Goal: Task Accomplishment & Management: Complete application form

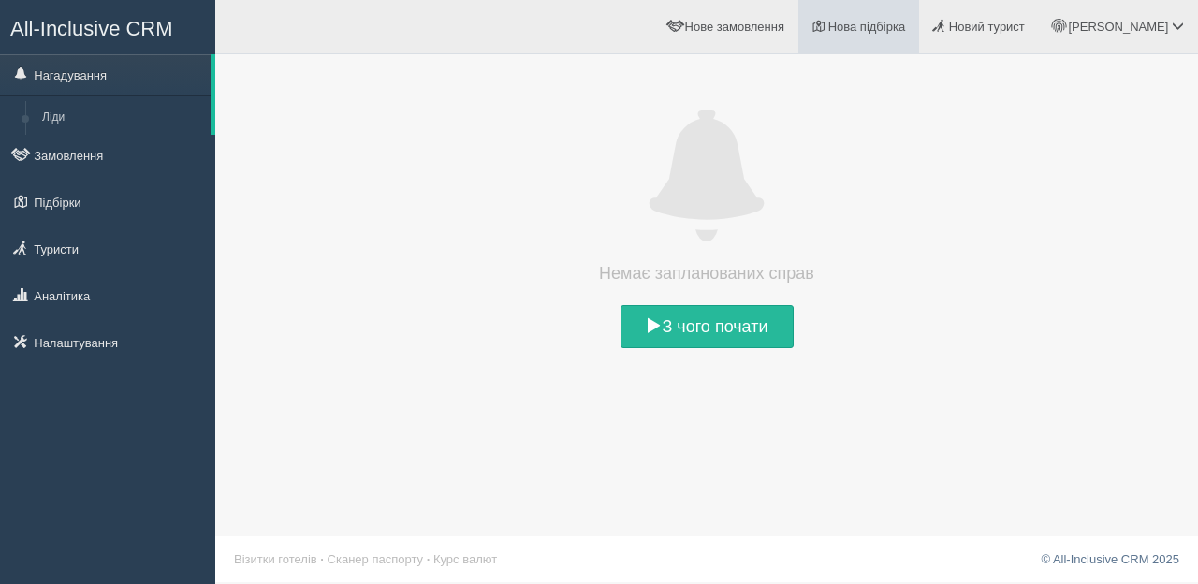
click at [917, 36] on link "Нова підбірка" at bounding box center [859, 26] width 121 height 53
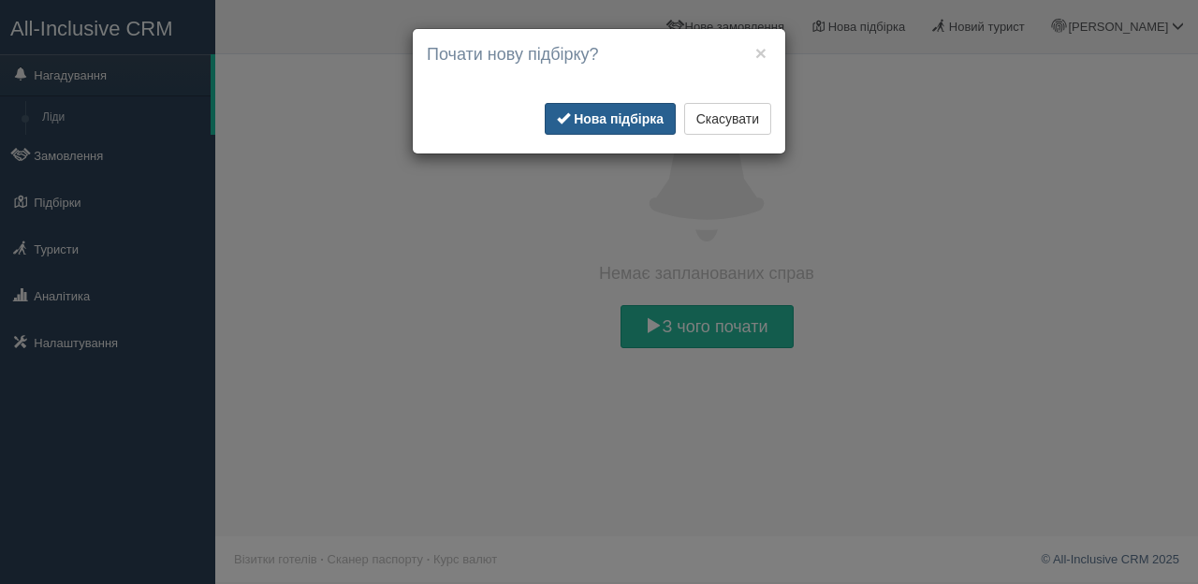
click at [595, 117] on b "Нова підбірка" at bounding box center [619, 118] width 90 height 15
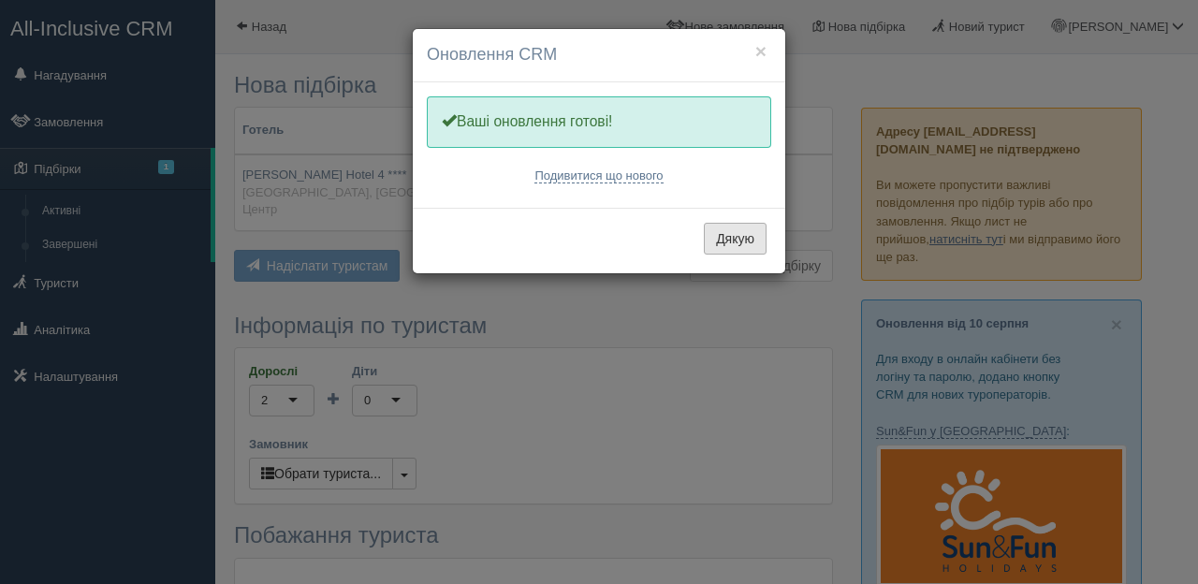
click at [742, 241] on button "Дякую" at bounding box center [735, 239] width 63 height 32
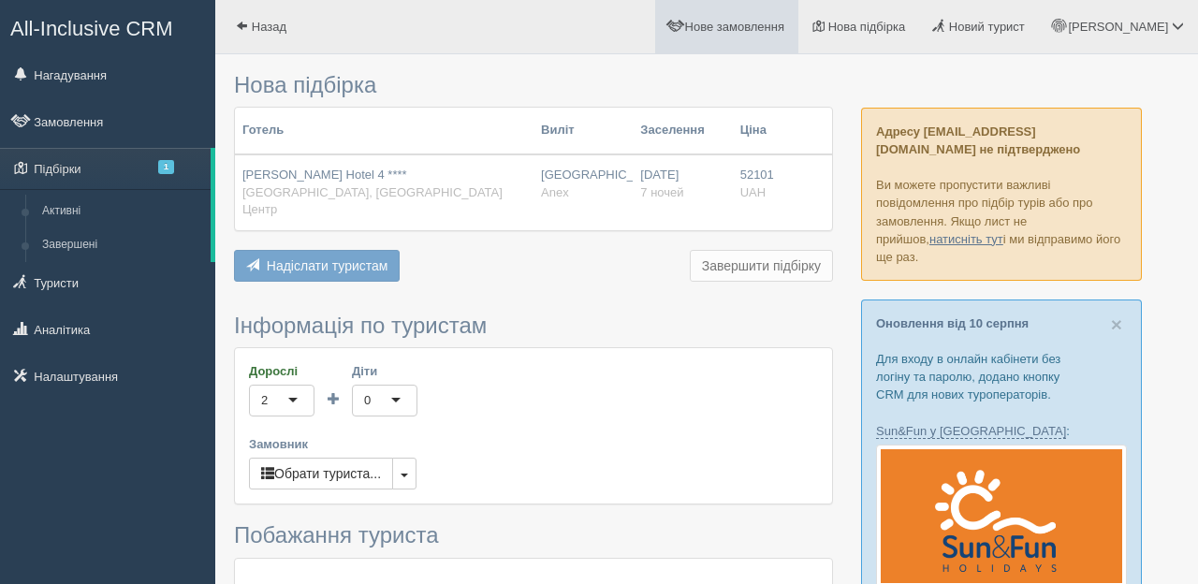
click at [785, 22] on span "Нове замовлення" at bounding box center [734, 27] width 99 height 14
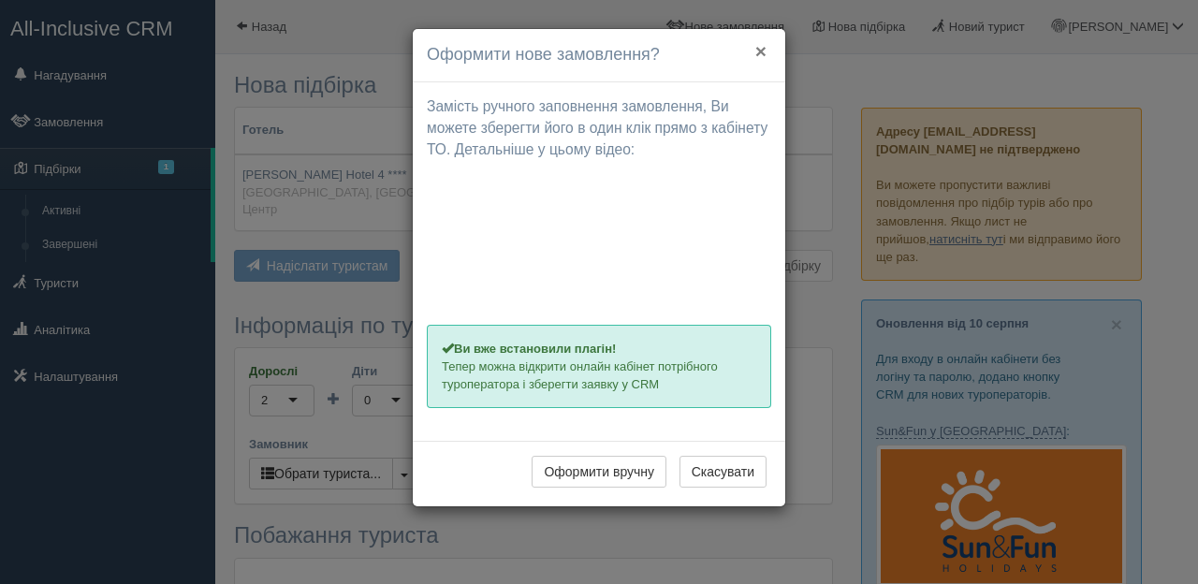
click at [760, 60] on button "×" at bounding box center [761, 51] width 11 height 20
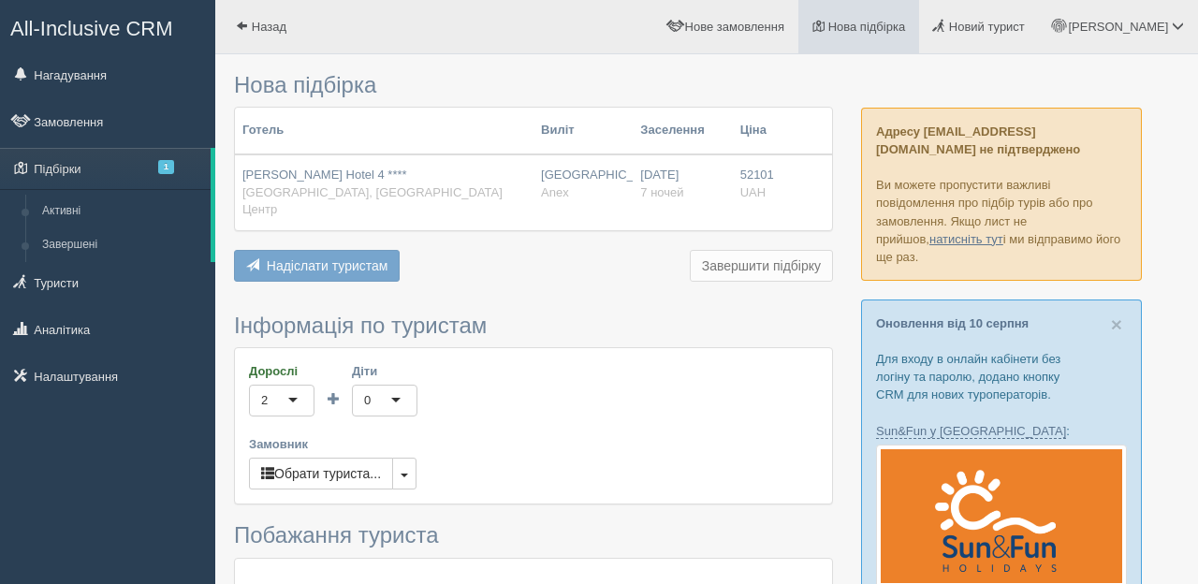
click at [906, 24] on span "Нова підбірка" at bounding box center [868, 27] width 78 height 14
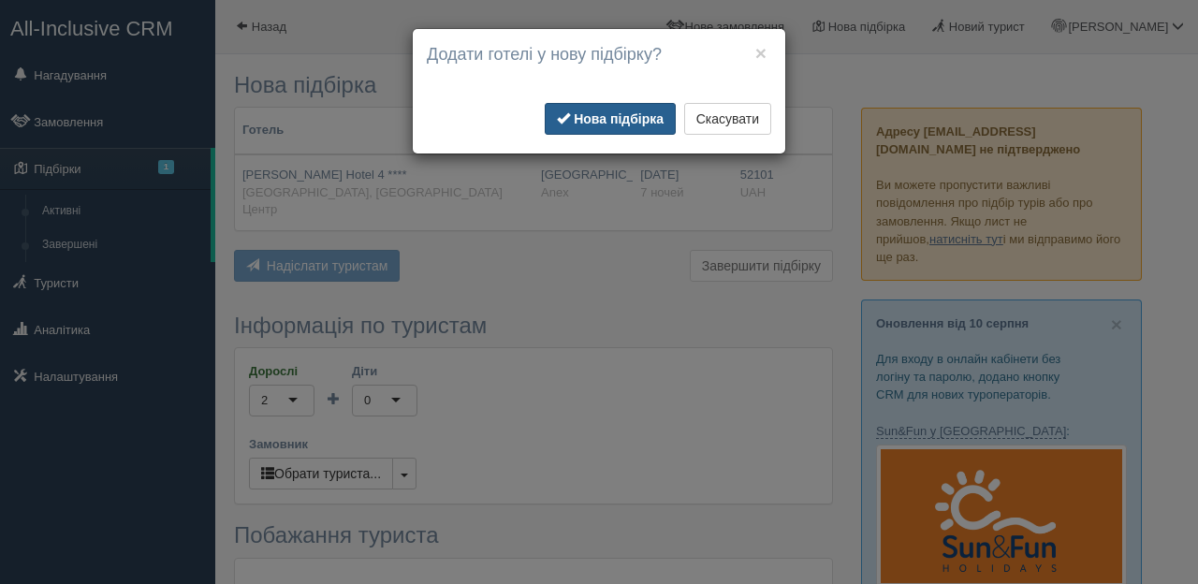
click at [631, 123] on b "Нова підбірка" at bounding box center [619, 118] width 90 height 15
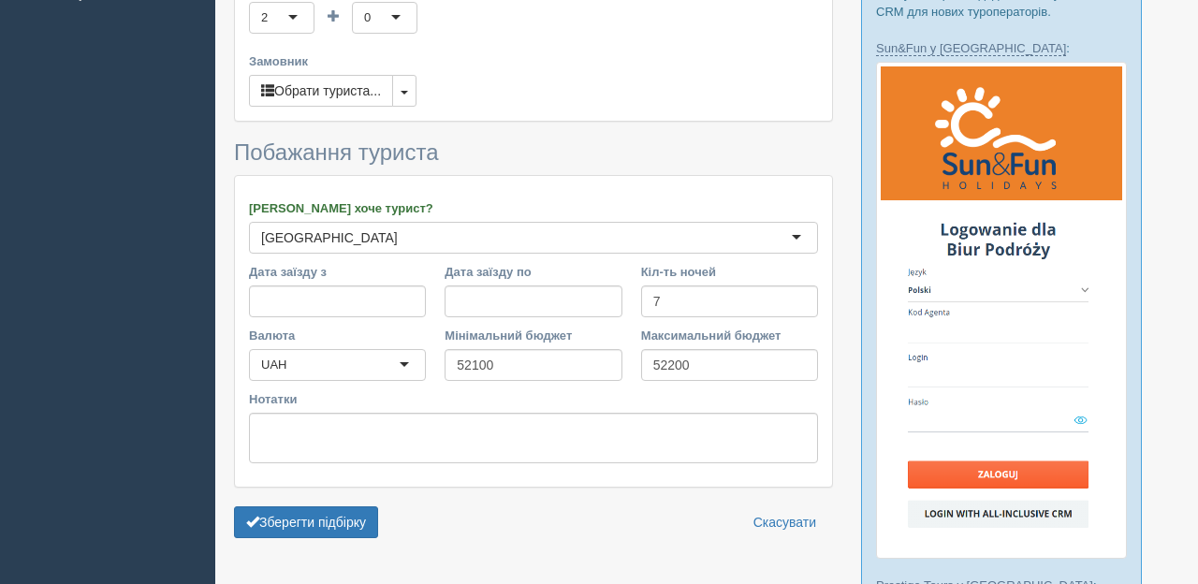
scroll to position [391, 0]
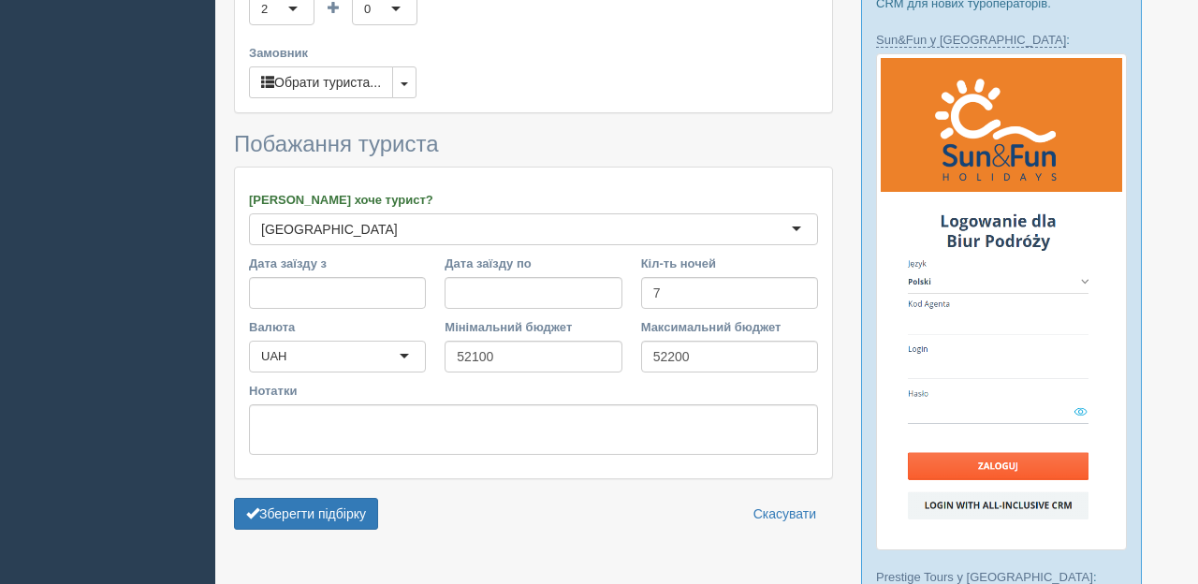
click at [345, 213] on div "[GEOGRAPHIC_DATA]" at bounding box center [533, 229] width 569 height 32
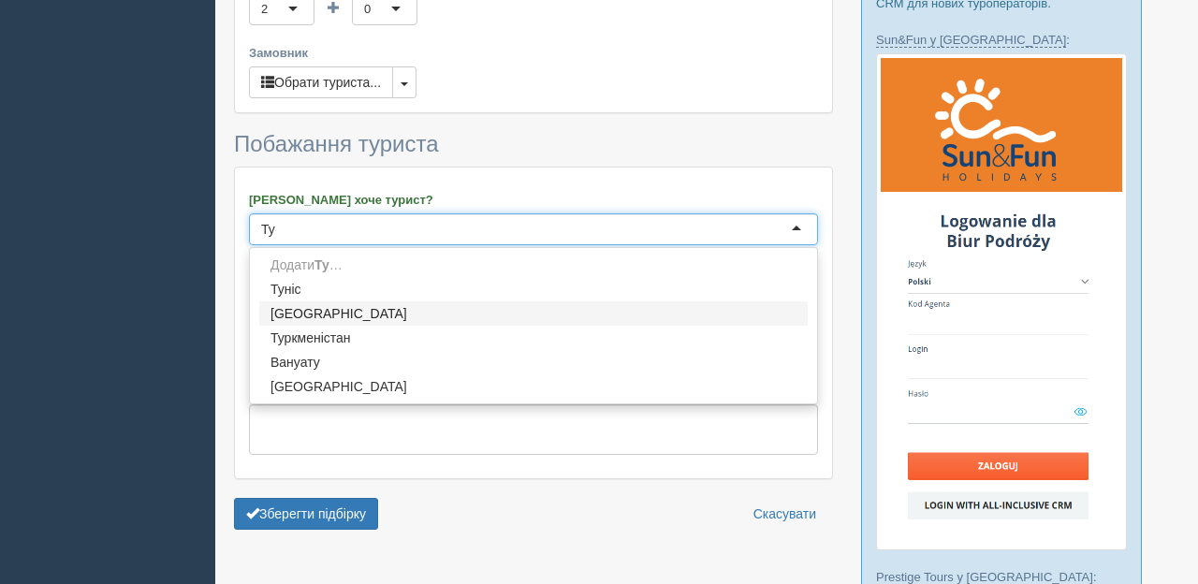
type input "Т"
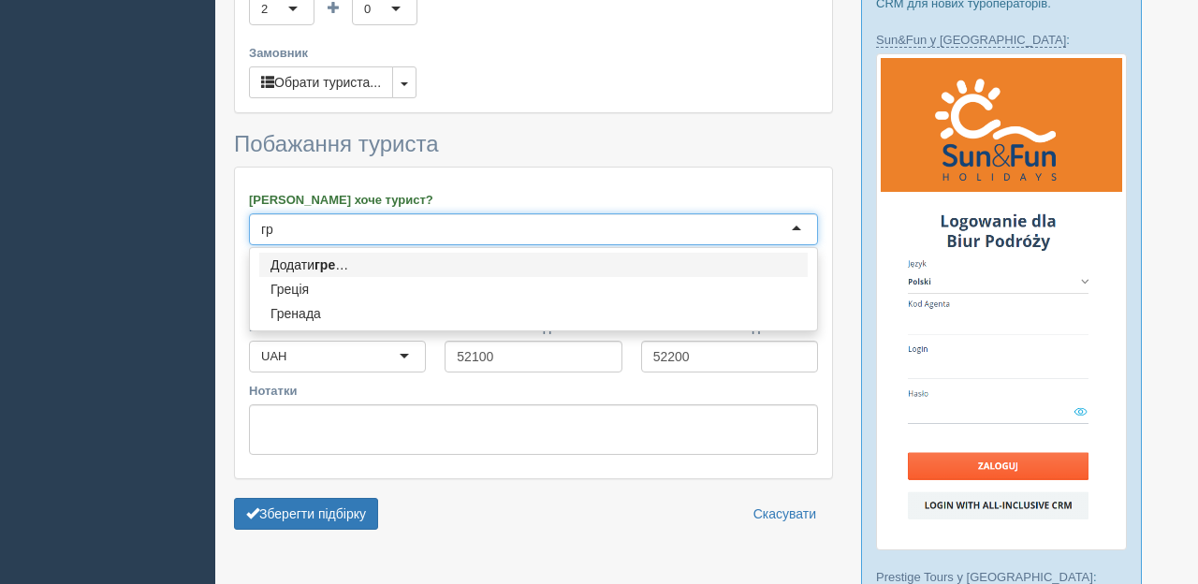
type input "г"
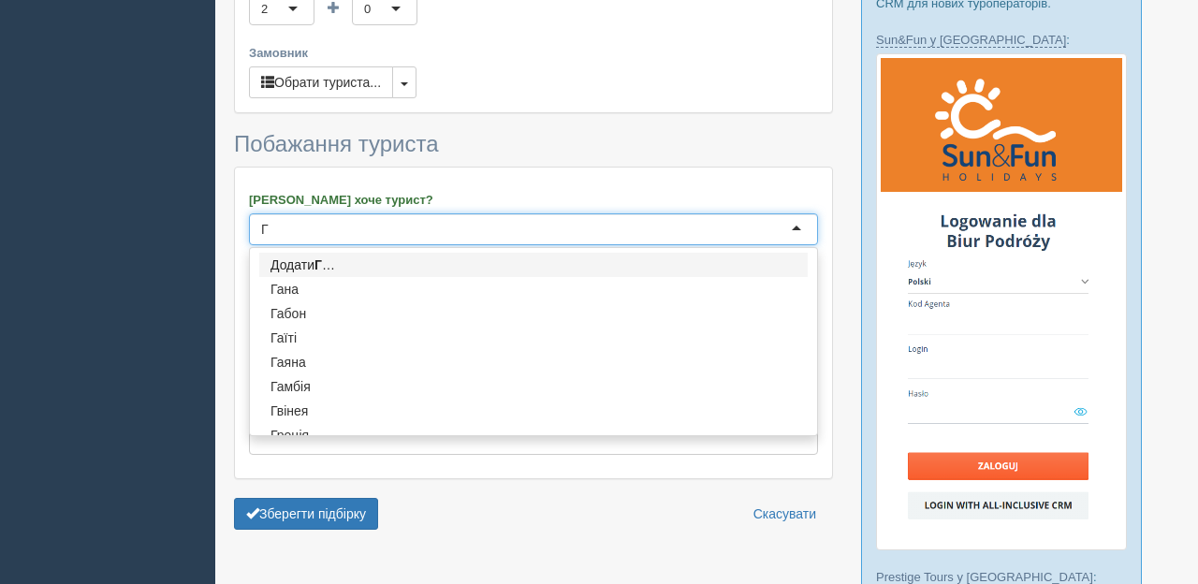
type input "Гр"
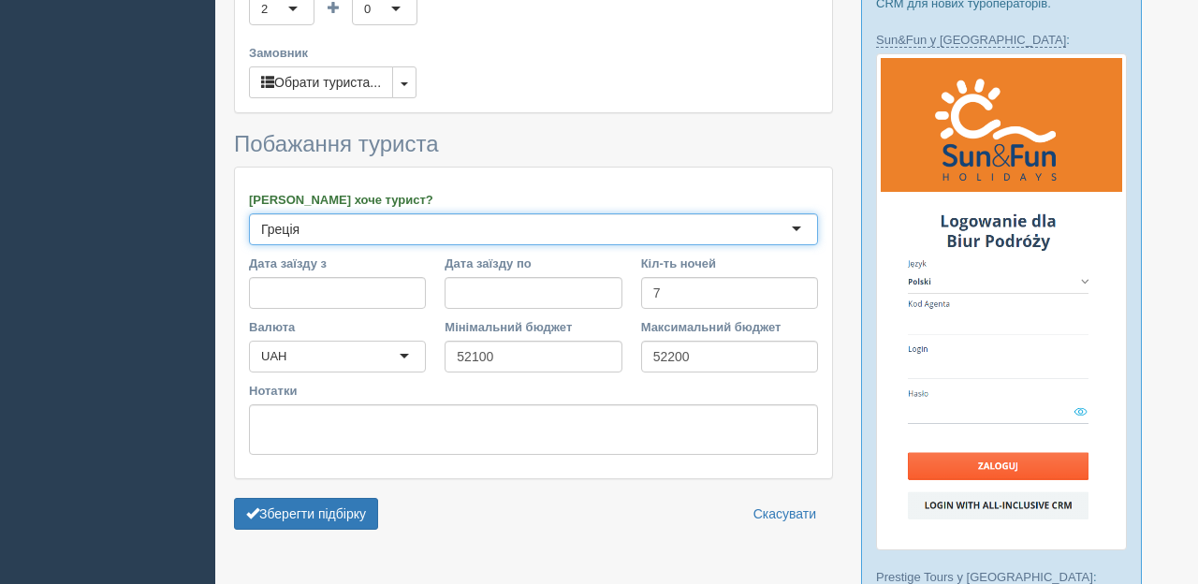
click at [335, 273] on div "Куди хоче турист? Греція Греція Австралія Австрія Азербайджан Албанія Алжир Анг…" at bounding box center [533, 323] width 597 height 311
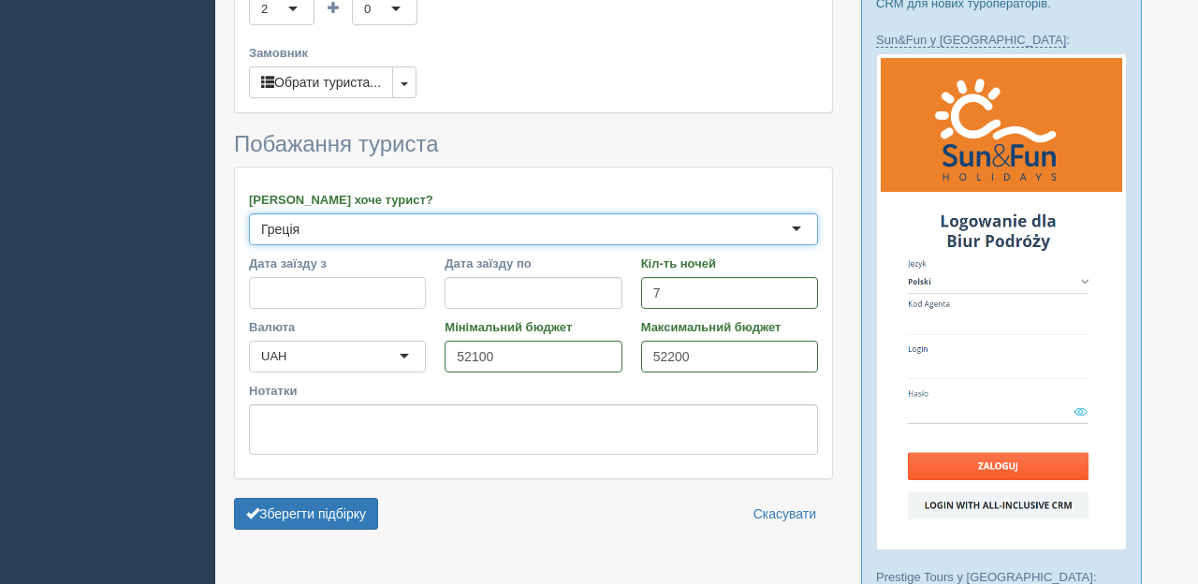
click at [290, 277] on input "Дата заїзду з" at bounding box center [337, 293] width 177 height 32
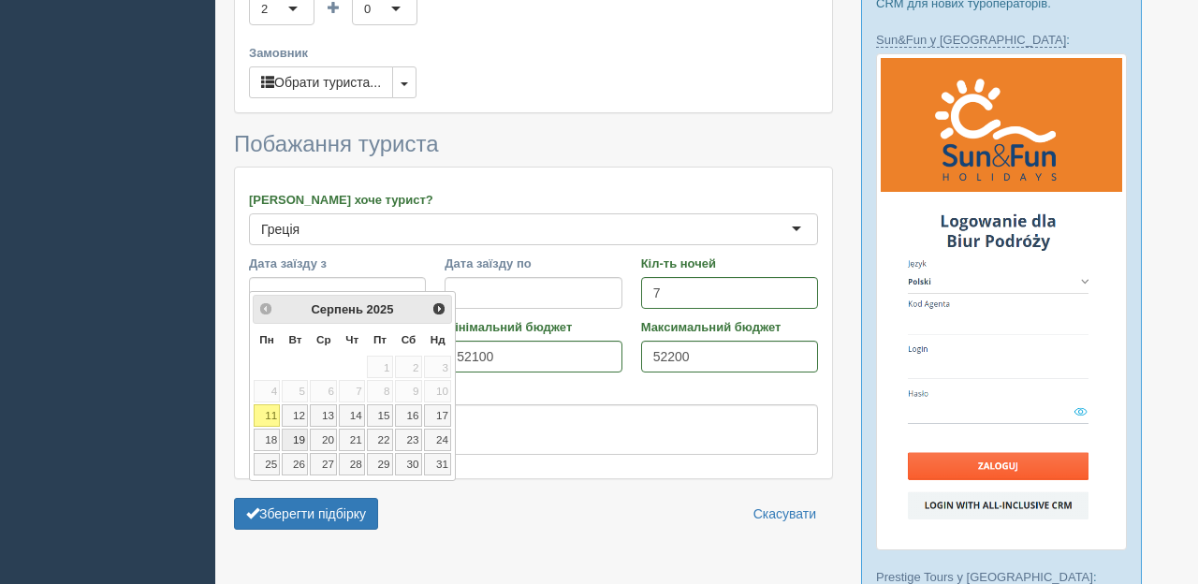
click at [301, 439] on link "19" at bounding box center [295, 440] width 26 height 22
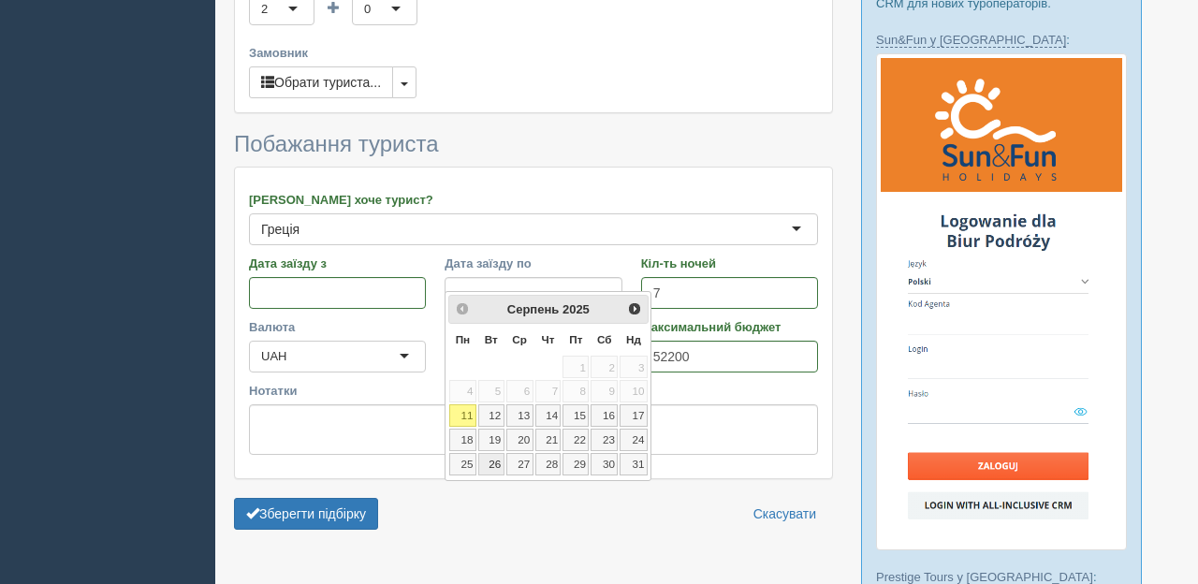
click at [497, 467] on link "26" at bounding box center [491, 464] width 26 height 22
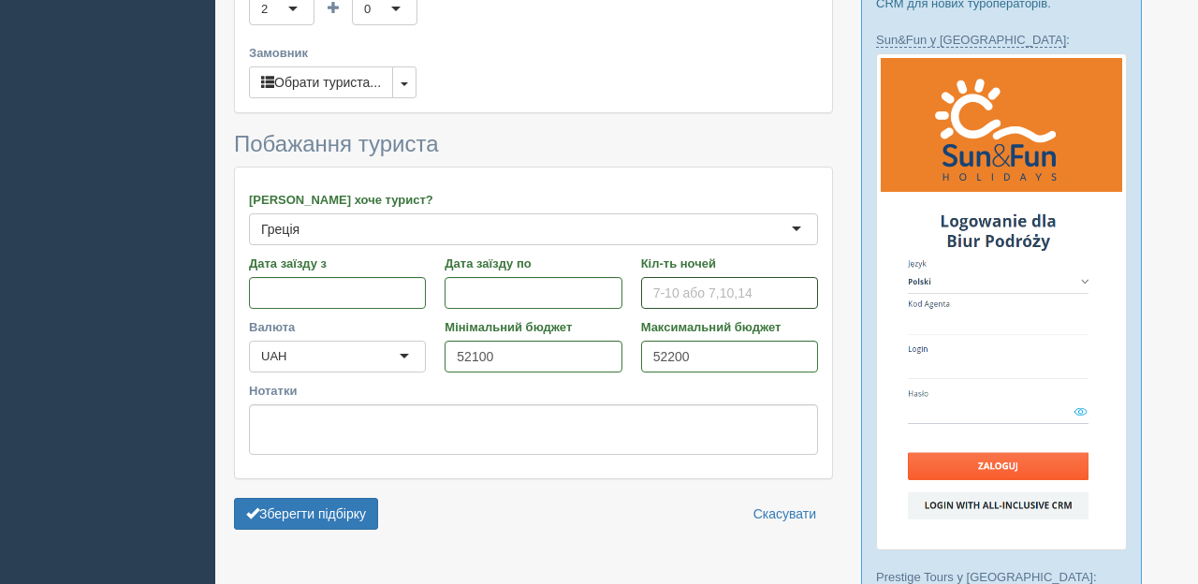
type input "7"
type input "5"
click at [508, 345] on input "52100" at bounding box center [533, 357] width 177 height 32
type input "5"
click at [702, 341] on input "52200" at bounding box center [729, 357] width 177 height 32
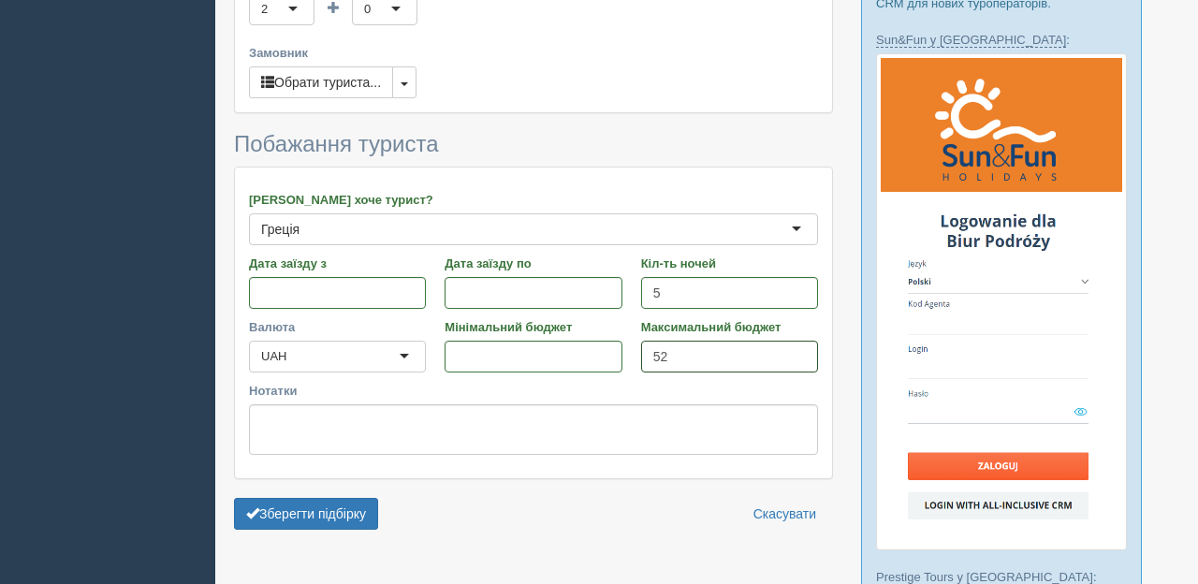
type input "5"
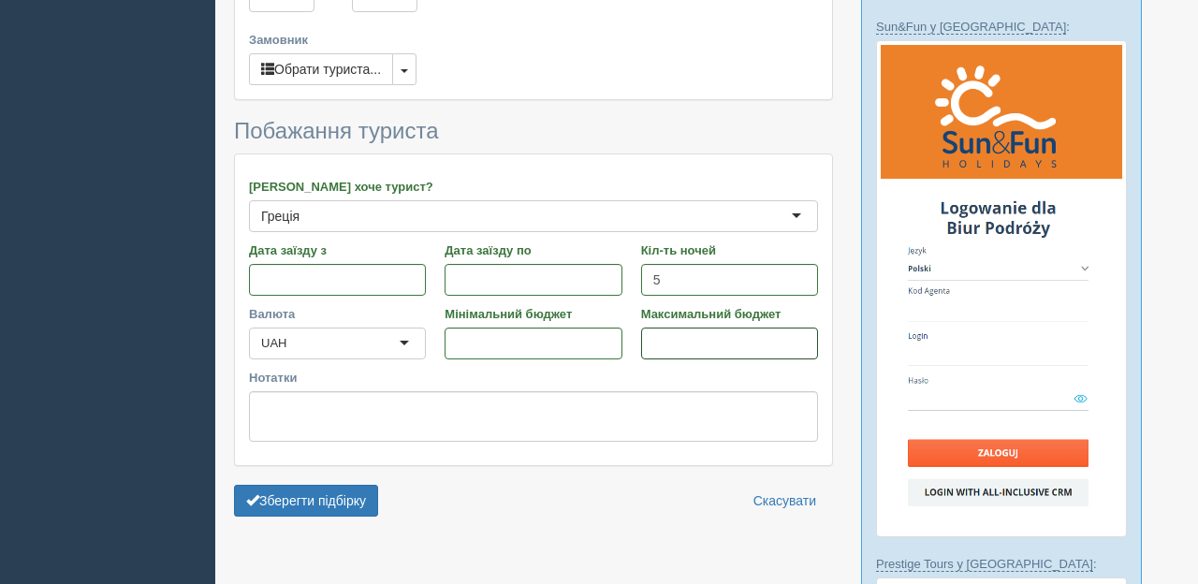
scroll to position [408, 0]
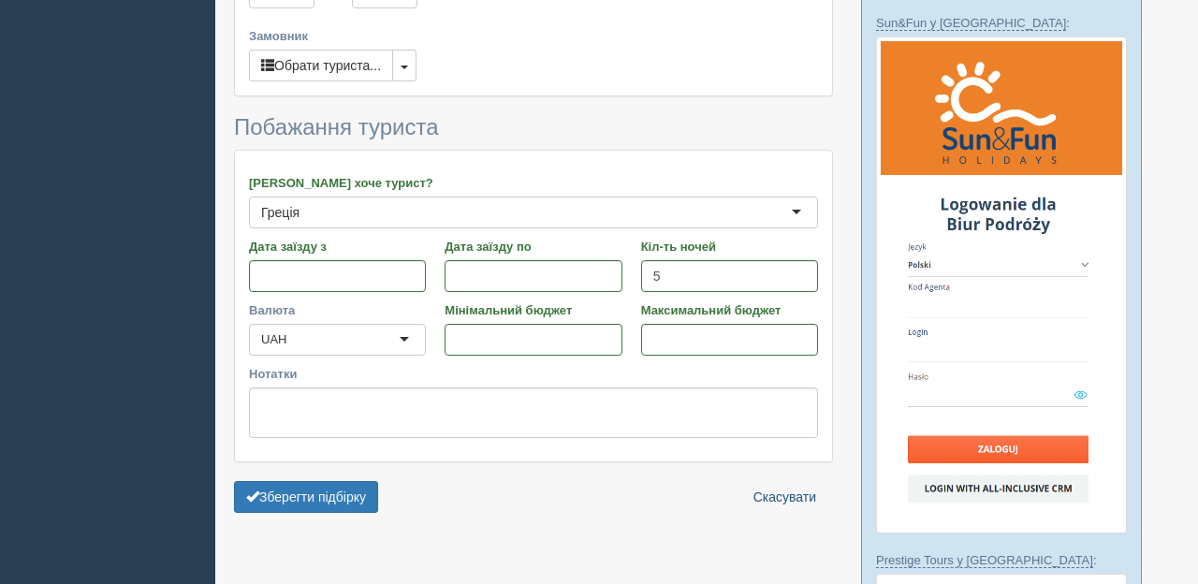
click at [784, 481] on link "Скасувати" at bounding box center [785, 497] width 87 height 32
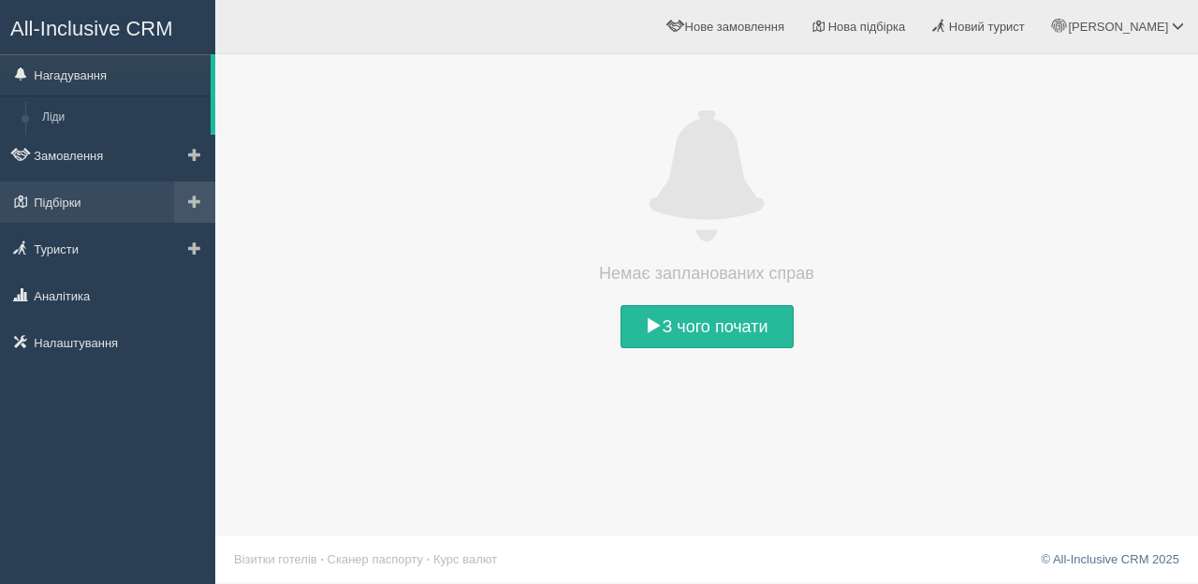
click at [187, 199] on link at bounding box center [194, 202] width 41 height 41
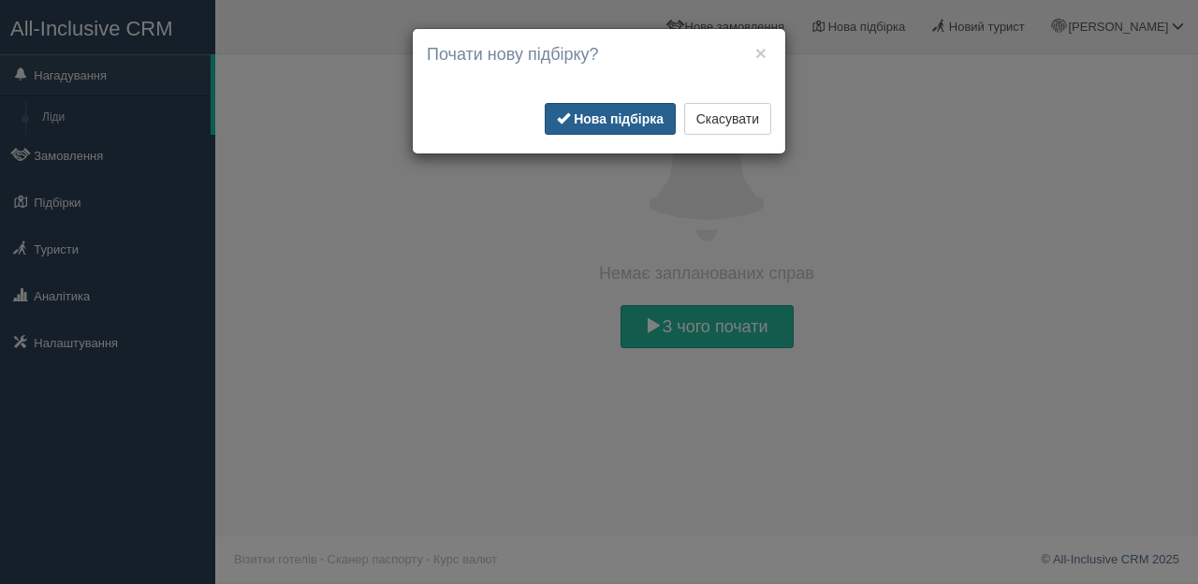
click at [608, 116] on b "Нова підбірка" at bounding box center [619, 118] width 90 height 15
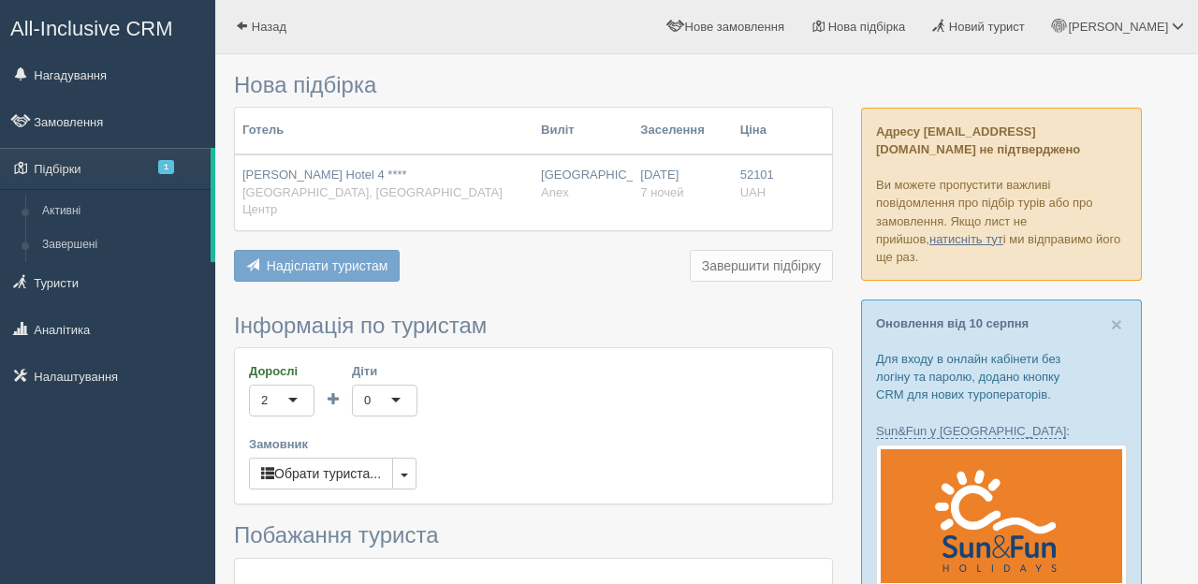
click at [735, 250] on button "Завершити підбірку" at bounding box center [761, 266] width 143 height 32
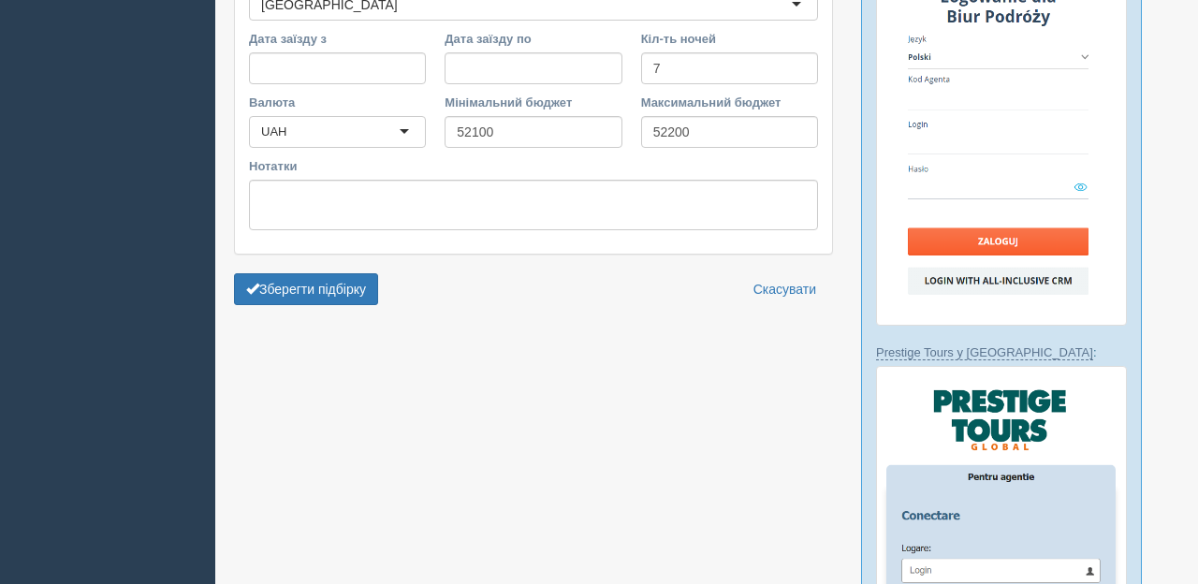
scroll to position [773, 0]
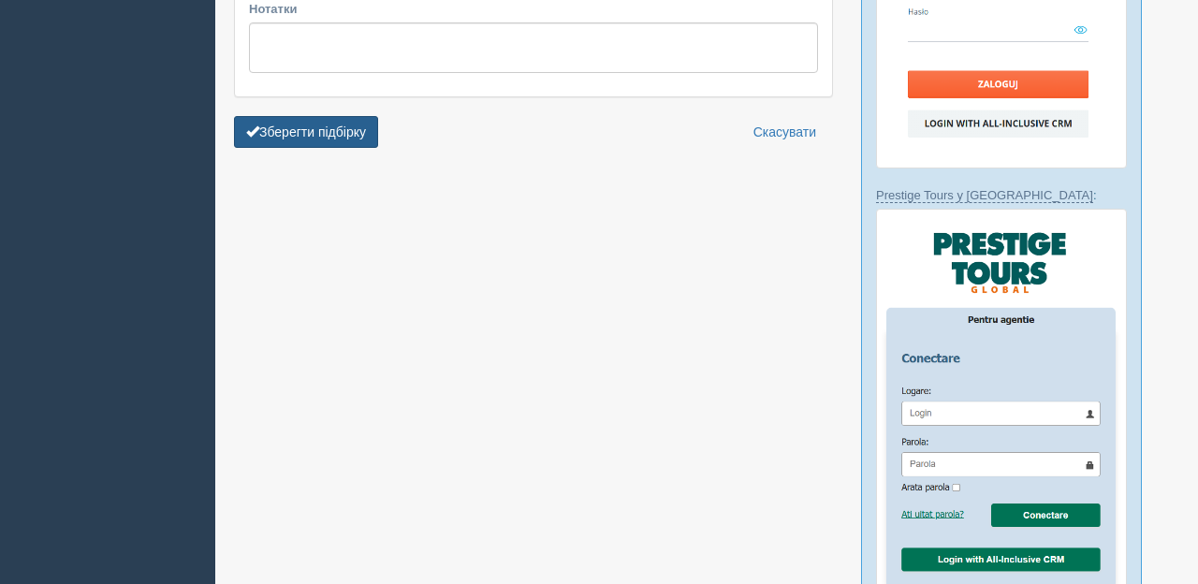
click at [324, 118] on button "Зберегти підбірку" at bounding box center [306, 132] width 144 height 32
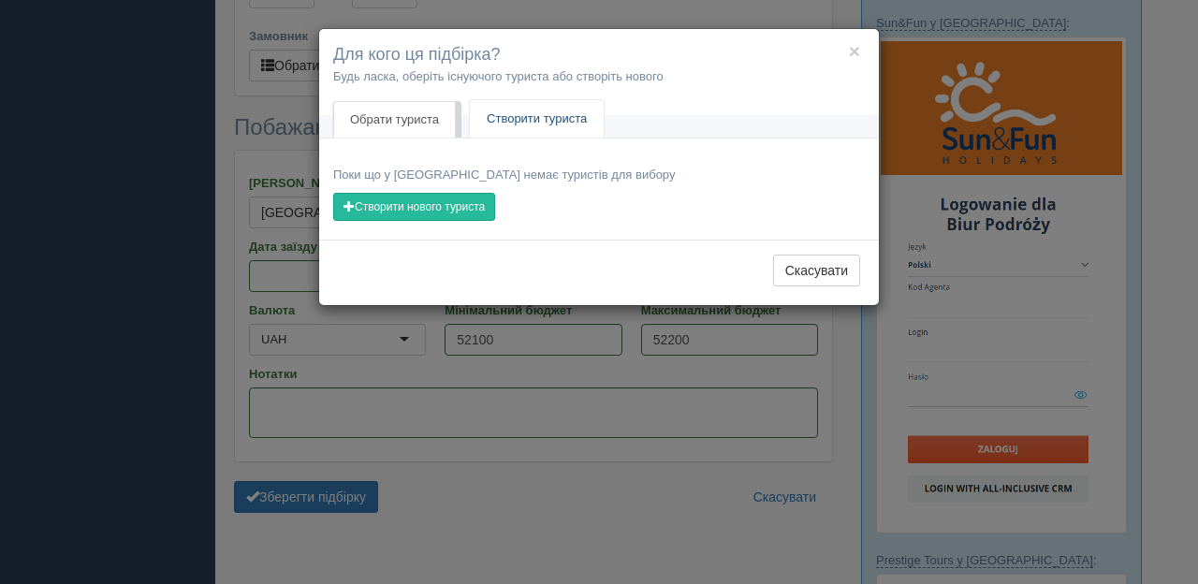
click at [518, 134] on link "Створити туриста" at bounding box center [537, 119] width 134 height 38
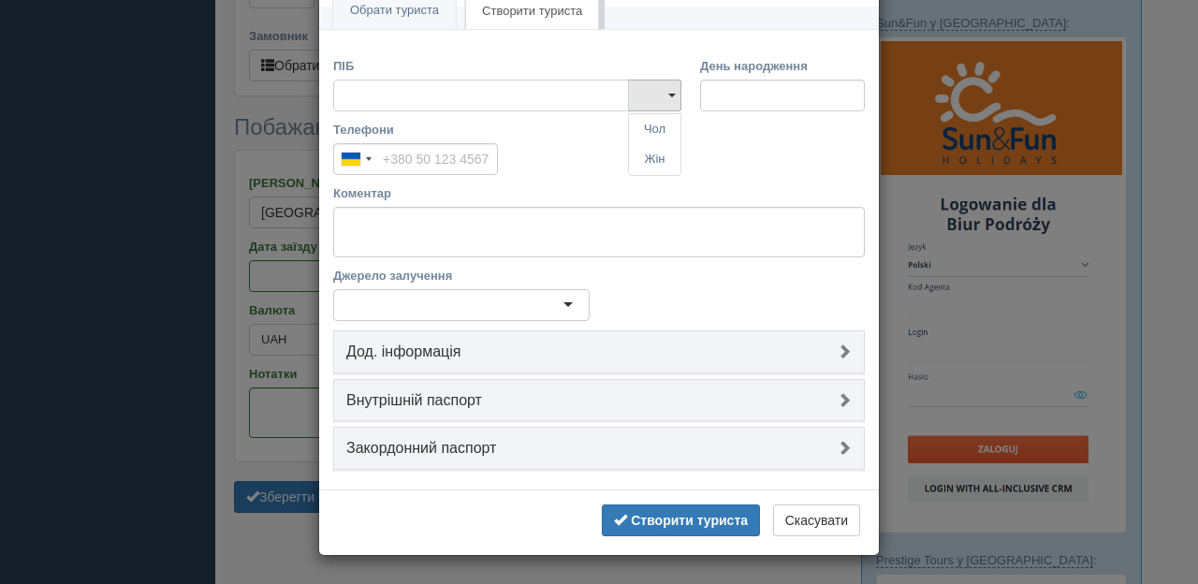
scroll to position [85, 0]
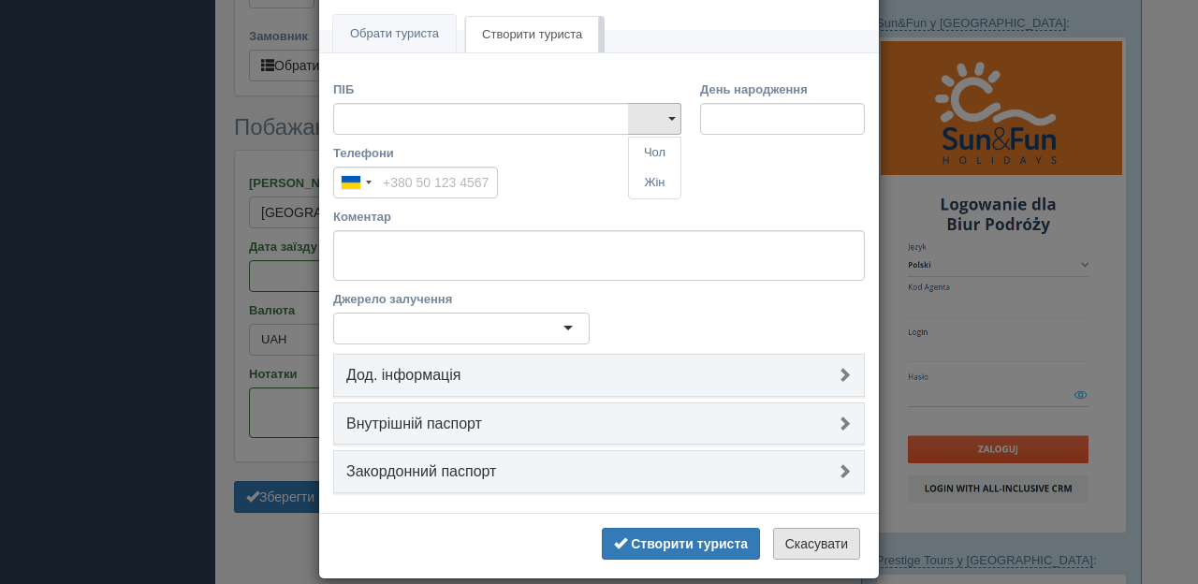
click at [805, 543] on button "Скасувати" at bounding box center [816, 544] width 87 height 32
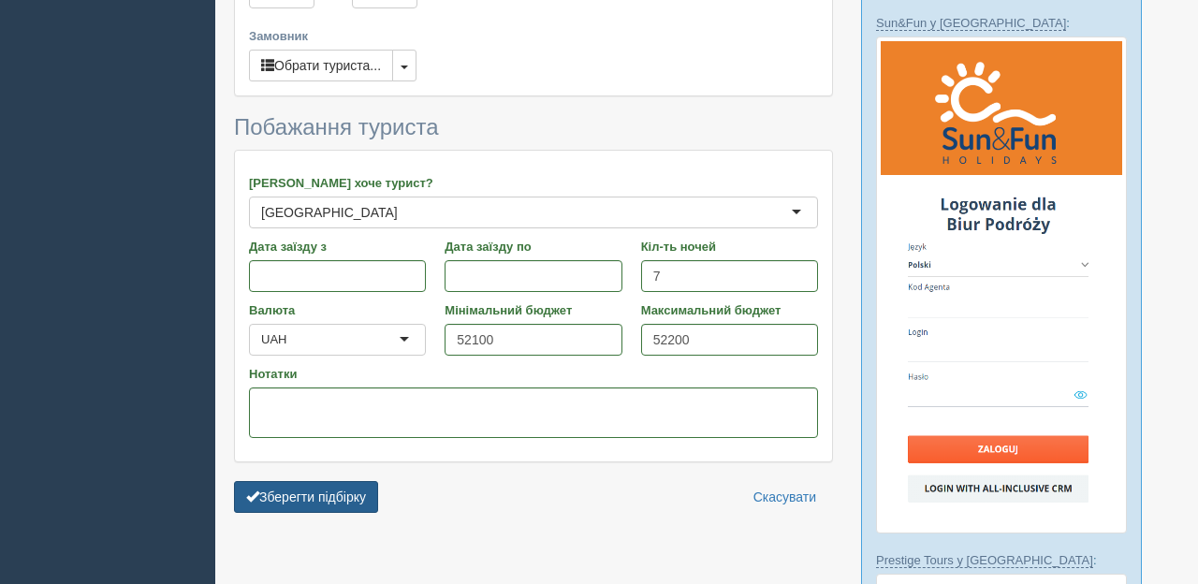
click at [349, 490] on button "Зберегти підбірку" at bounding box center [306, 497] width 144 height 32
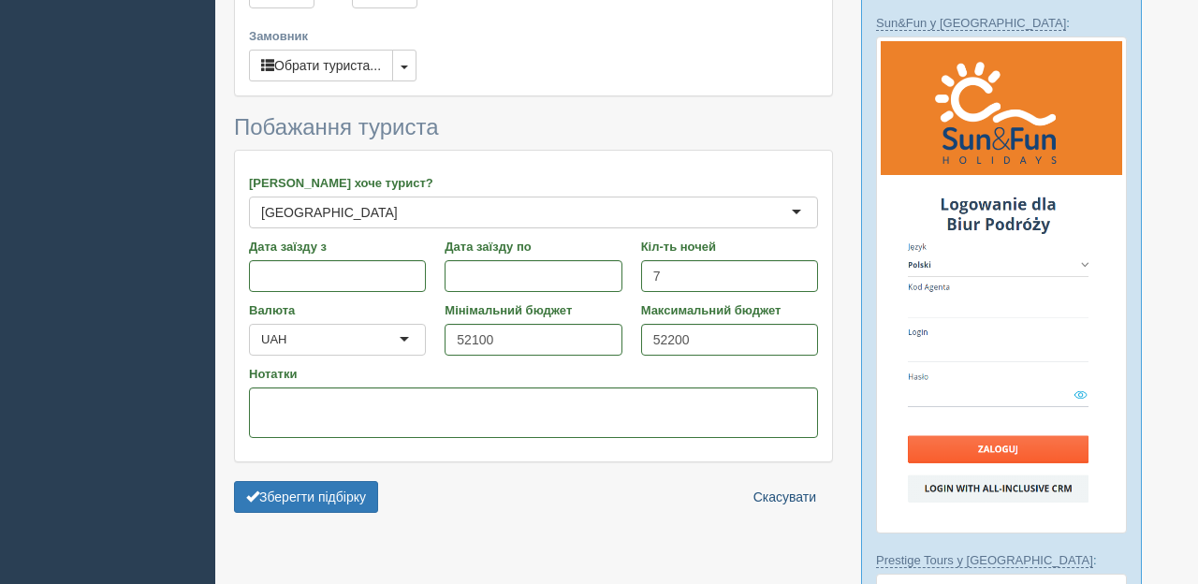
click at [779, 489] on link "Скасувати" at bounding box center [785, 497] width 87 height 32
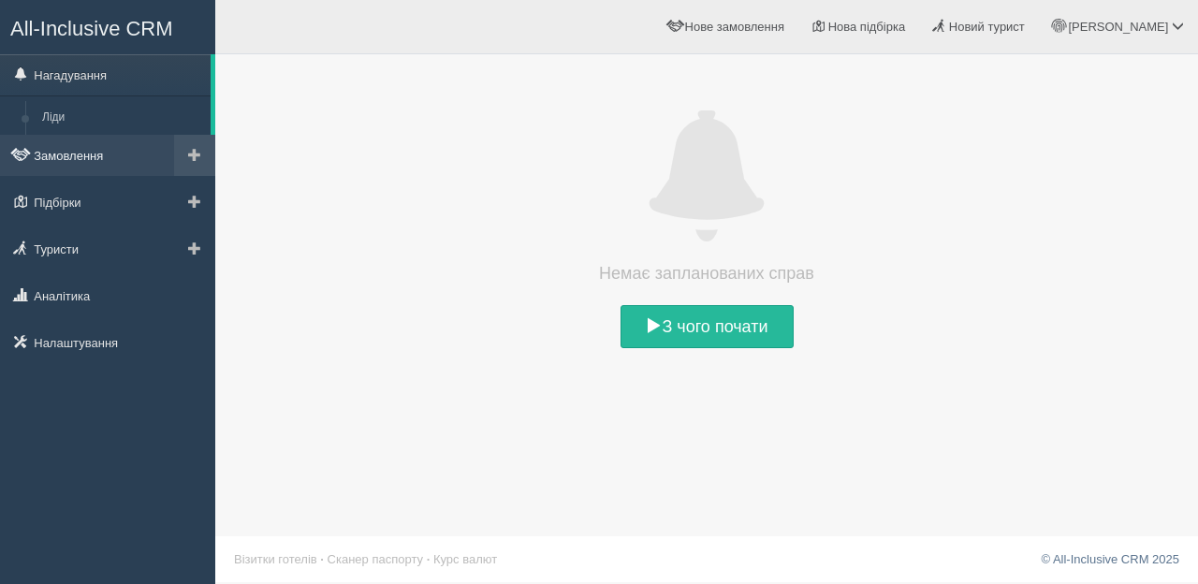
click at [74, 153] on link "Замовлення" at bounding box center [107, 155] width 215 height 41
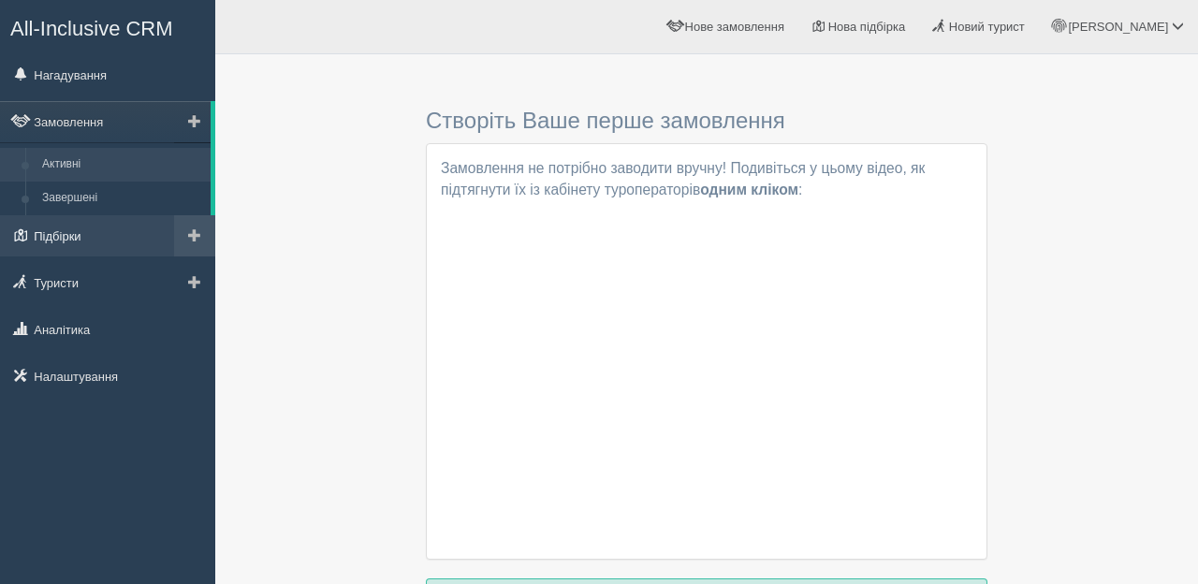
click at [75, 231] on link "Підбірки" at bounding box center [107, 235] width 215 height 41
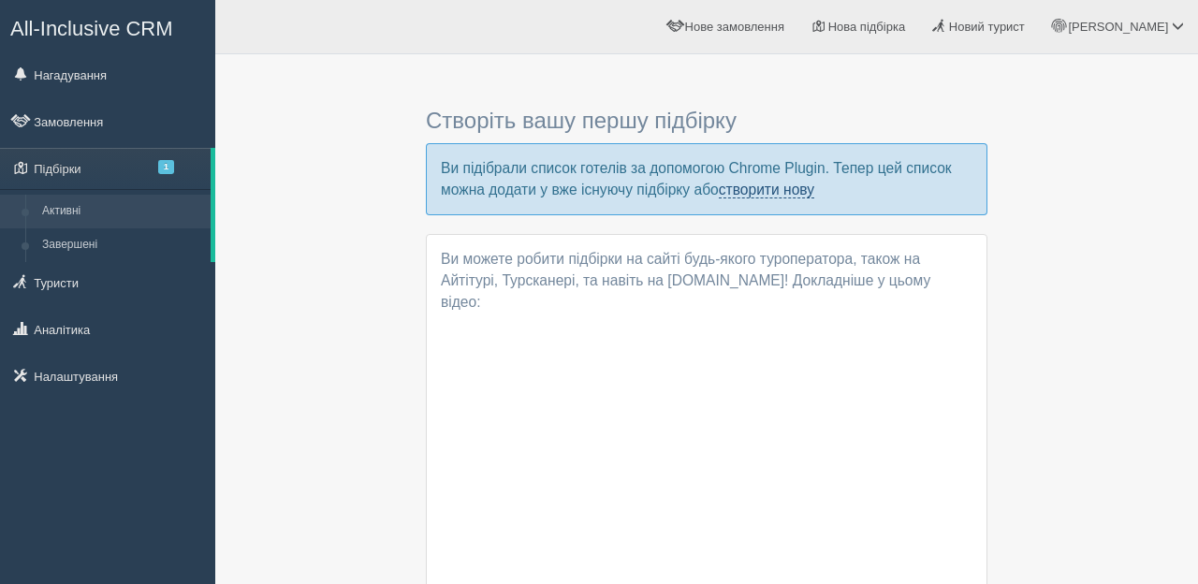
click at [815, 192] on link "створити нову" at bounding box center [766, 190] width 95 height 17
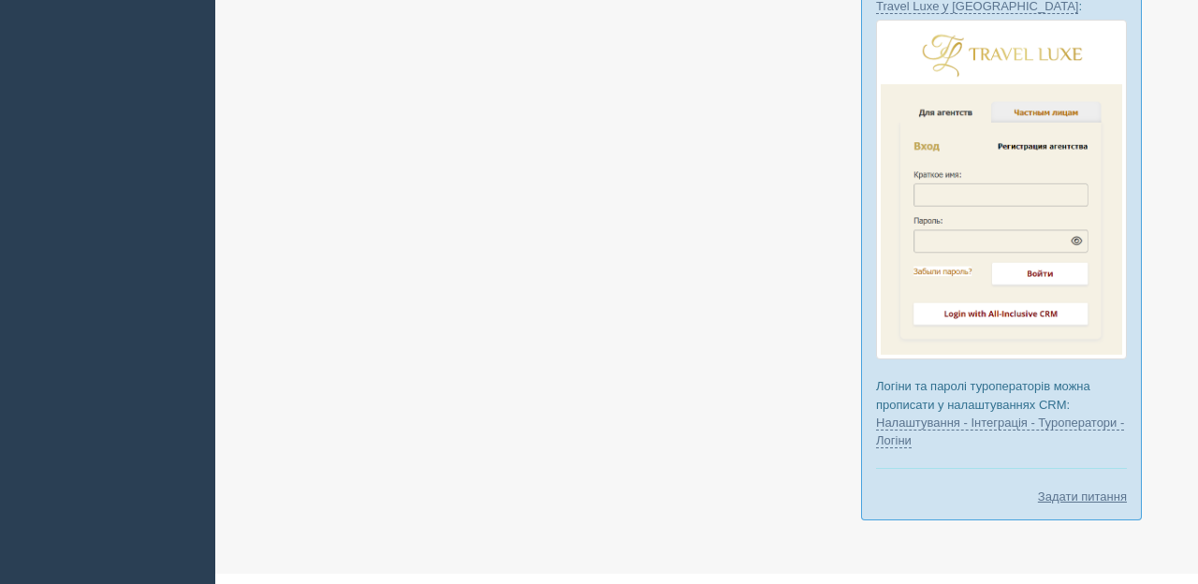
scroll to position [1434, 0]
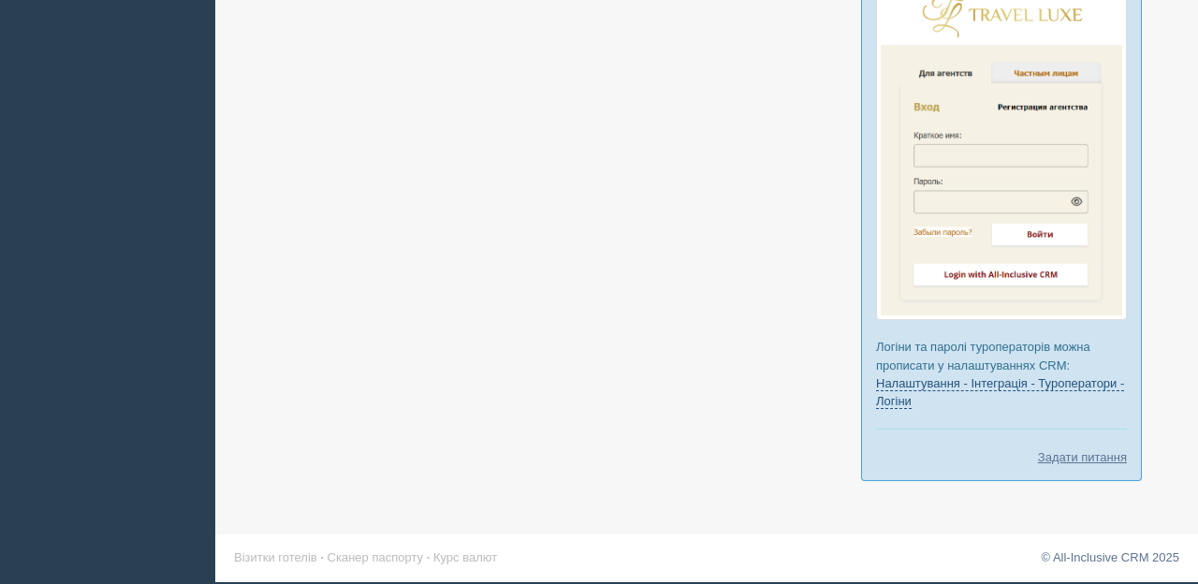
click at [937, 403] on link "Налаштування - Інтеграція - Туроператори - Логіни" at bounding box center [1000, 392] width 248 height 33
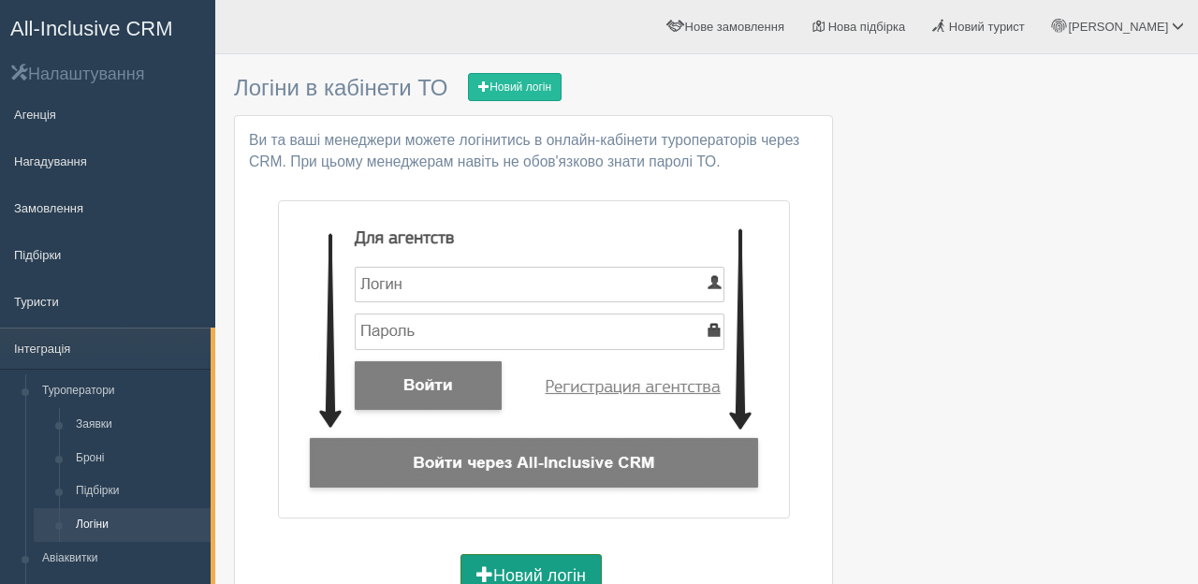
click at [518, 569] on link "Новий логін" at bounding box center [531, 575] width 141 height 43
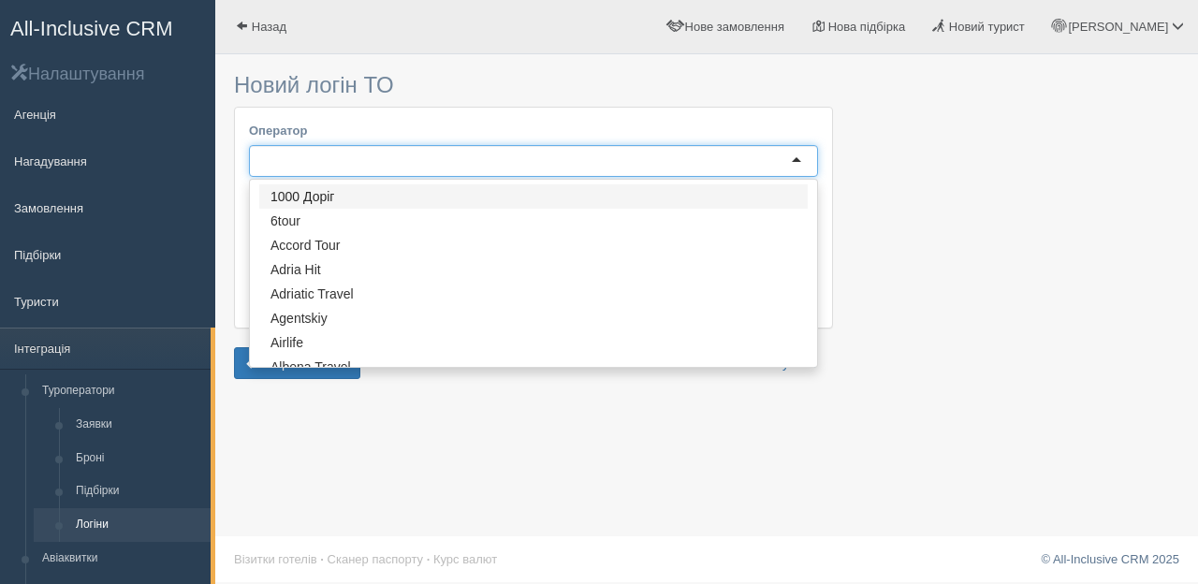
click at [798, 162] on div at bounding box center [533, 161] width 569 height 32
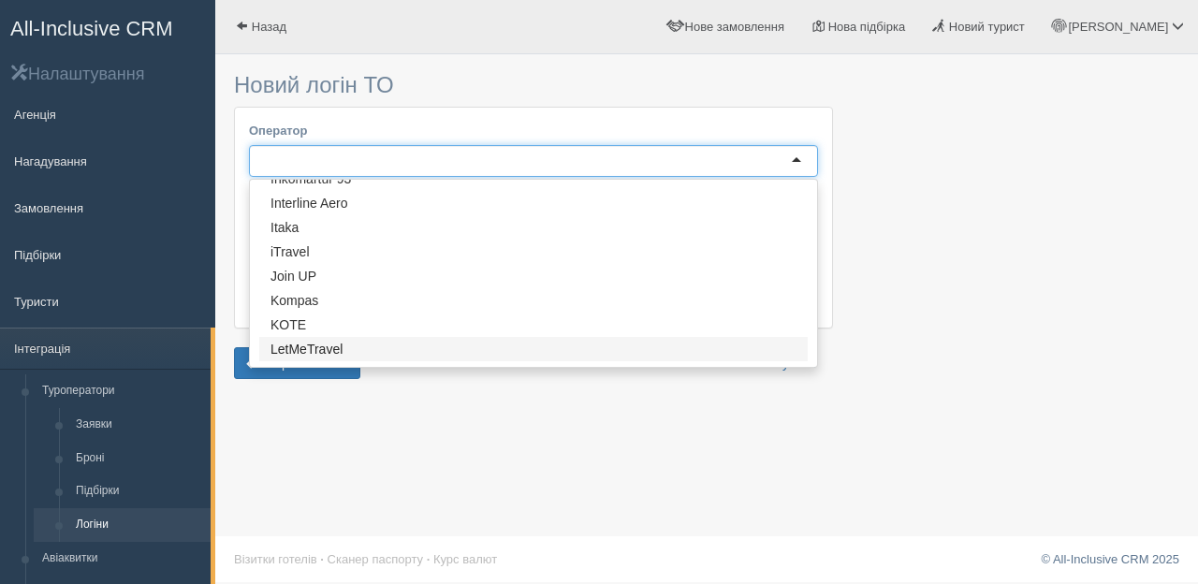
scroll to position [1342, 0]
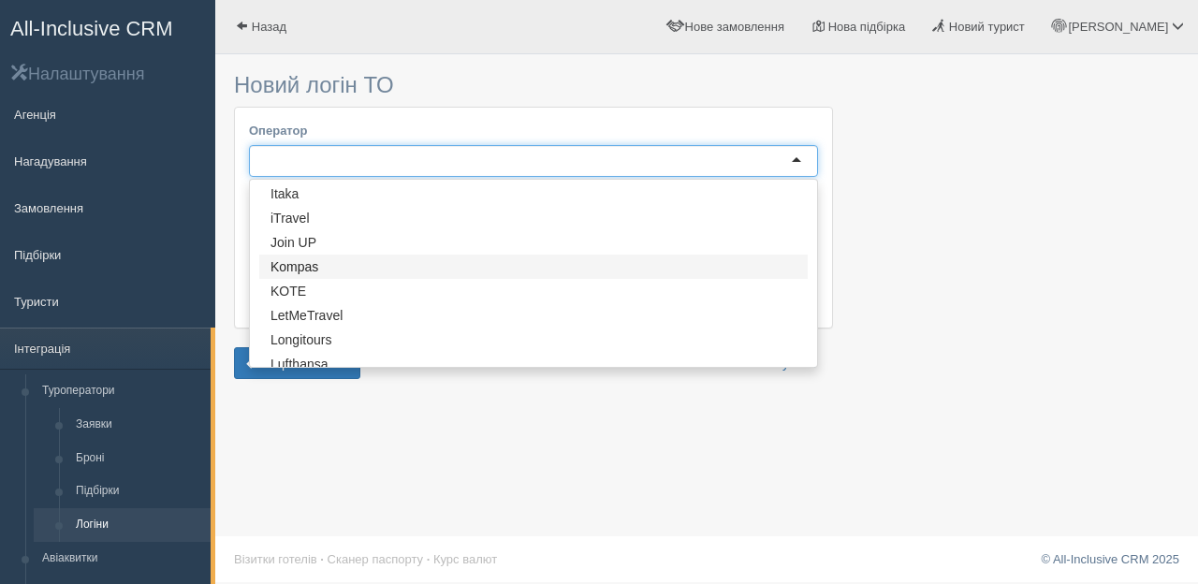
click at [313, 269] on div "Оператор 116 1000 Доріг 6tour Accord Tour Adria Hit Adriatic Travel Agentskiy A…" at bounding box center [533, 217] width 597 height 219
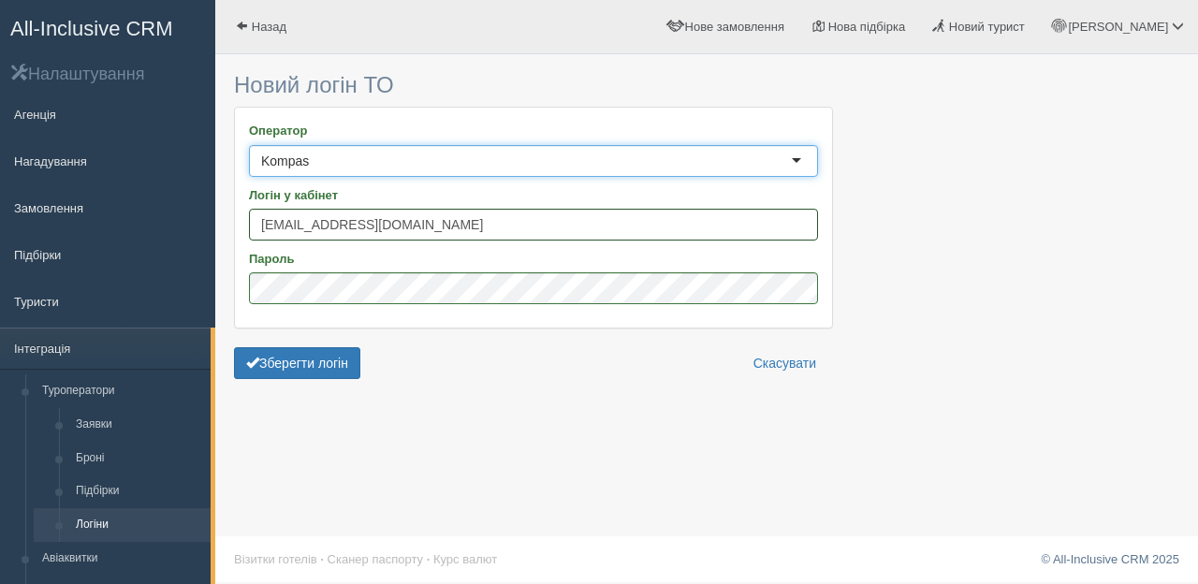
click at [386, 226] on input "iuliya-89@ukr.net" at bounding box center [533, 225] width 569 height 32
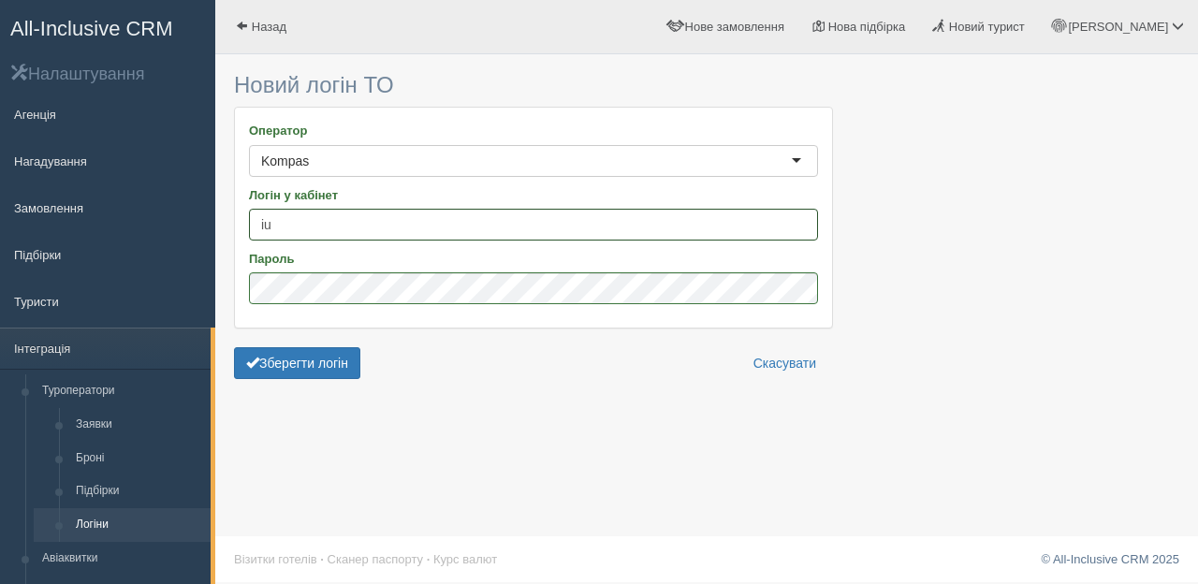
type input "i"
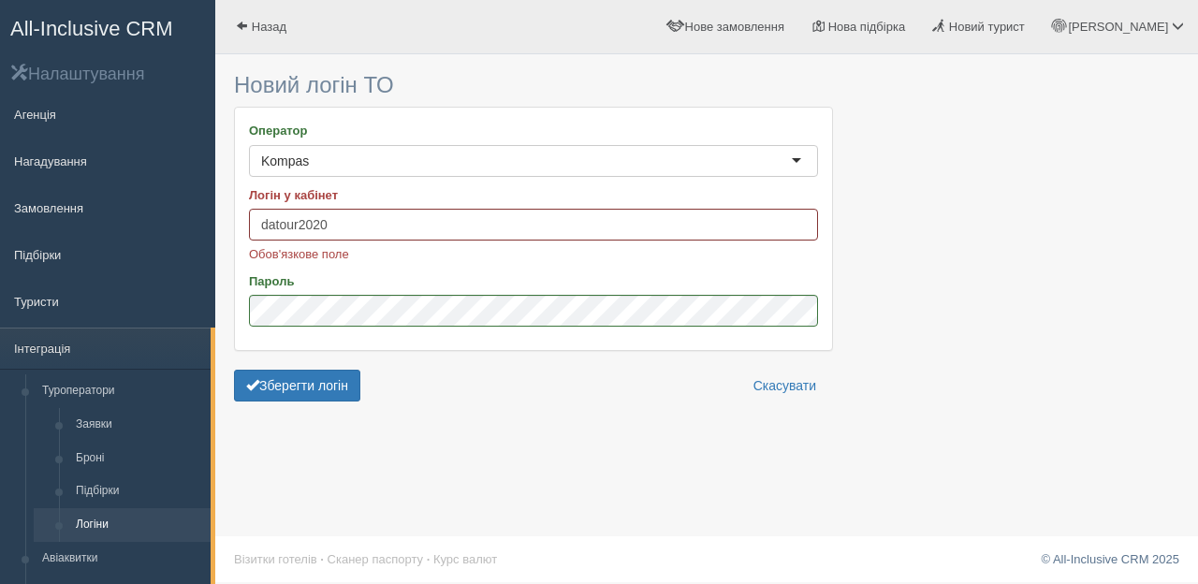
type input "datour2020"
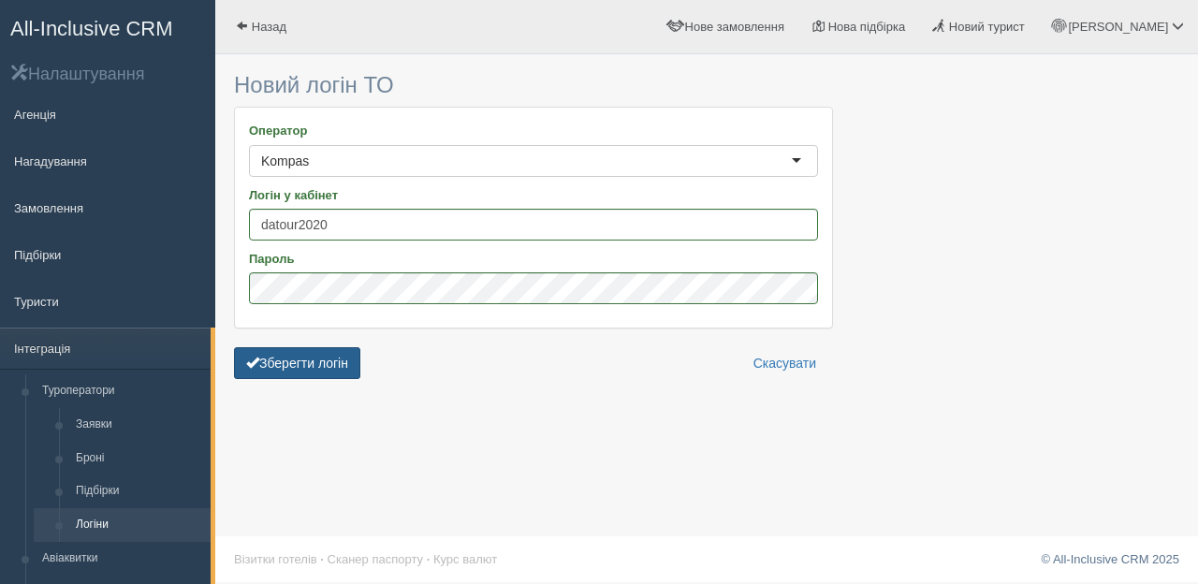
click at [286, 365] on button "Зберегти логін" at bounding box center [297, 363] width 126 height 32
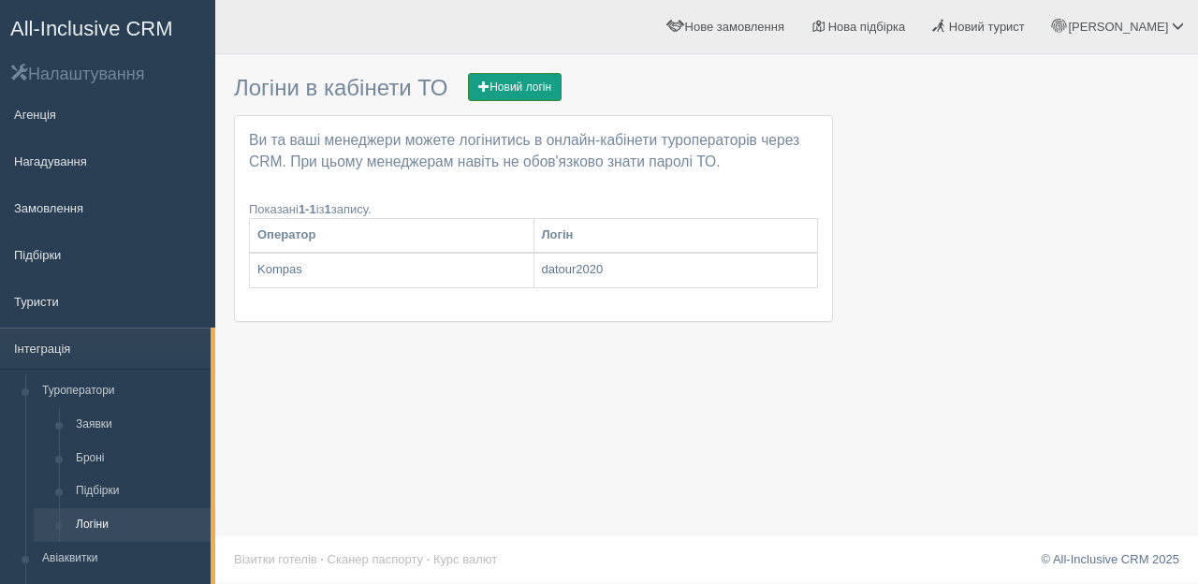
click at [536, 92] on link "Новий логін" at bounding box center [515, 87] width 94 height 28
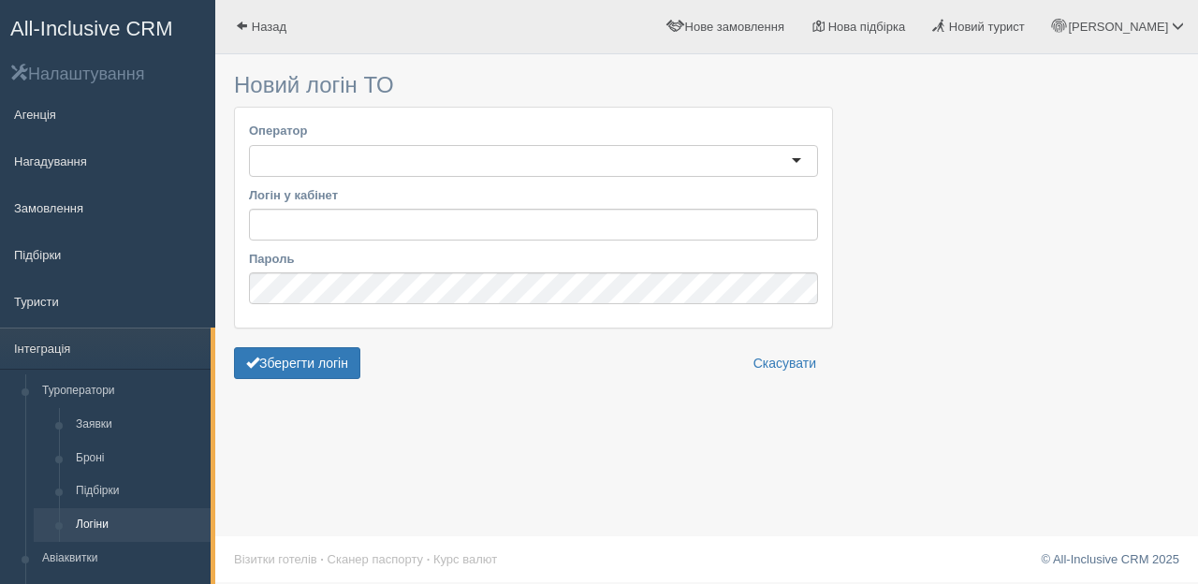
click at [802, 159] on div at bounding box center [533, 161] width 569 height 32
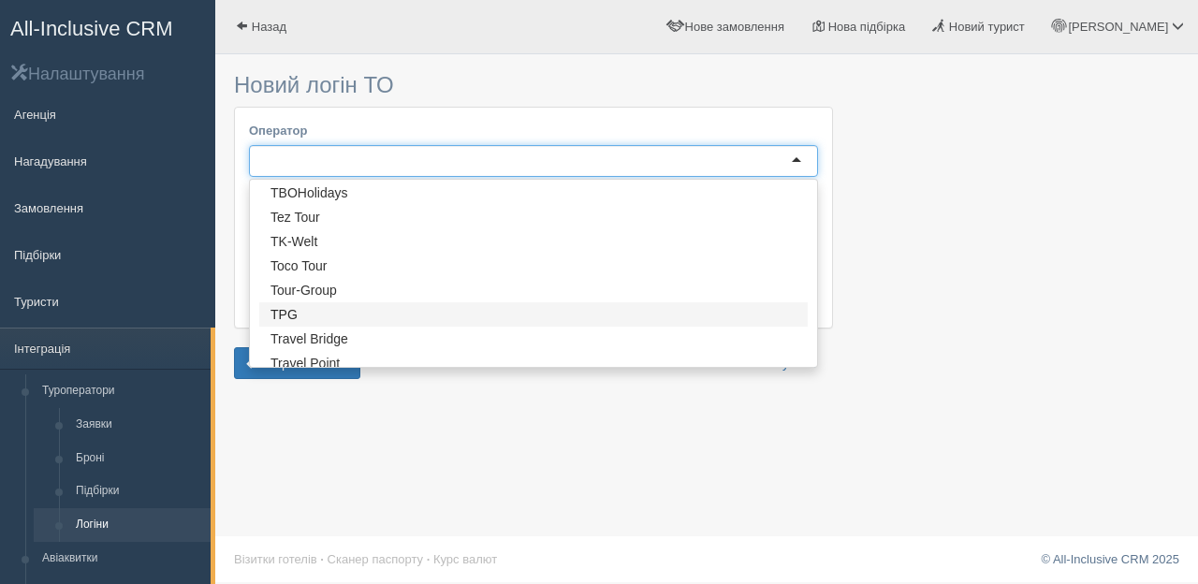
scroll to position [2173, 0]
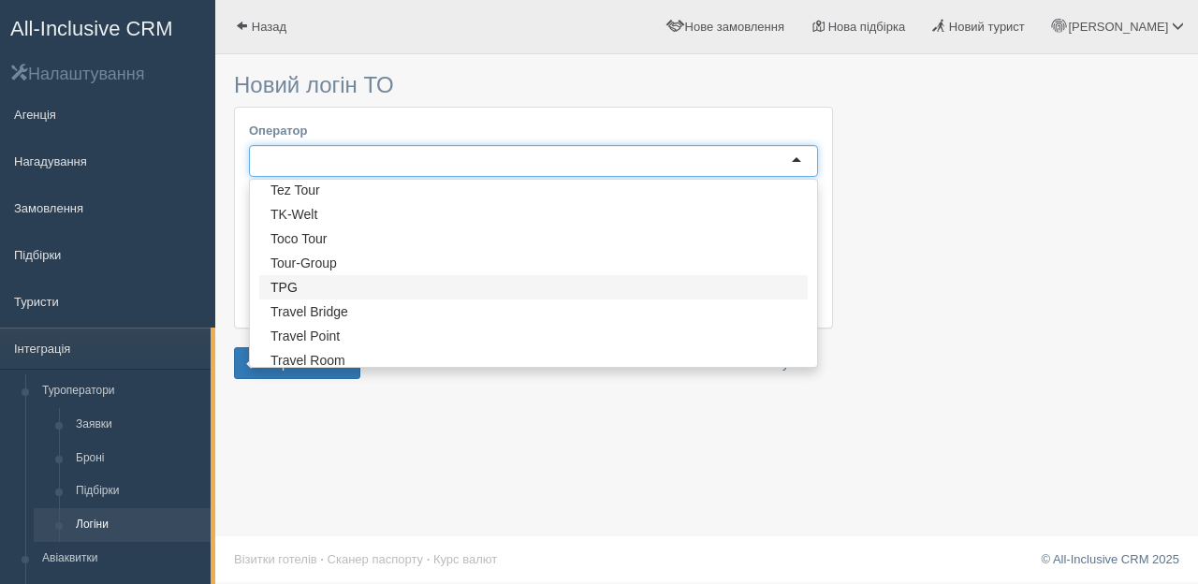
click at [397, 288] on div "Оператор 47 1000 Доріг 6tour Accord Tour Adria Hit Adriatic Travel Agentskiy Ai…" at bounding box center [533, 217] width 597 height 219
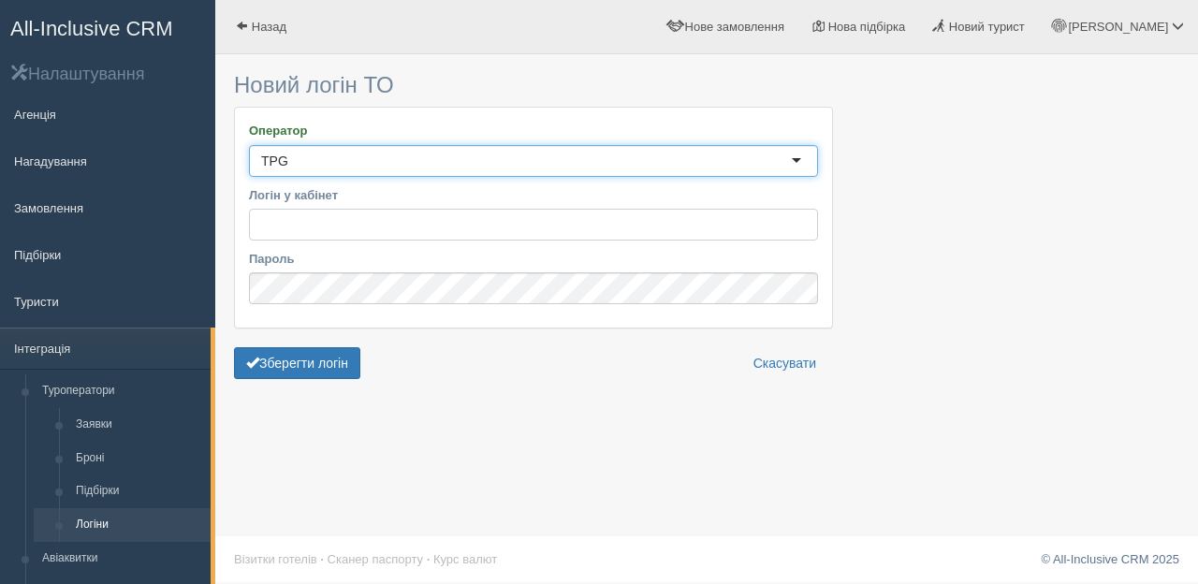
click at [278, 223] on input "Логін у кабінет" at bounding box center [533, 225] width 569 height 32
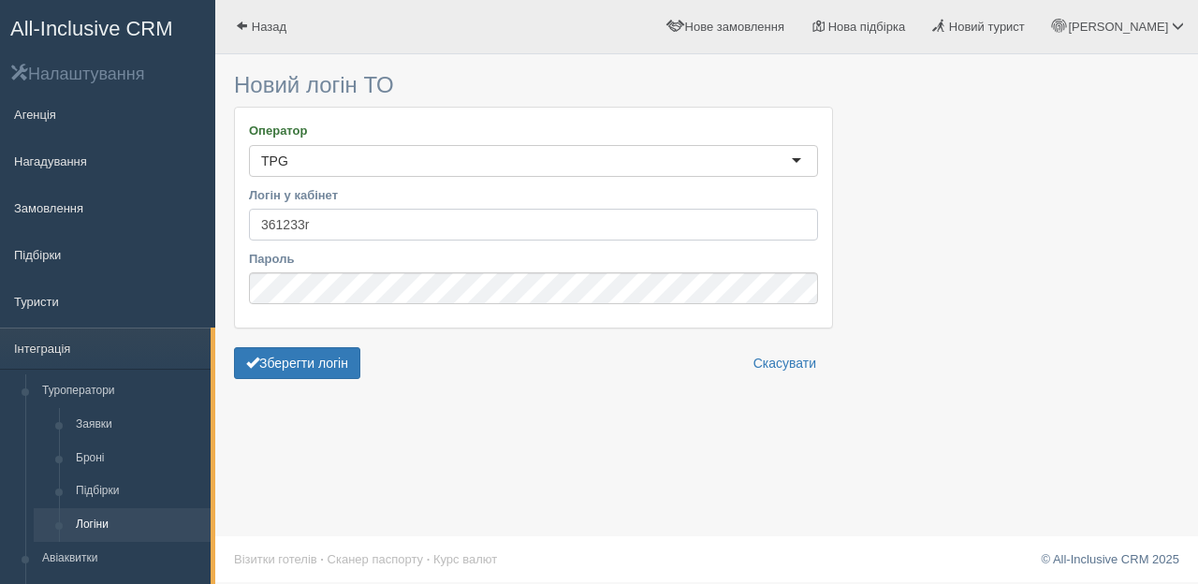
type input "361233r"
click at [329, 368] on button "Зберегти логін" at bounding box center [297, 363] width 126 height 32
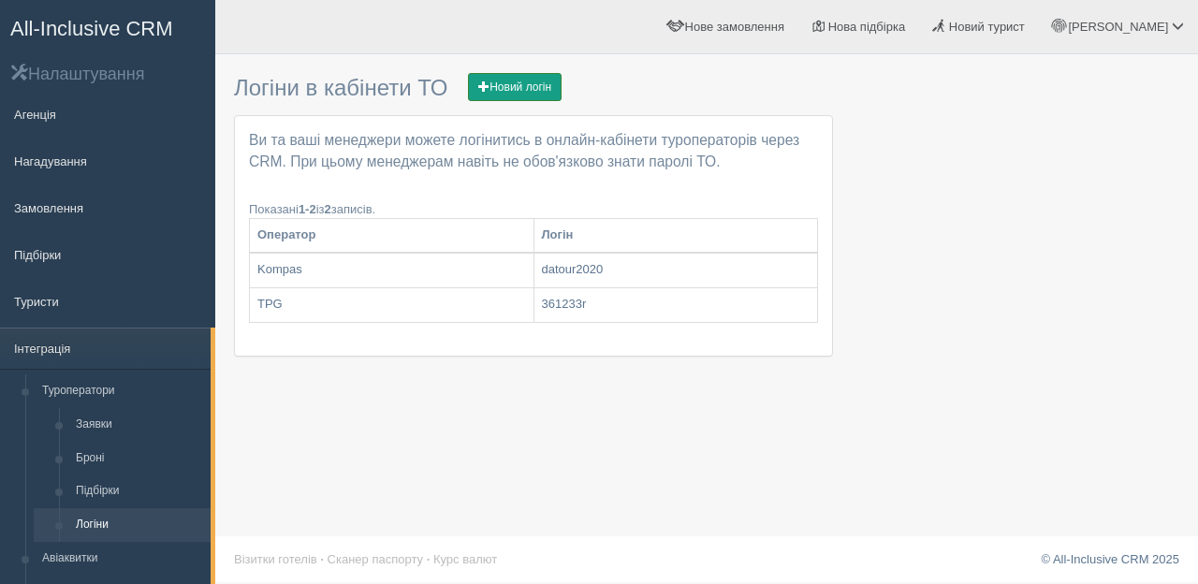
click at [526, 89] on link "Новий логін" at bounding box center [515, 87] width 94 height 28
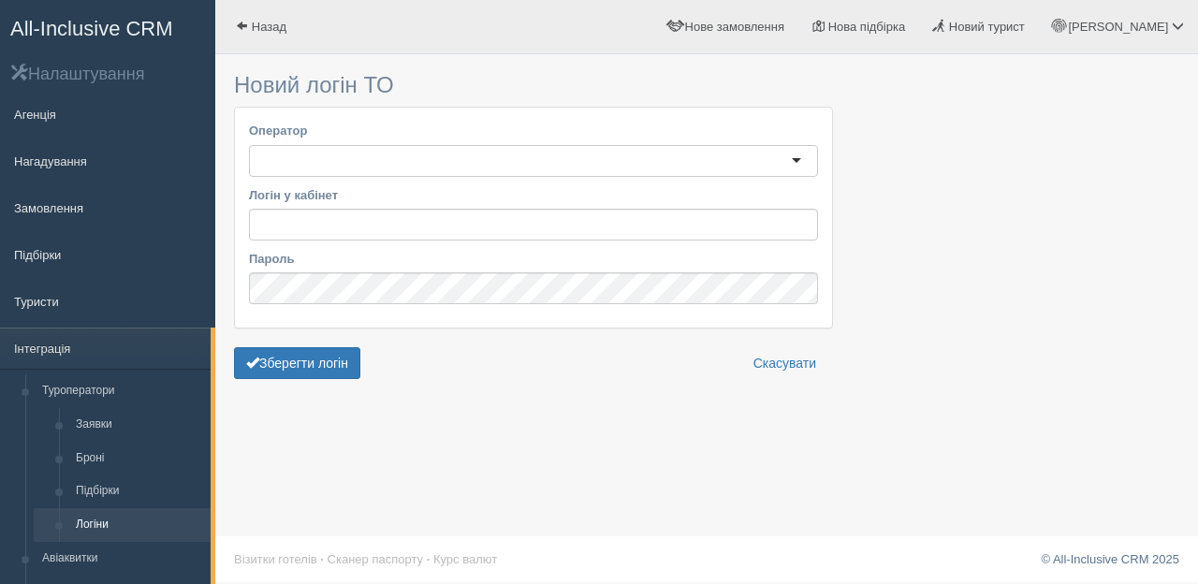
click at [798, 155] on div at bounding box center [533, 161] width 569 height 32
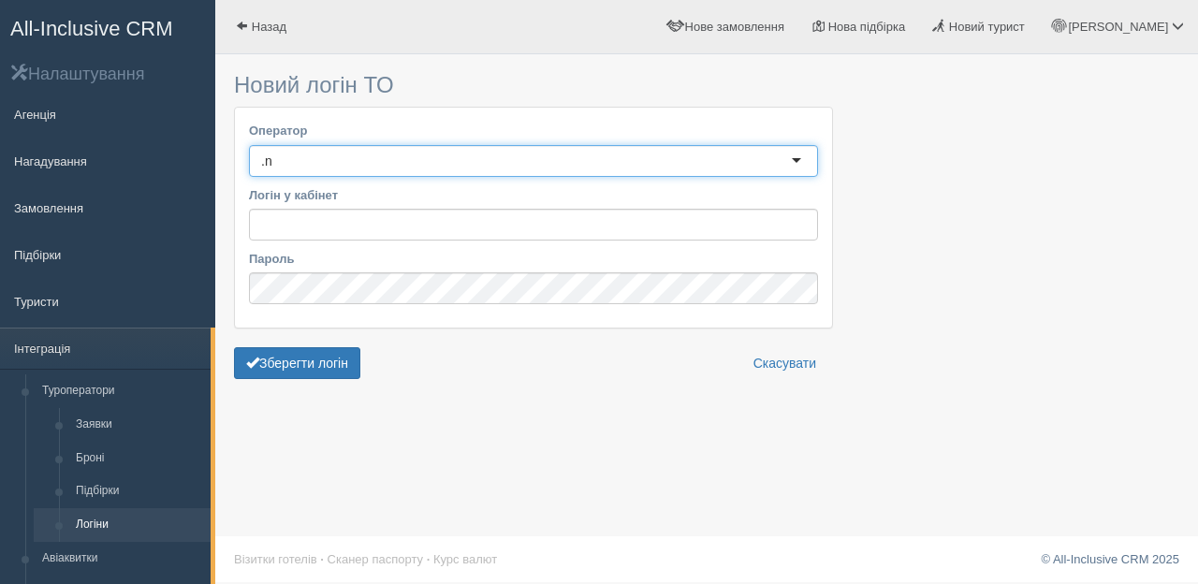
type input ".n"
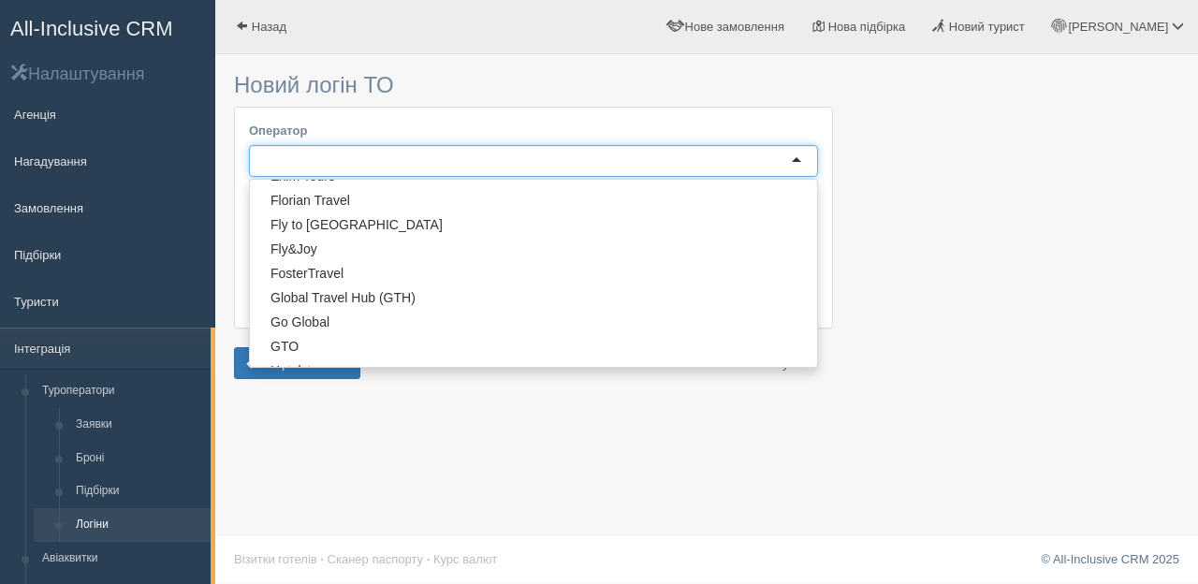
scroll to position [963, 0]
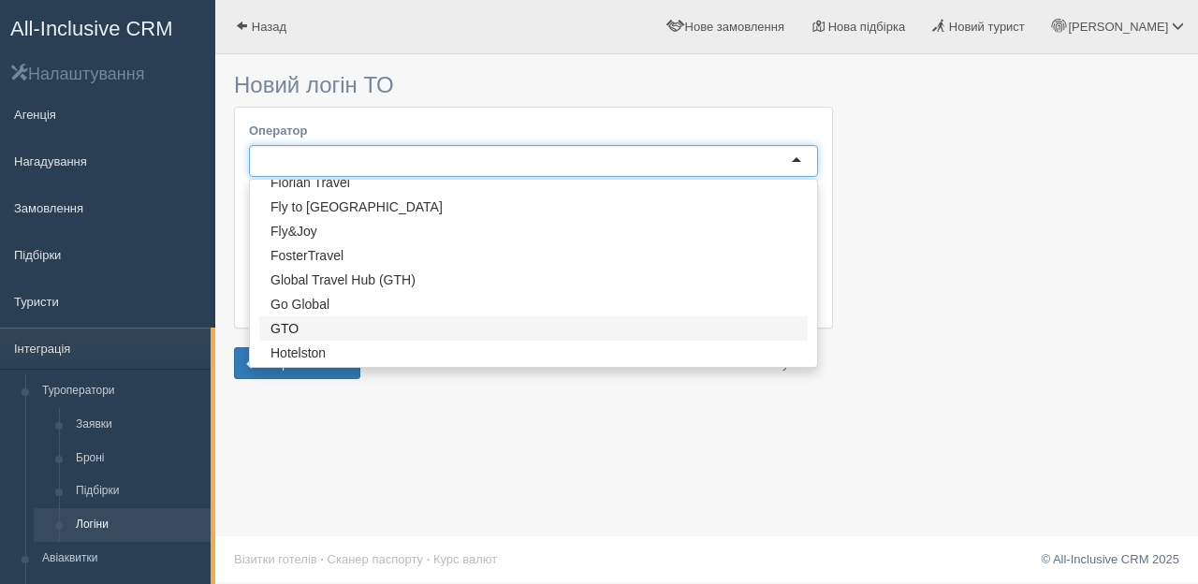
click at [315, 330] on form "Оператор 7 1000 Доріг 6tour Accord Tour Adria Hit Adriatic Travel Agentskiy Air…" at bounding box center [533, 250] width 599 height 286
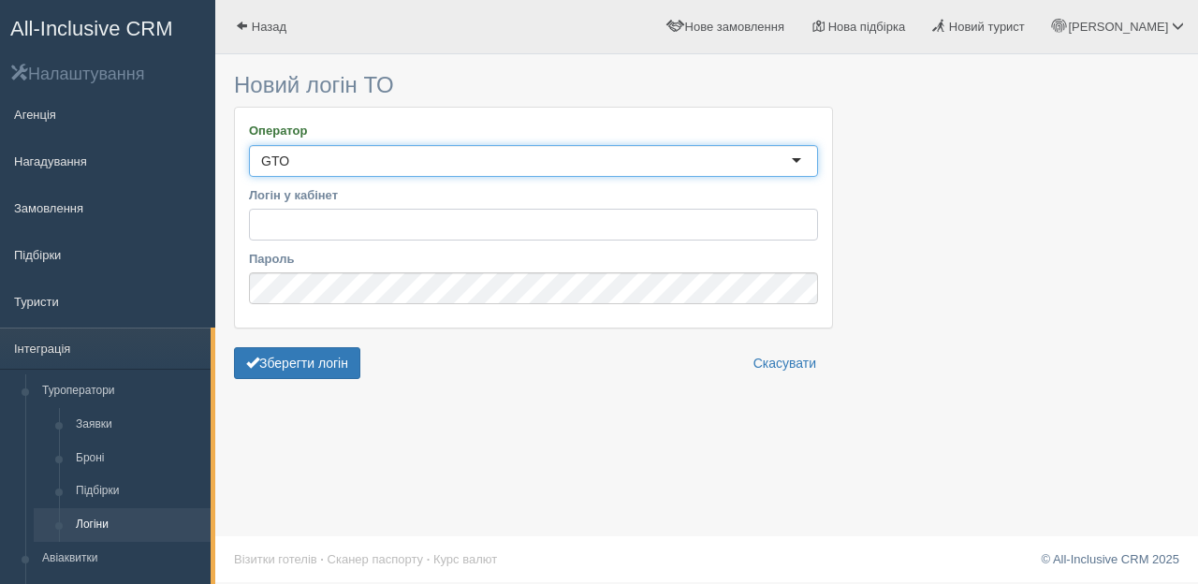
click at [289, 228] on input "Логін у кабінет" at bounding box center [533, 225] width 569 height 32
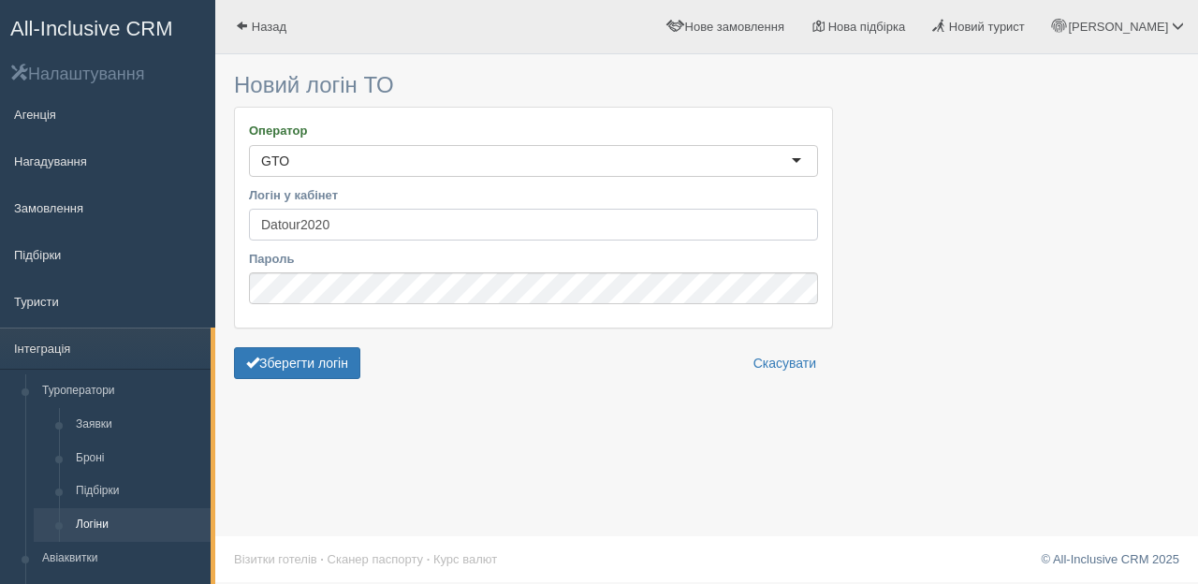
type input "Datour2020"
click at [360, 227] on input "Datour2020" at bounding box center [533, 225] width 569 height 32
click at [329, 361] on button "Зберегти логін" at bounding box center [297, 363] width 126 height 32
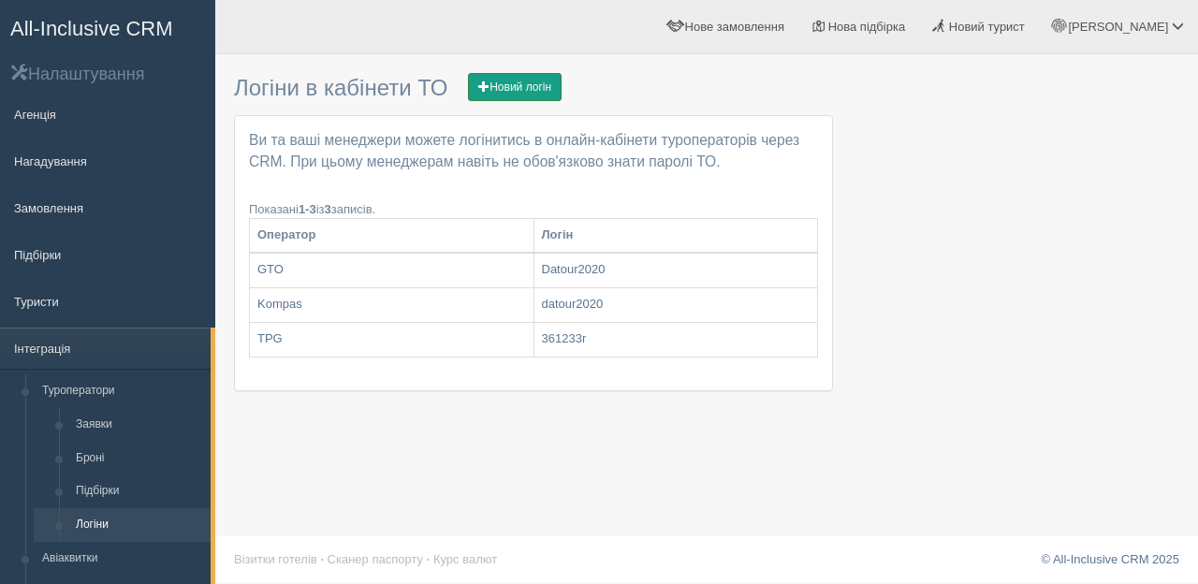
click at [524, 82] on link "Новий логін" at bounding box center [515, 87] width 94 height 28
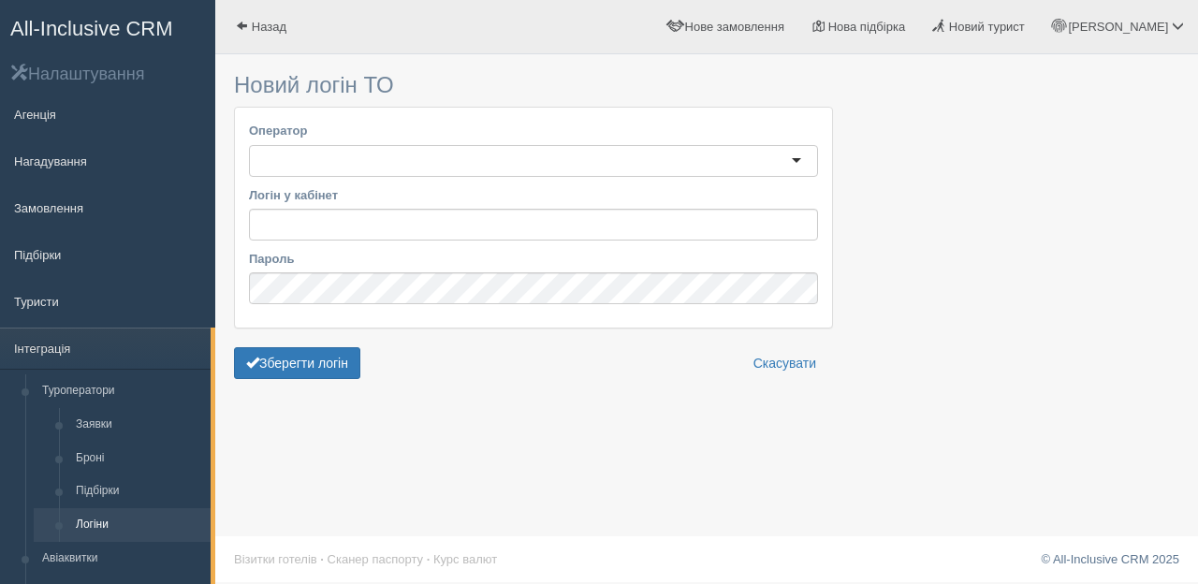
click at [797, 163] on div at bounding box center [533, 161] width 569 height 32
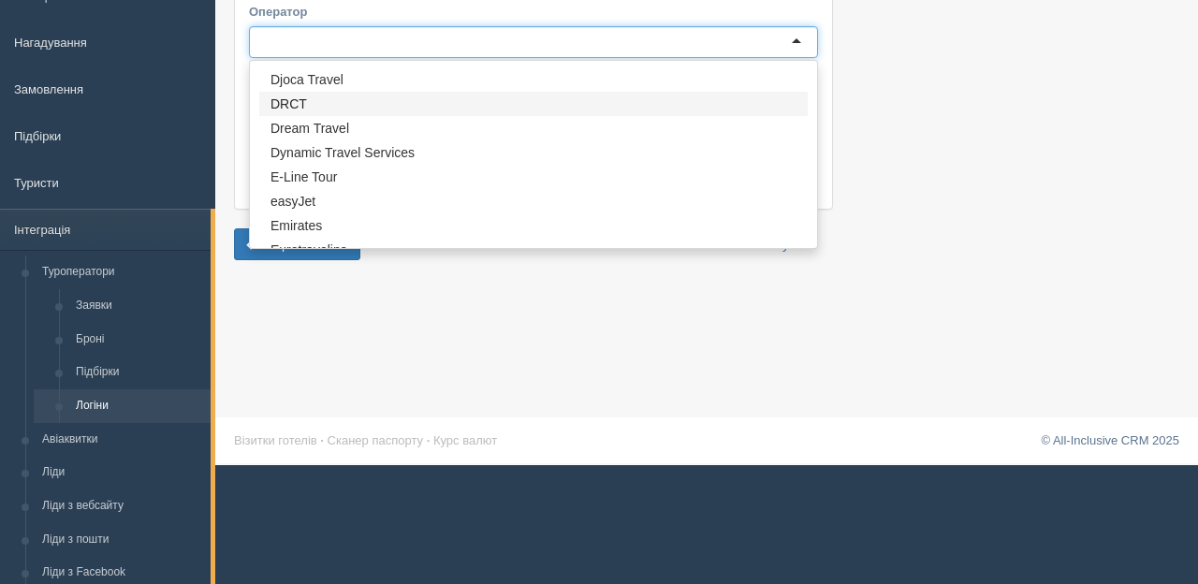
scroll to position [704, 0]
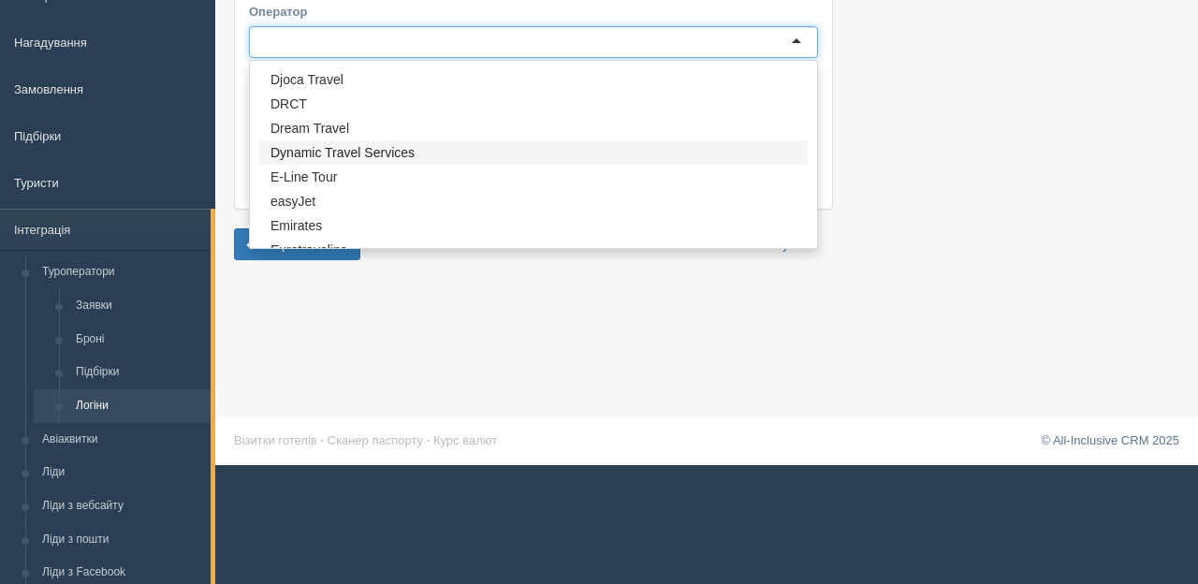
click at [406, 151] on div "Оператор 1690 1000 Доріг 6tour Accord Tour Adria Hit Adriatic Travel Agentskiy …" at bounding box center [533, 98] width 597 height 219
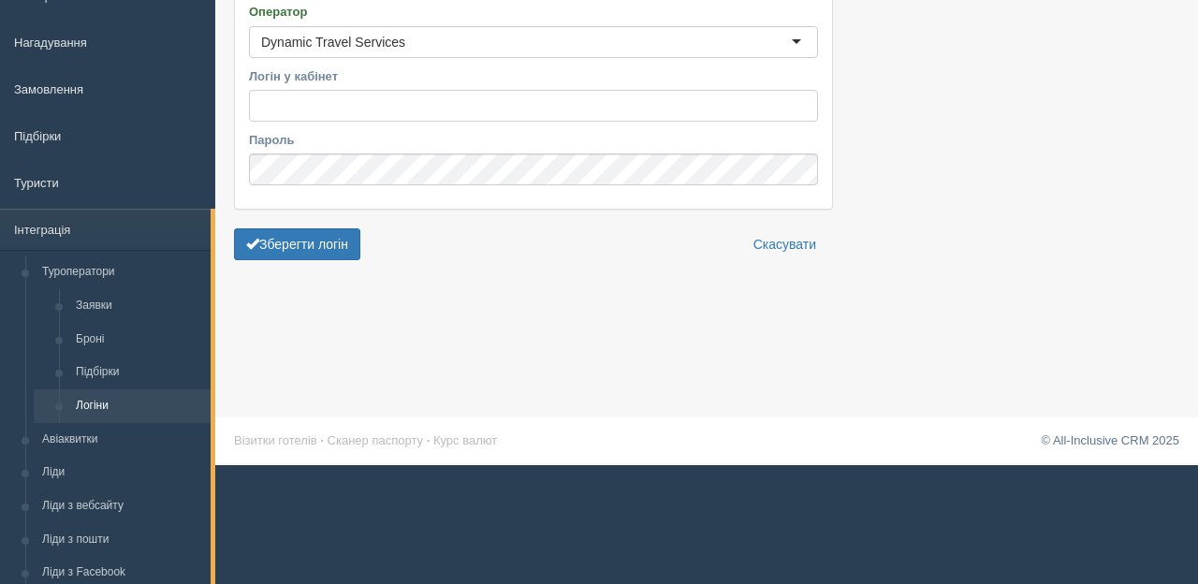
click at [284, 106] on input "Логін у кабінет" at bounding box center [533, 106] width 569 height 32
type input "[EMAIL_ADDRESS][DOMAIN_NAME]"
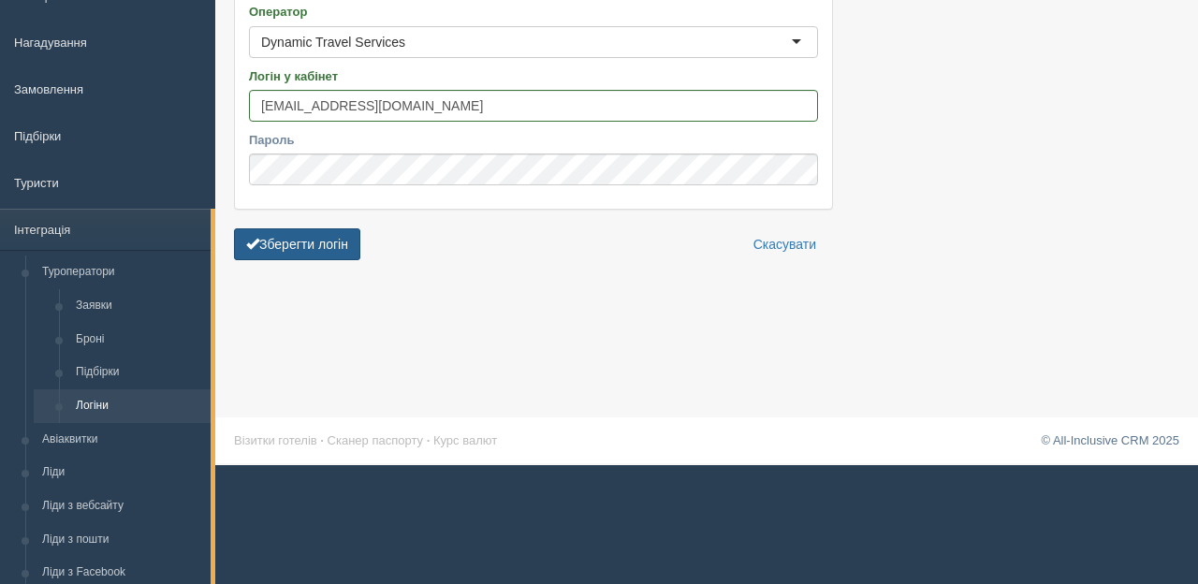
click at [283, 245] on button "Зберегти логін" at bounding box center [297, 244] width 126 height 32
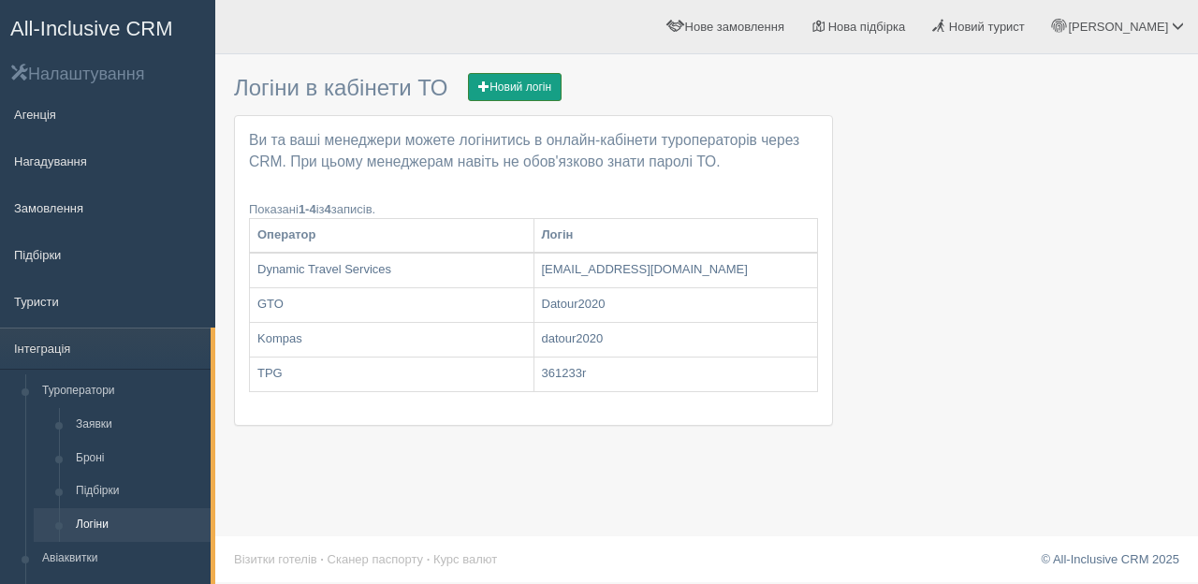
click at [530, 85] on link "Новий логін" at bounding box center [515, 87] width 94 height 28
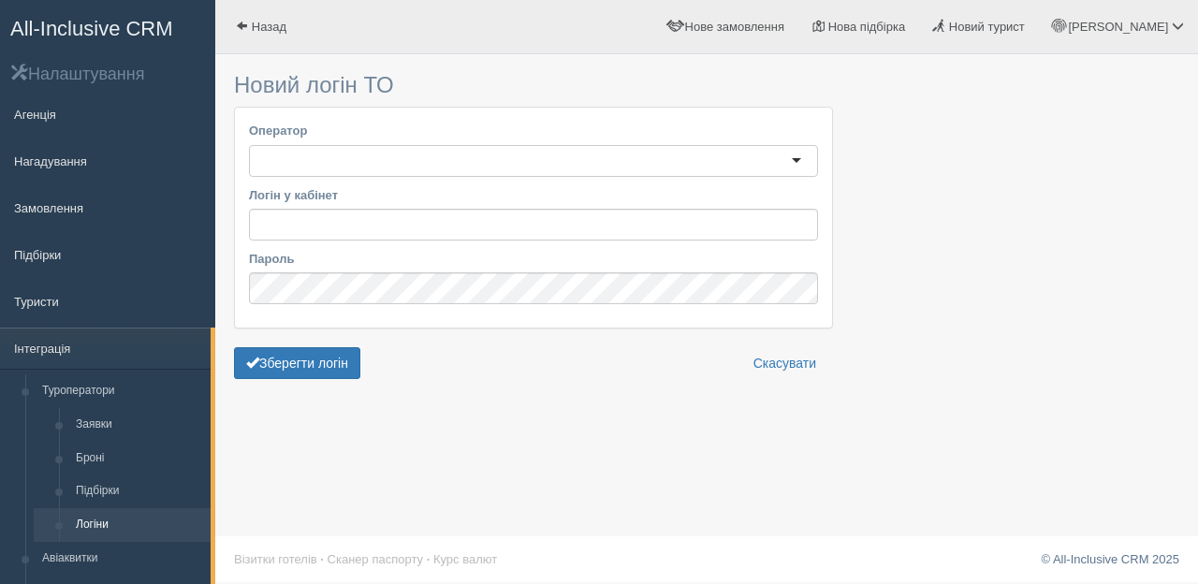
click at [806, 154] on div at bounding box center [533, 161] width 569 height 32
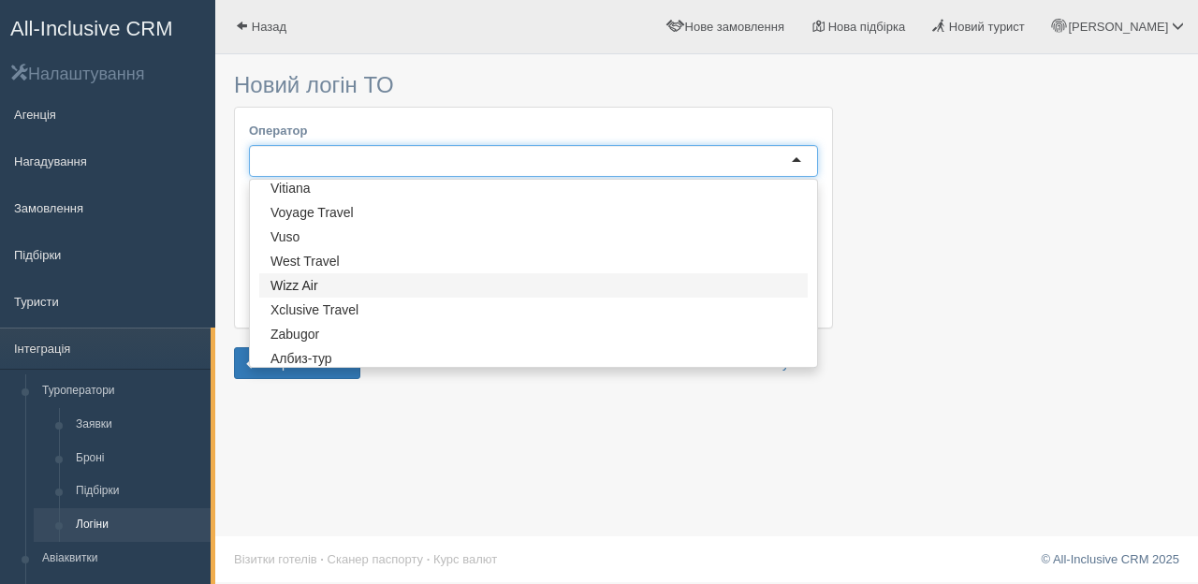
scroll to position [2687, 0]
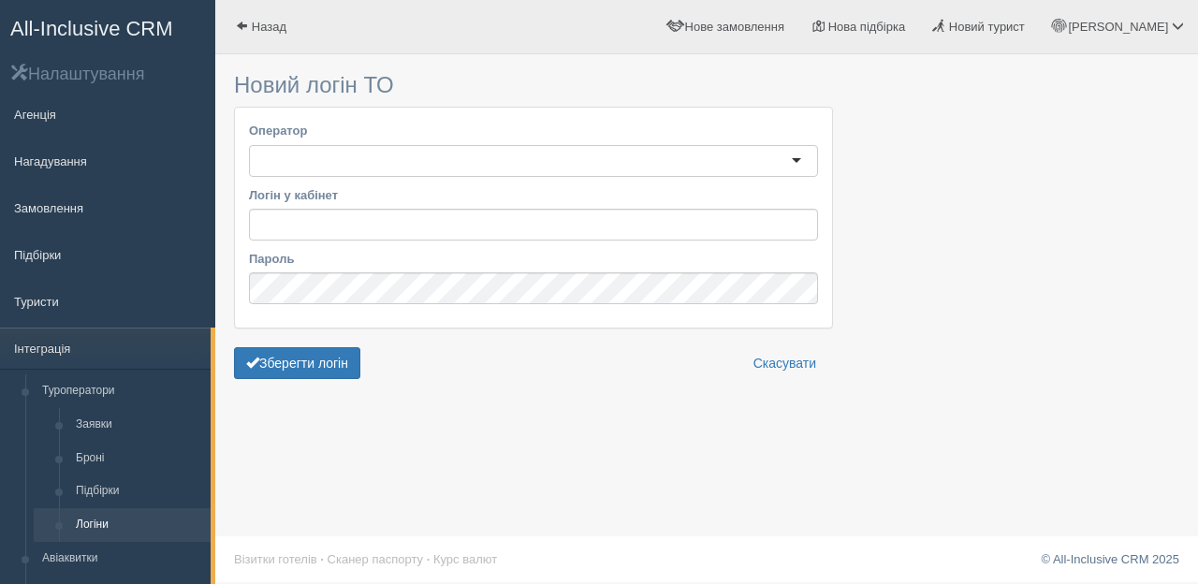
click at [922, 194] on div at bounding box center [707, 229] width 946 height 330
click at [61, 257] on link "Підбірки" at bounding box center [107, 254] width 215 height 41
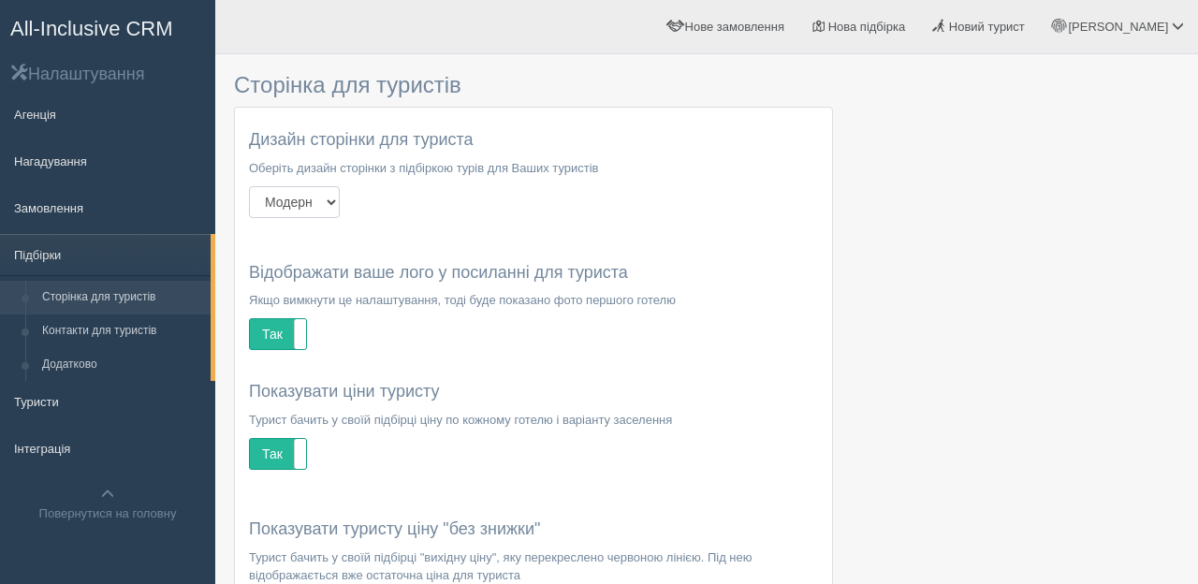
select select "summer"
click option "Літо" at bounding box center [0, 0] width 0 height 0
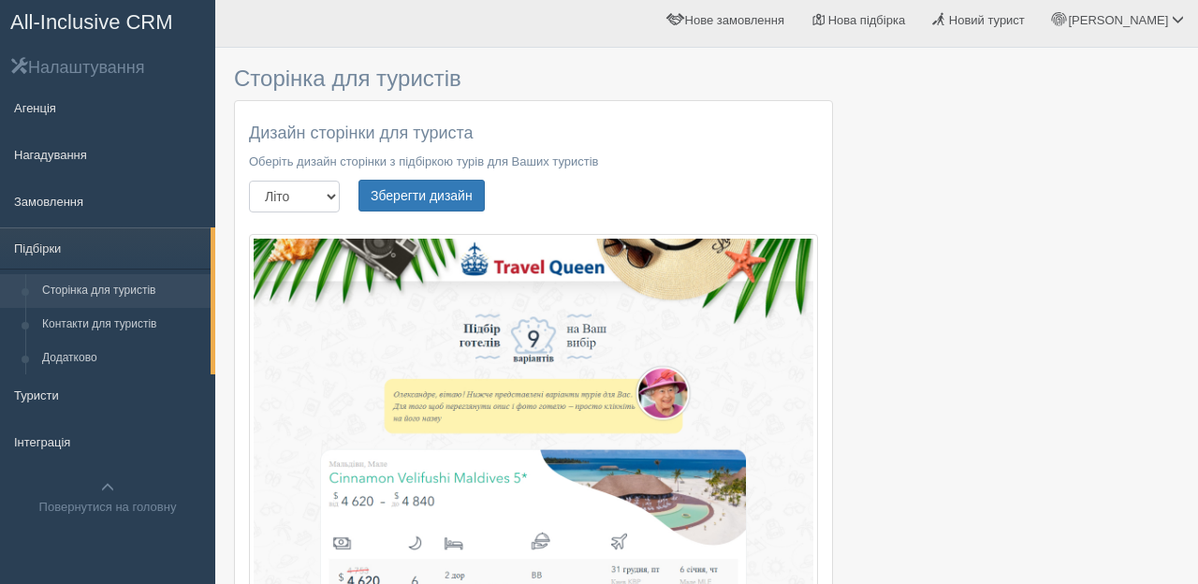
scroll to position [1, 0]
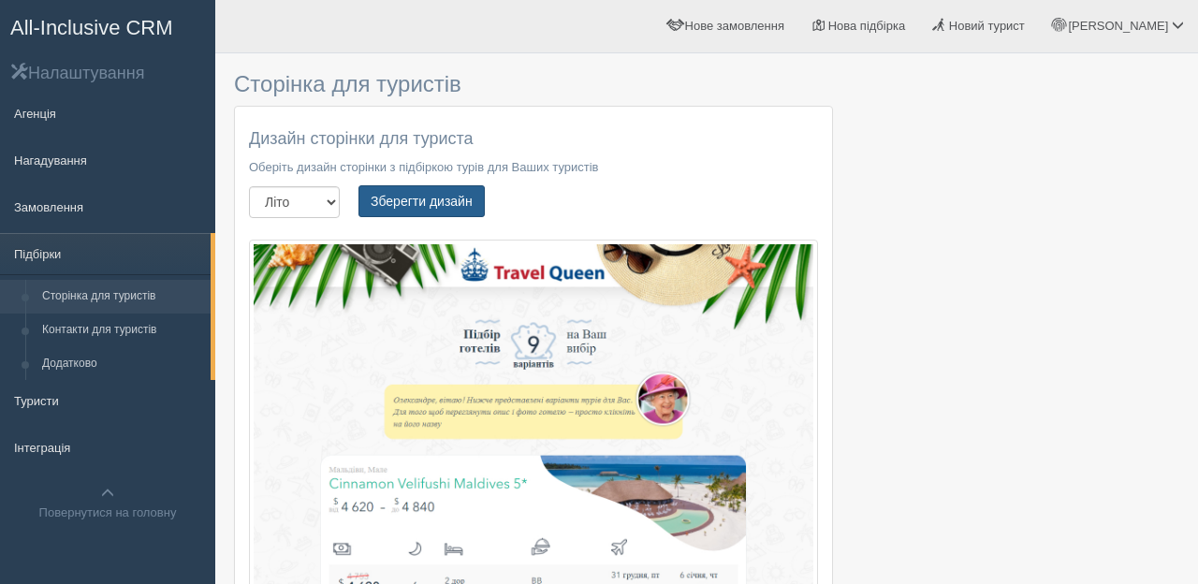
click at [414, 205] on button "Зберегти дизайн" at bounding box center [422, 201] width 126 height 32
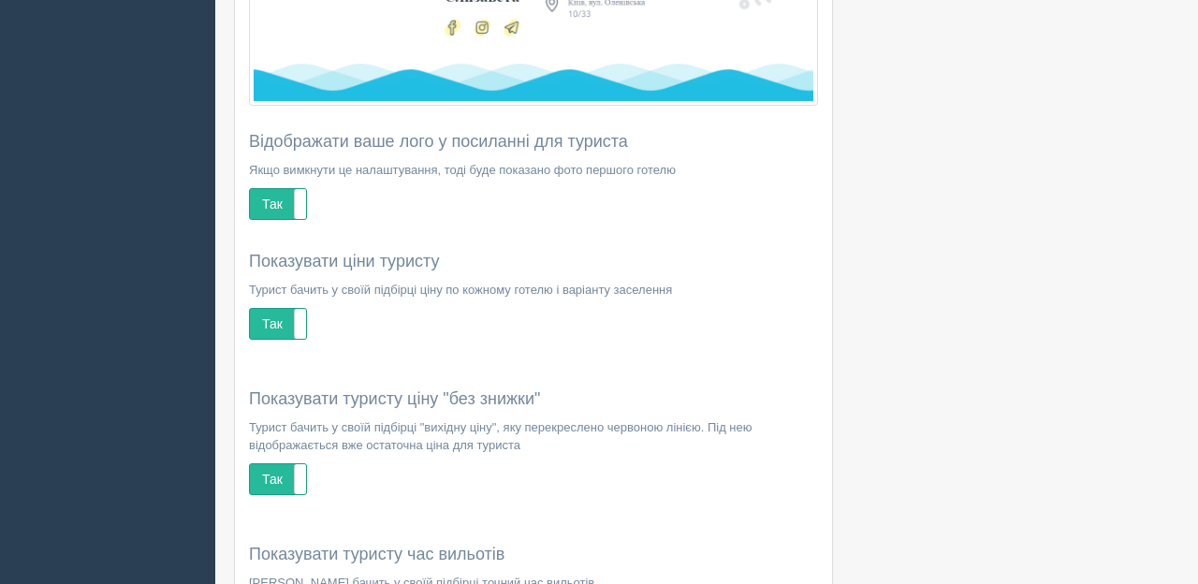
scroll to position [1621, 0]
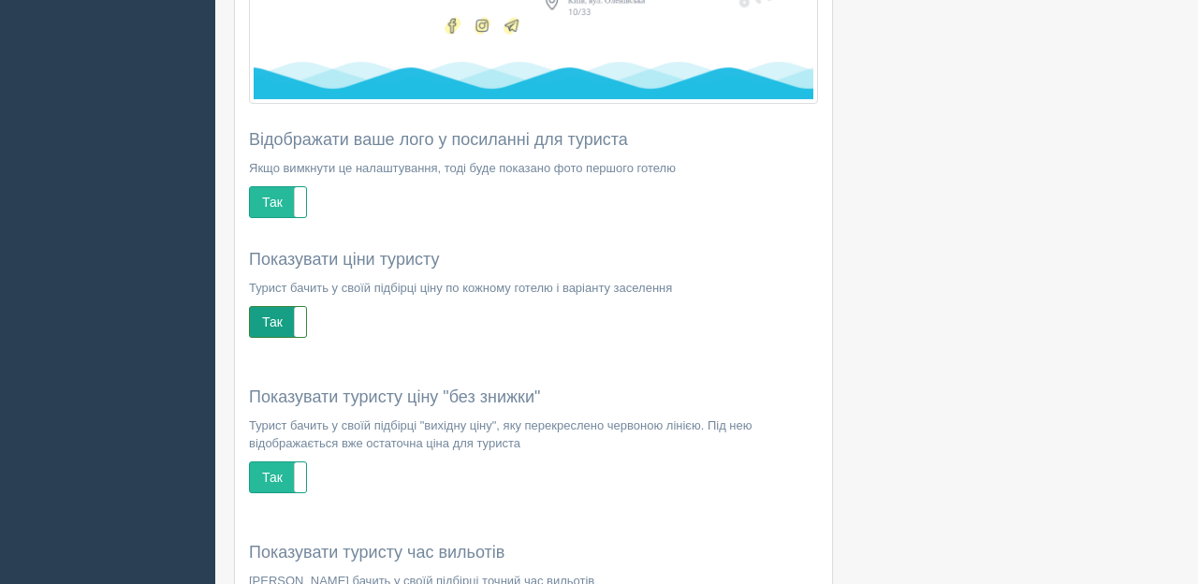
click at [272, 321] on label "Так" at bounding box center [278, 322] width 56 height 30
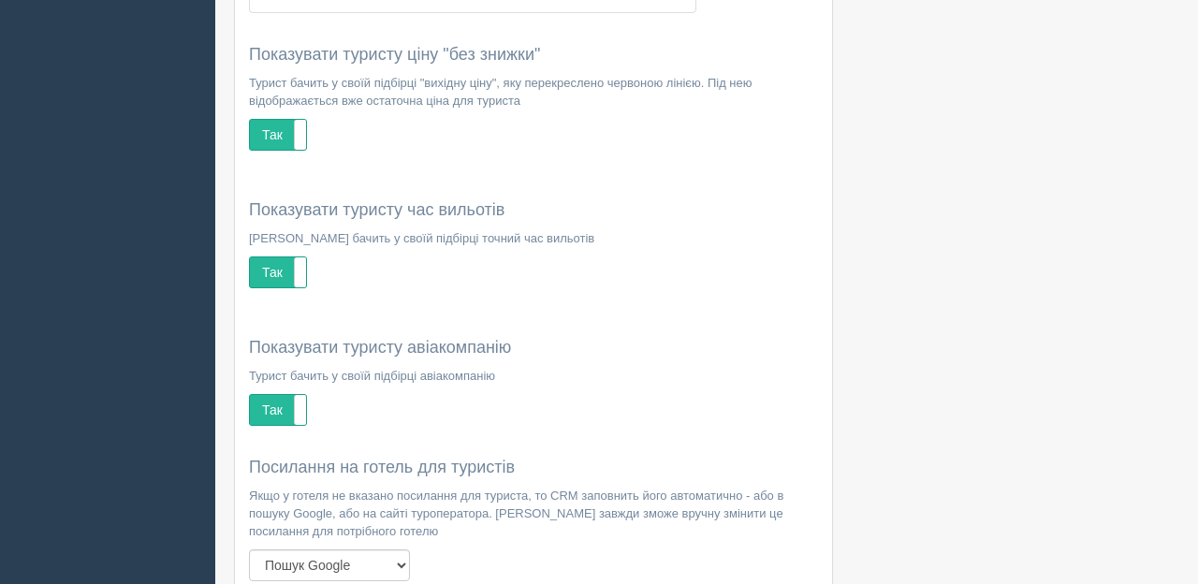
scroll to position [2293, 0]
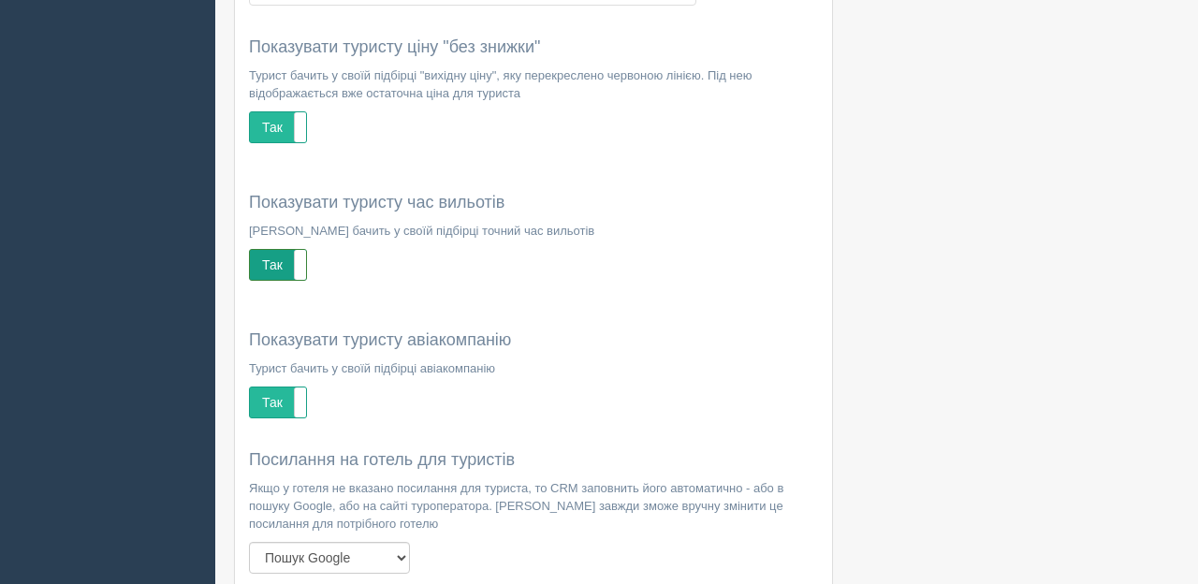
click at [278, 264] on label "Так" at bounding box center [278, 265] width 56 height 30
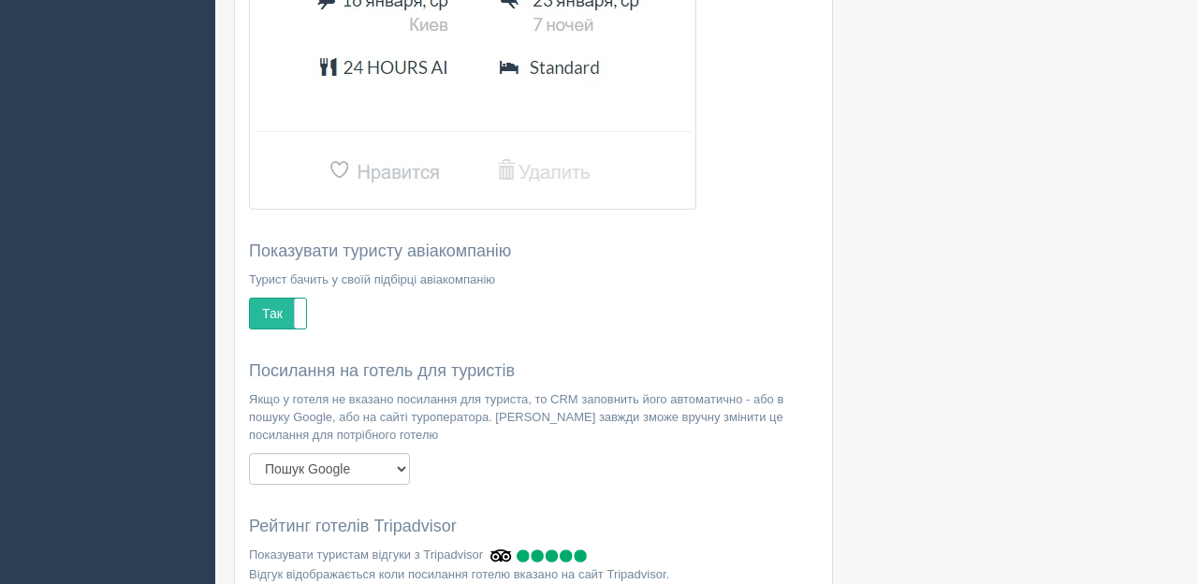
scroll to position [2709, 0]
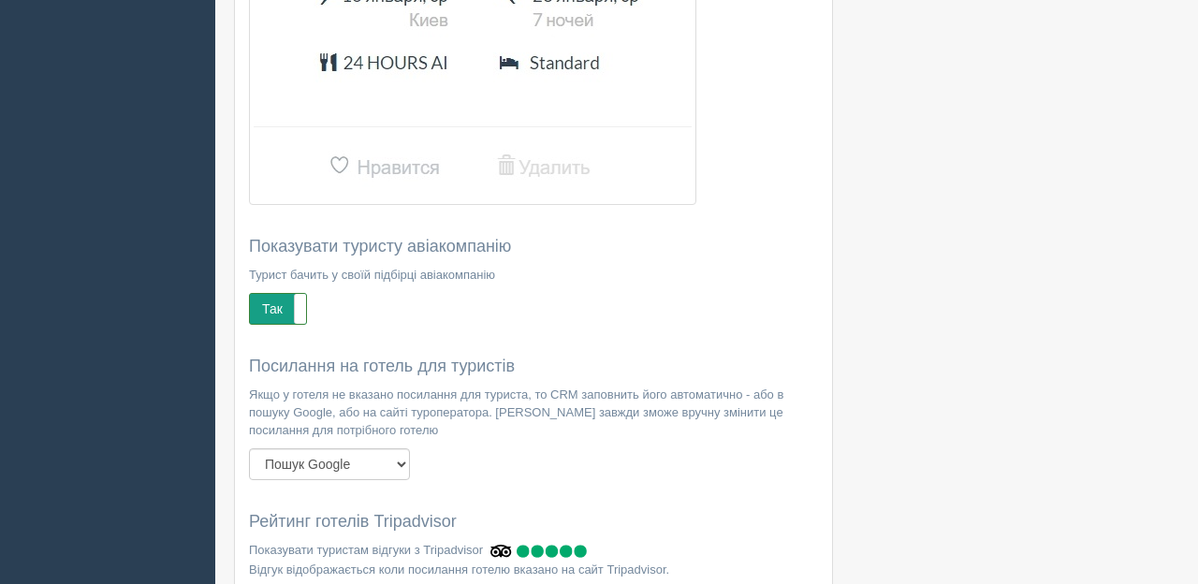
click at [266, 317] on label "Так" at bounding box center [278, 309] width 56 height 30
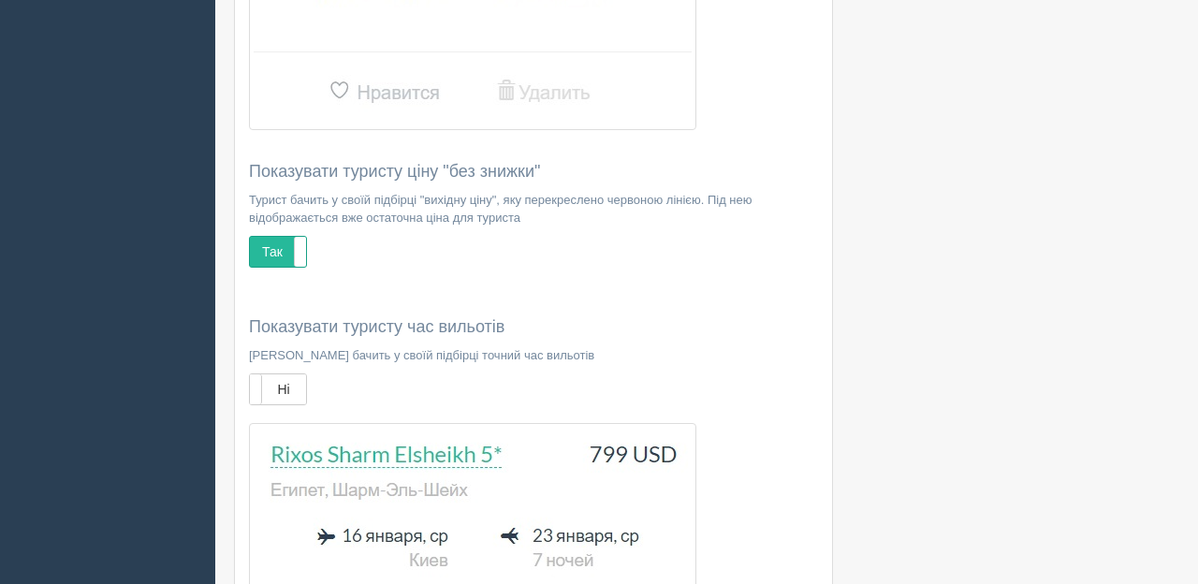
scroll to position [2167, 0]
click at [266, 257] on label "Так" at bounding box center [278, 253] width 56 height 30
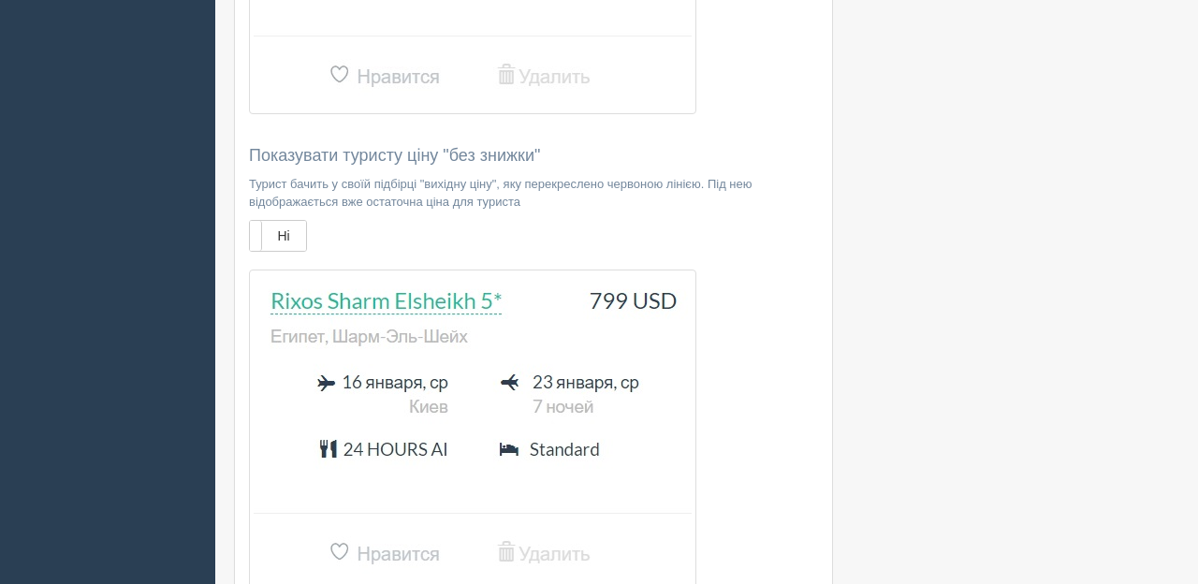
scroll to position [2181, 0]
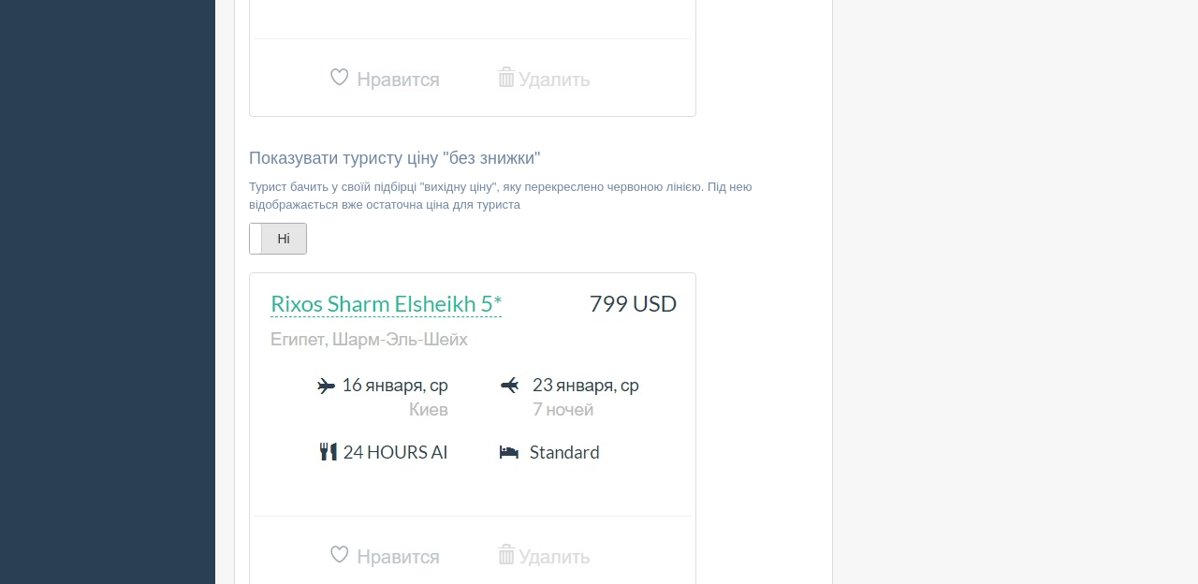
click at [283, 244] on label "Ні" at bounding box center [278, 239] width 56 height 30
click at [280, 241] on label "Так" at bounding box center [278, 239] width 56 height 30
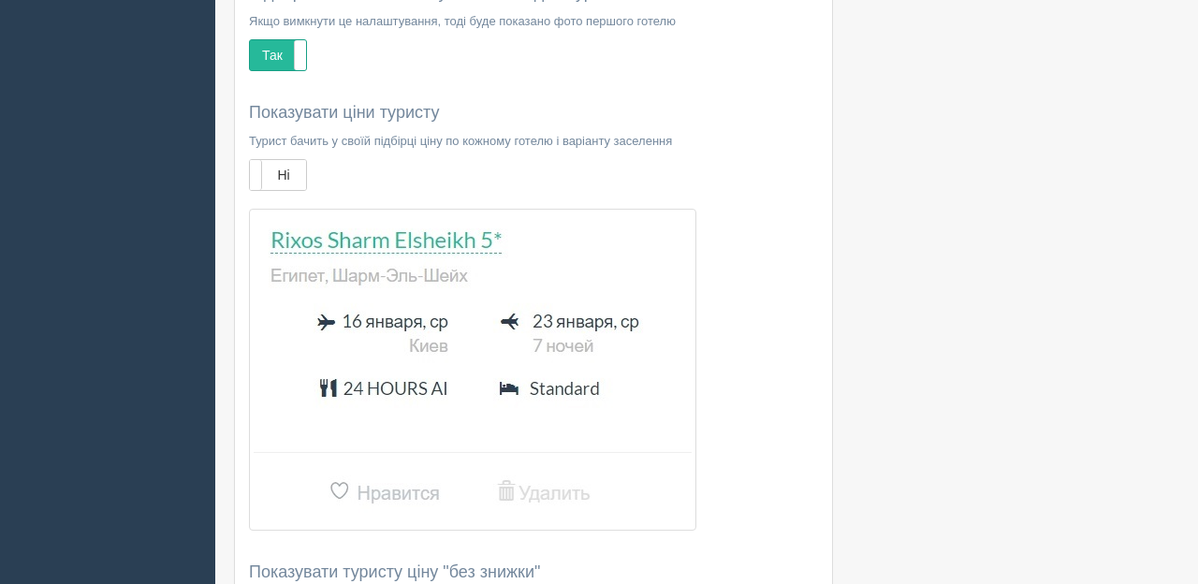
scroll to position [1770, 0]
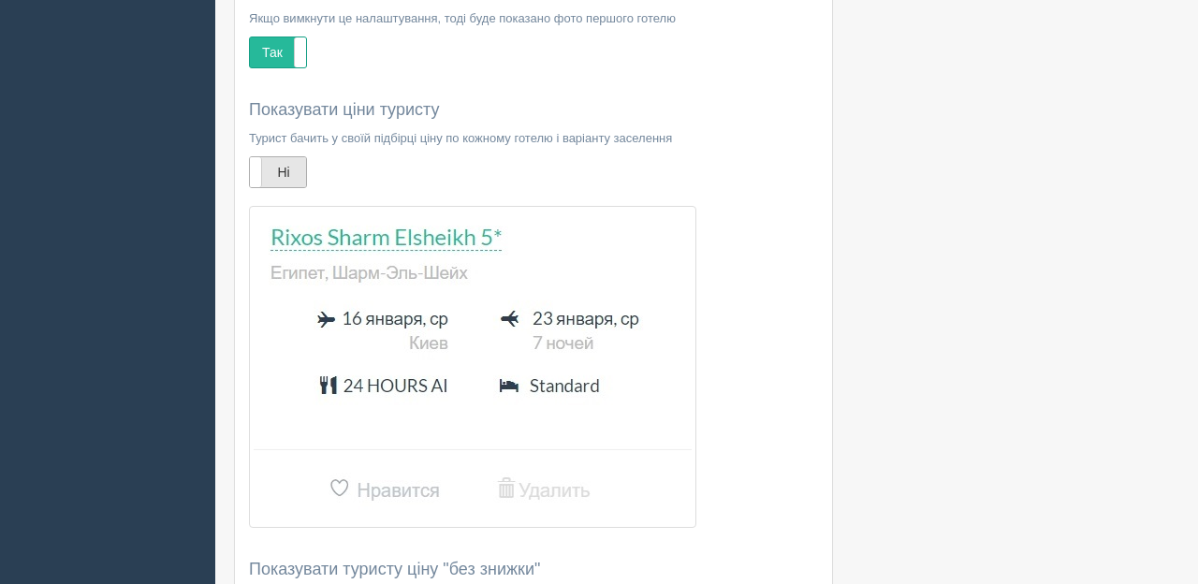
click at [284, 175] on label "Ні" at bounding box center [278, 172] width 56 height 30
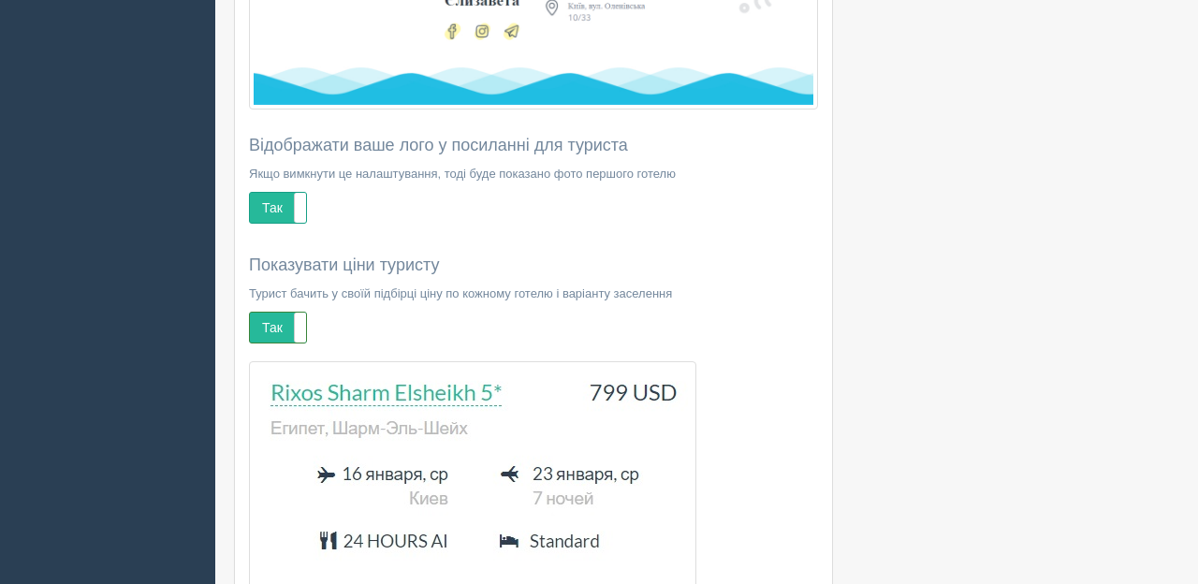
scroll to position [1610, 0]
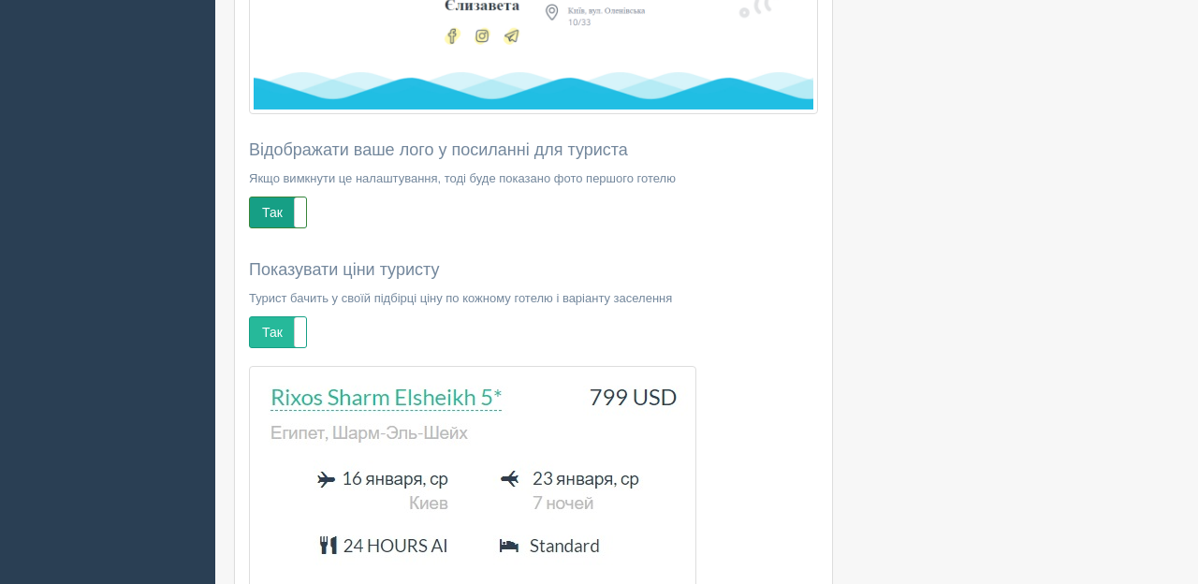
click at [280, 212] on label "Так" at bounding box center [278, 213] width 56 height 30
click at [279, 215] on label "Ні" at bounding box center [278, 213] width 56 height 30
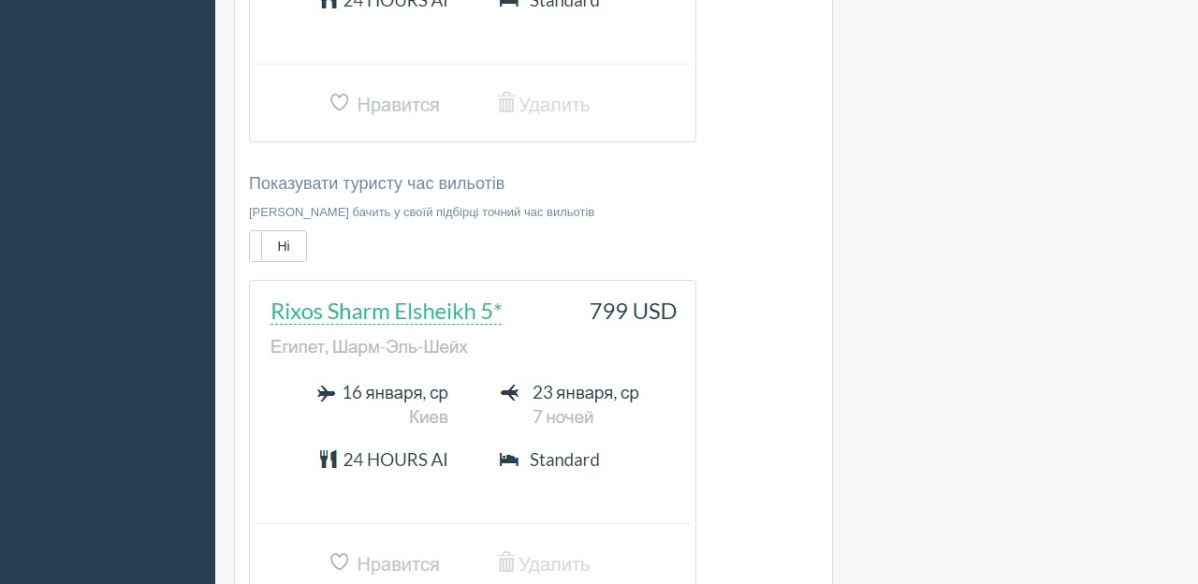
scroll to position [2631, 0]
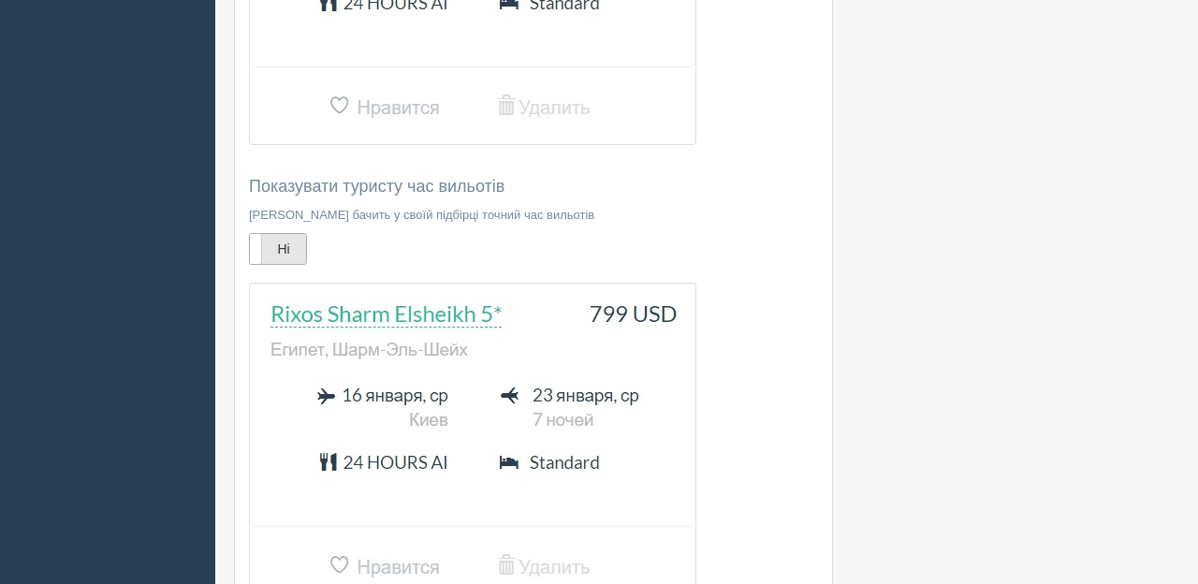
click at [279, 251] on label "Ні" at bounding box center [278, 249] width 56 height 30
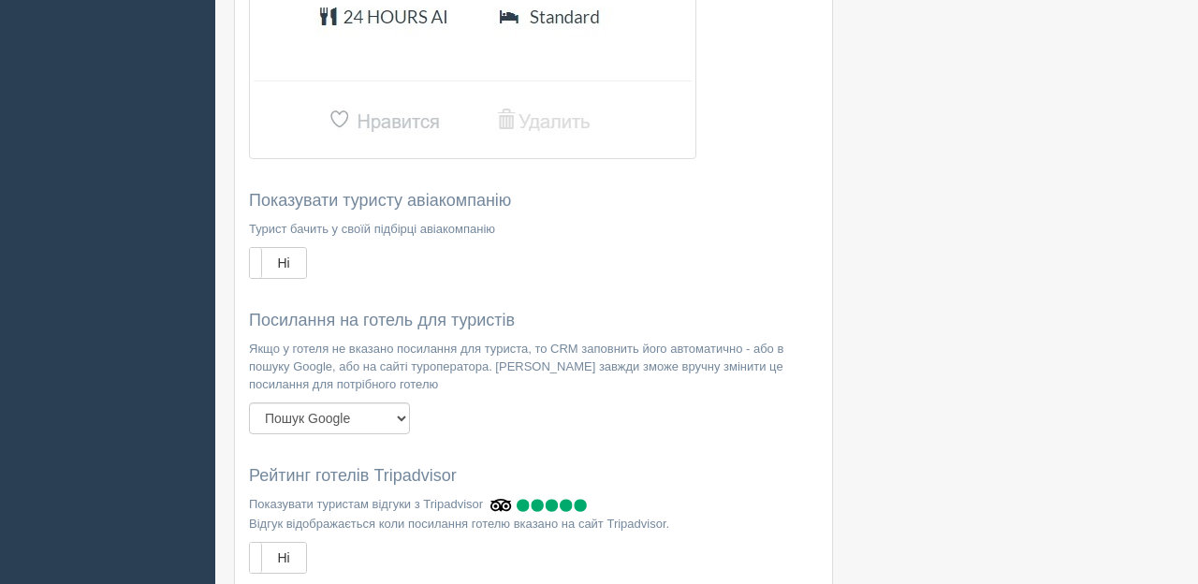
scroll to position [3109, 0]
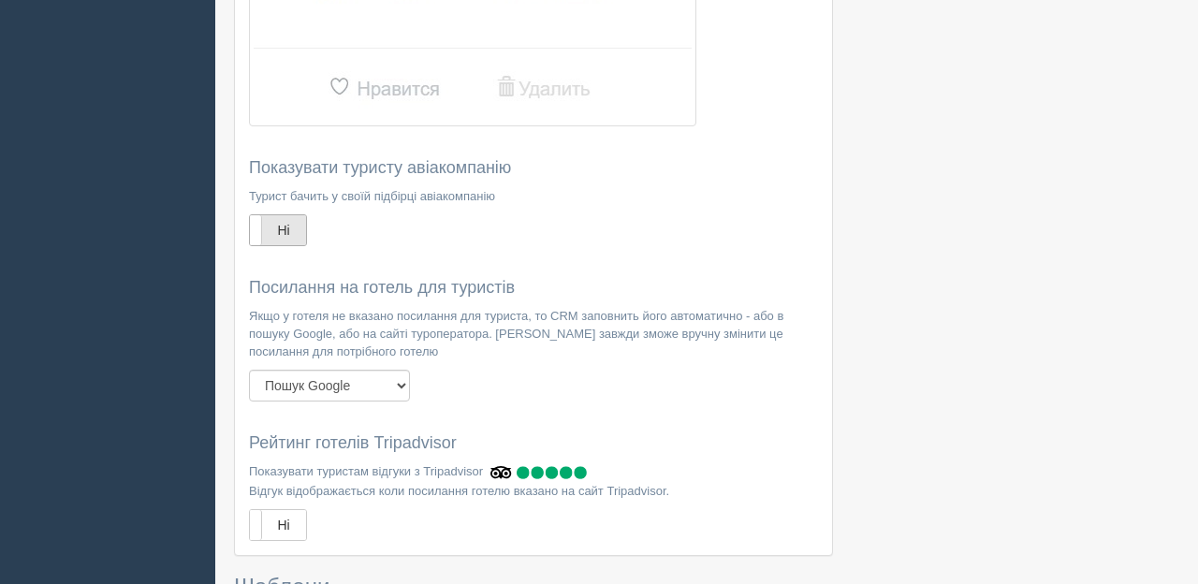
click at [281, 230] on label "Ні" at bounding box center [278, 230] width 56 height 30
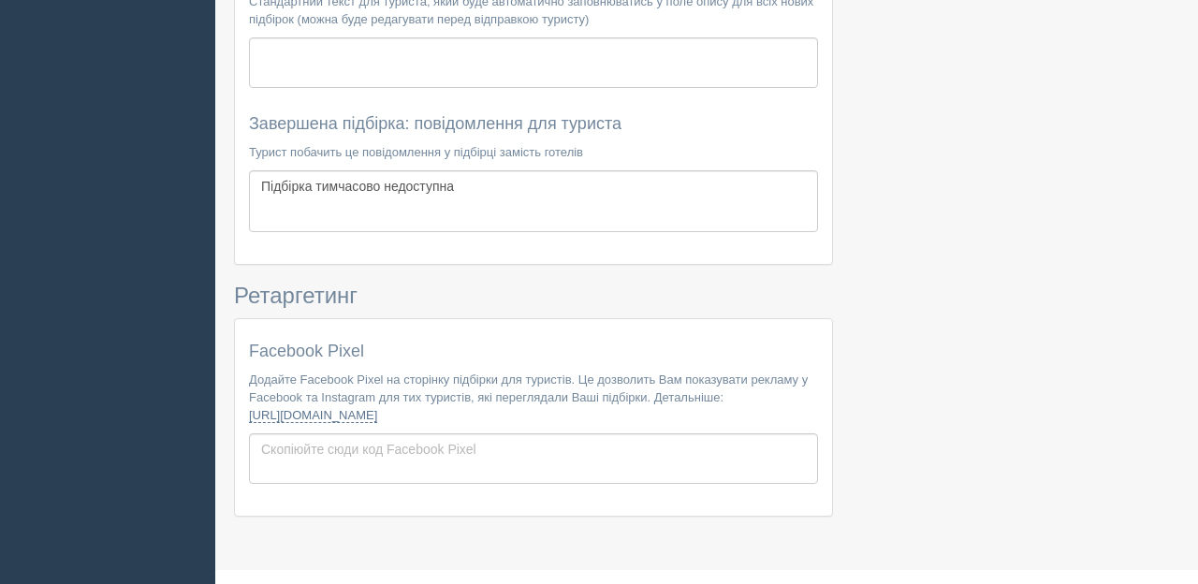
scroll to position [3815, 0]
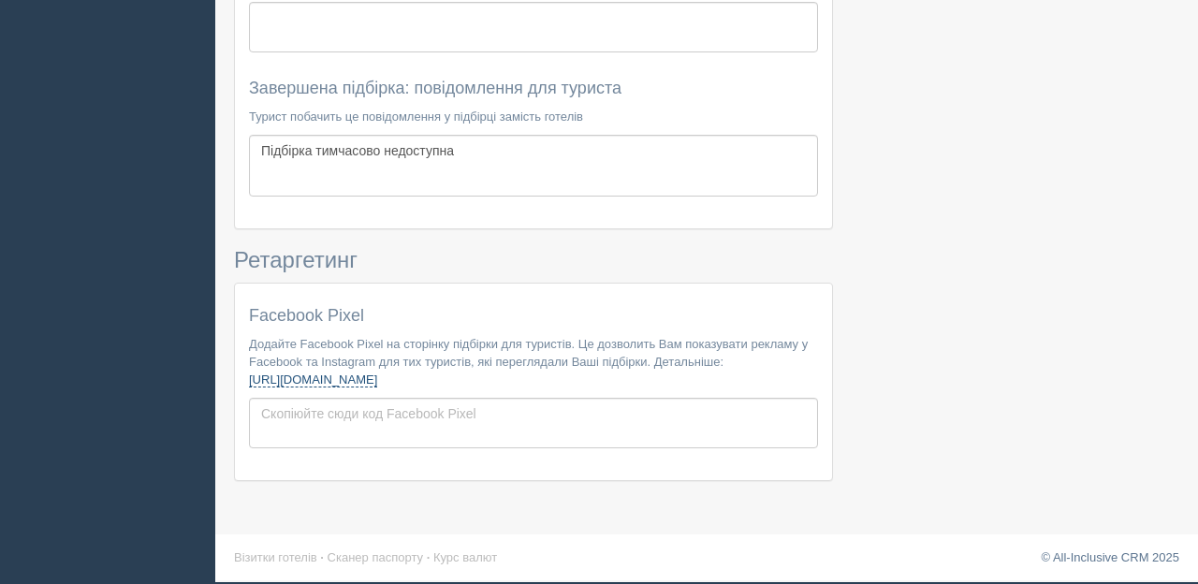
click at [377, 377] on link "https://developers.facebook.com/docs/meta-pixel/get-started/" at bounding box center [313, 380] width 128 height 15
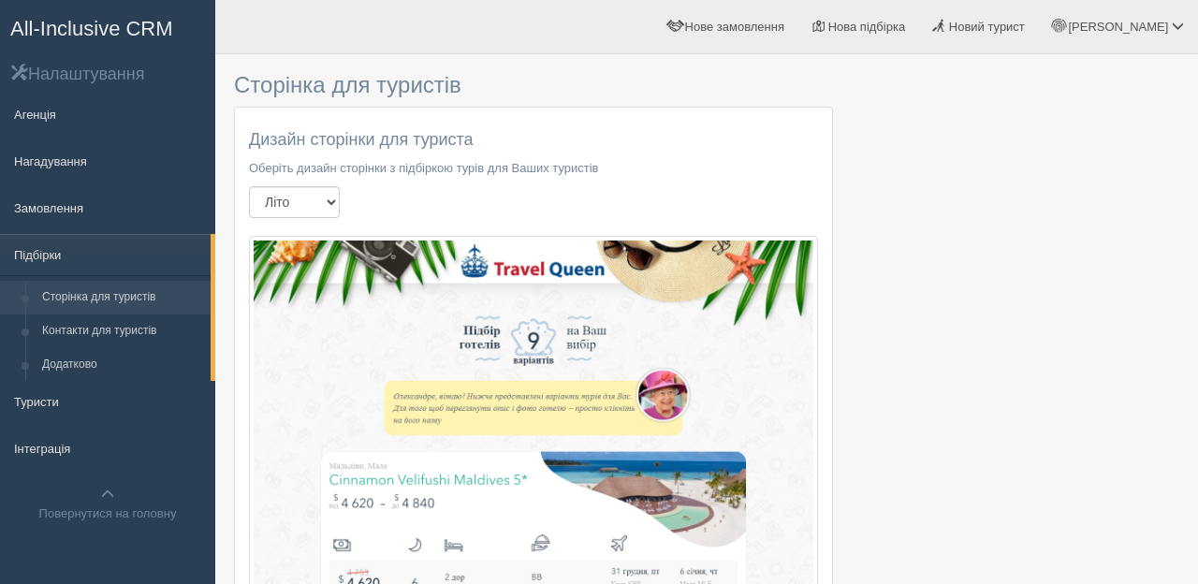
scroll to position [1, 0]
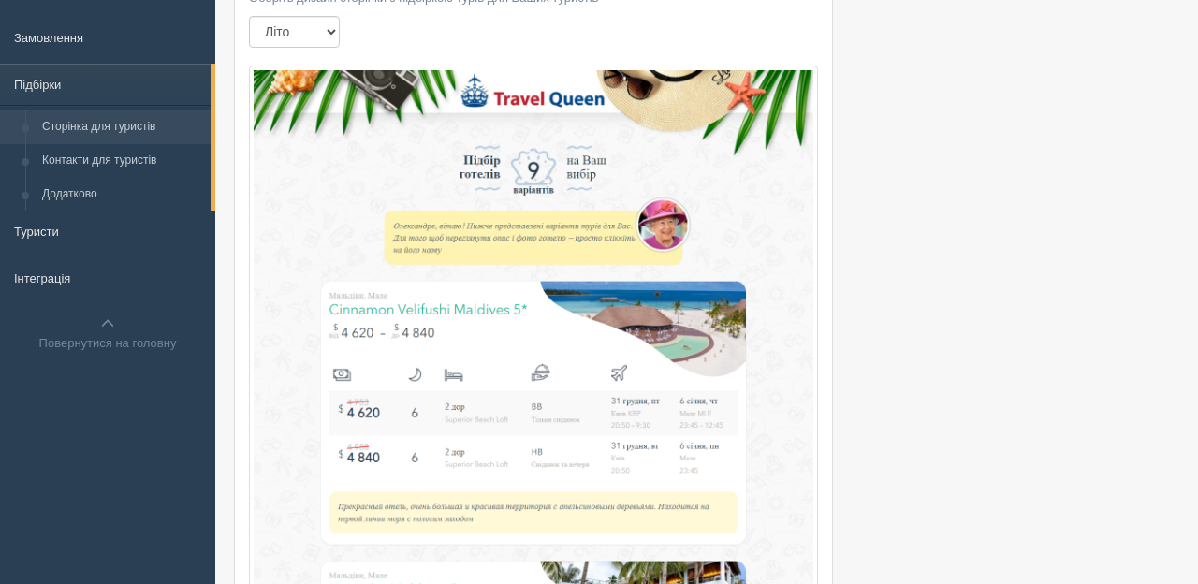
scroll to position [187, 0]
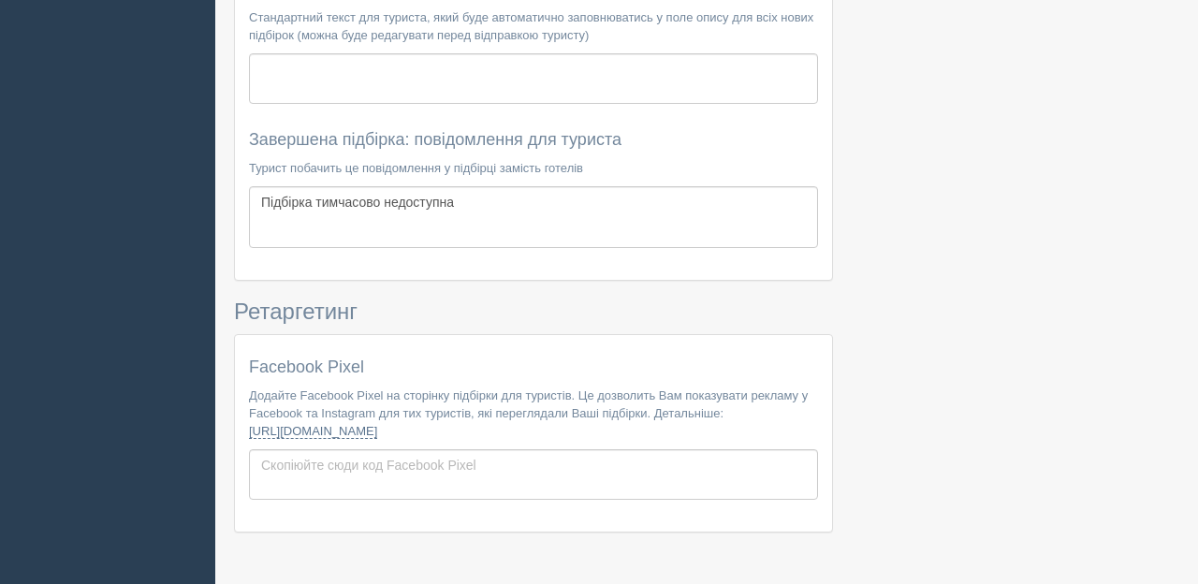
scroll to position [3815, 0]
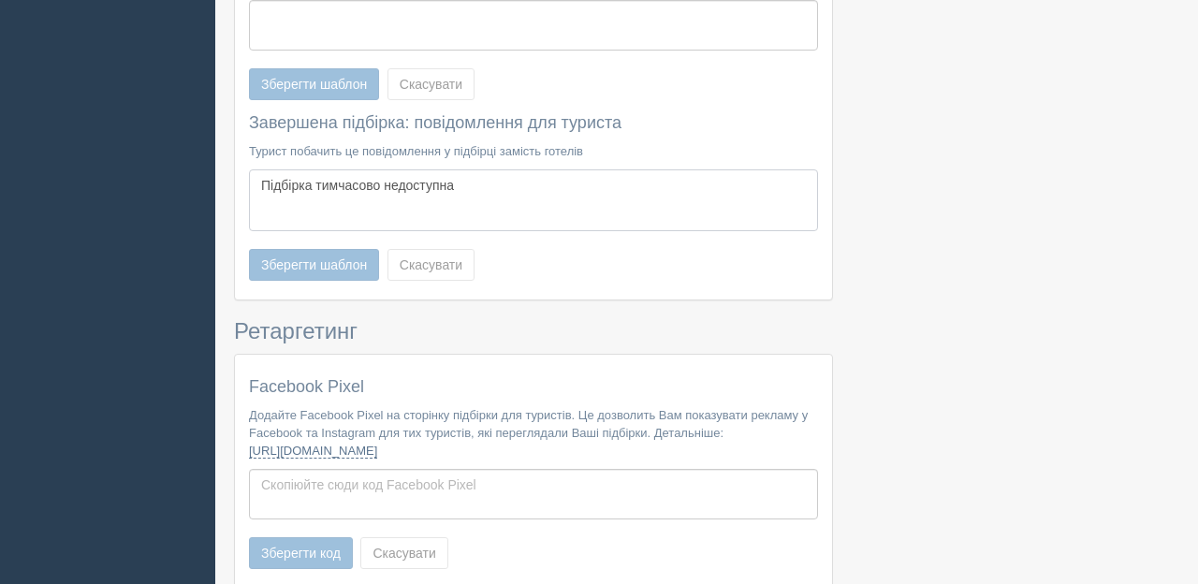
click at [467, 169] on textarea "Підбірка тимчасово недоступна" at bounding box center [533, 200] width 569 height 62
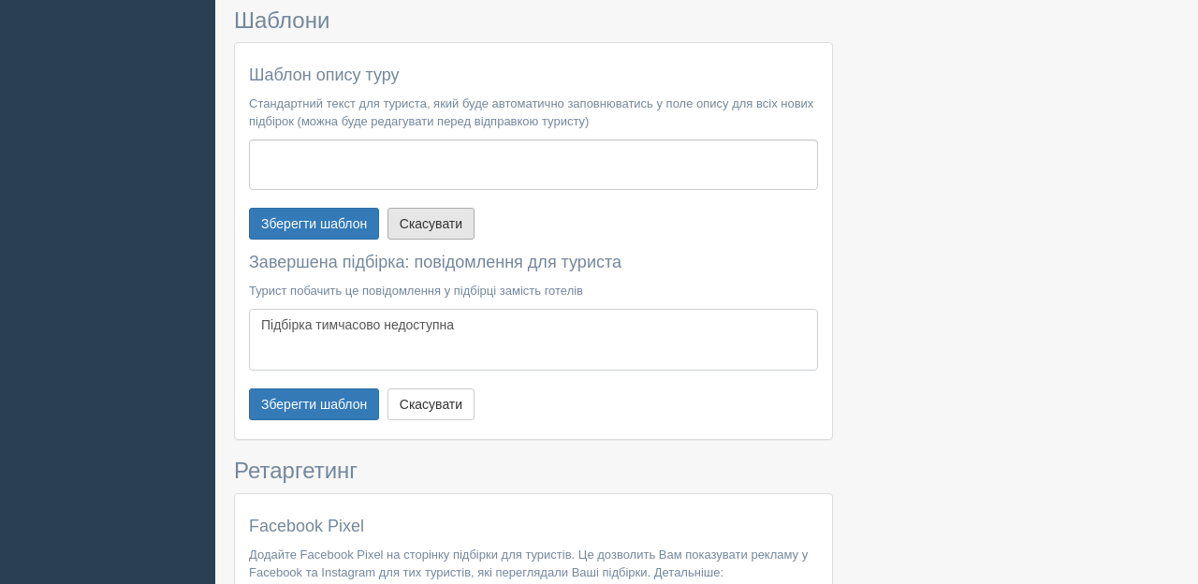
scroll to position [3666, 0]
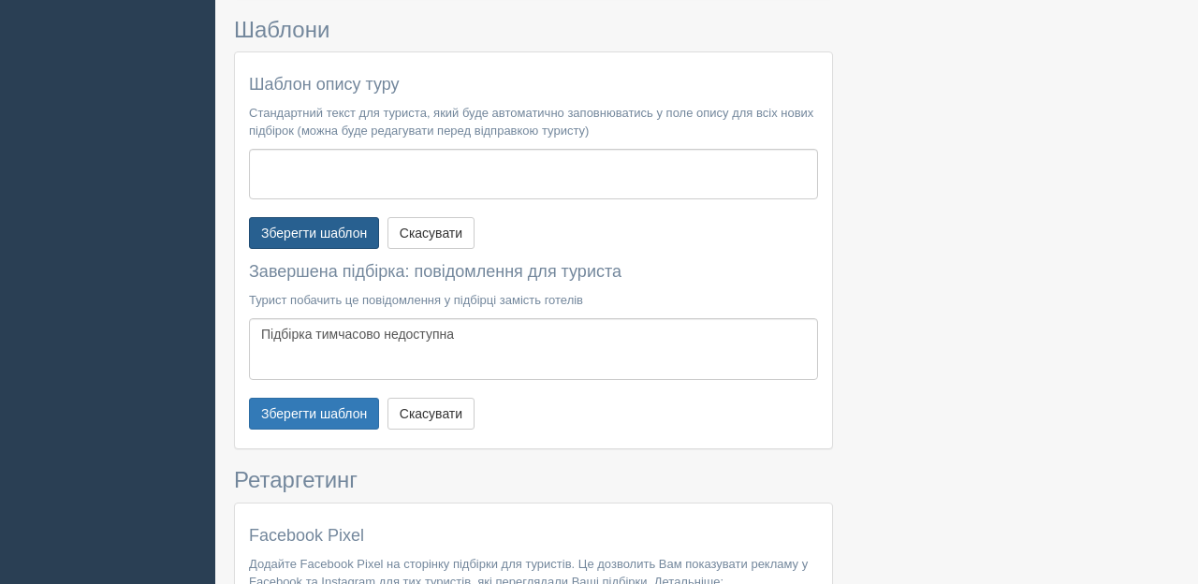
click at [330, 240] on button "Зберегти шаблон" at bounding box center [314, 233] width 130 height 32
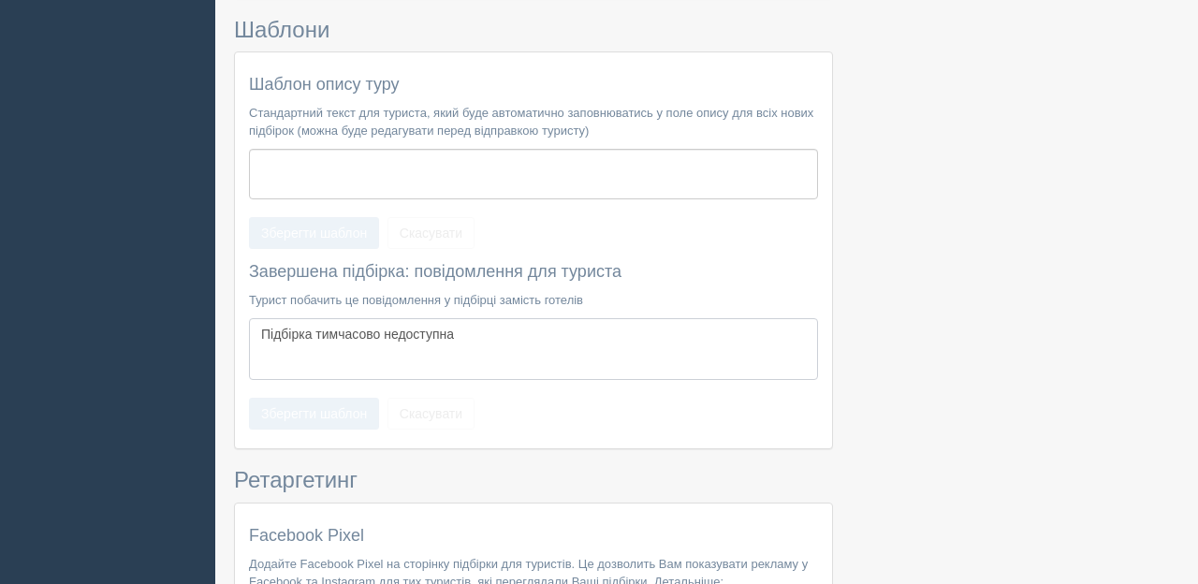
click at [335, 318] on textarea "Підбірка тимчасово недоступна" at bounding box center [533, 349] width 569 height 62
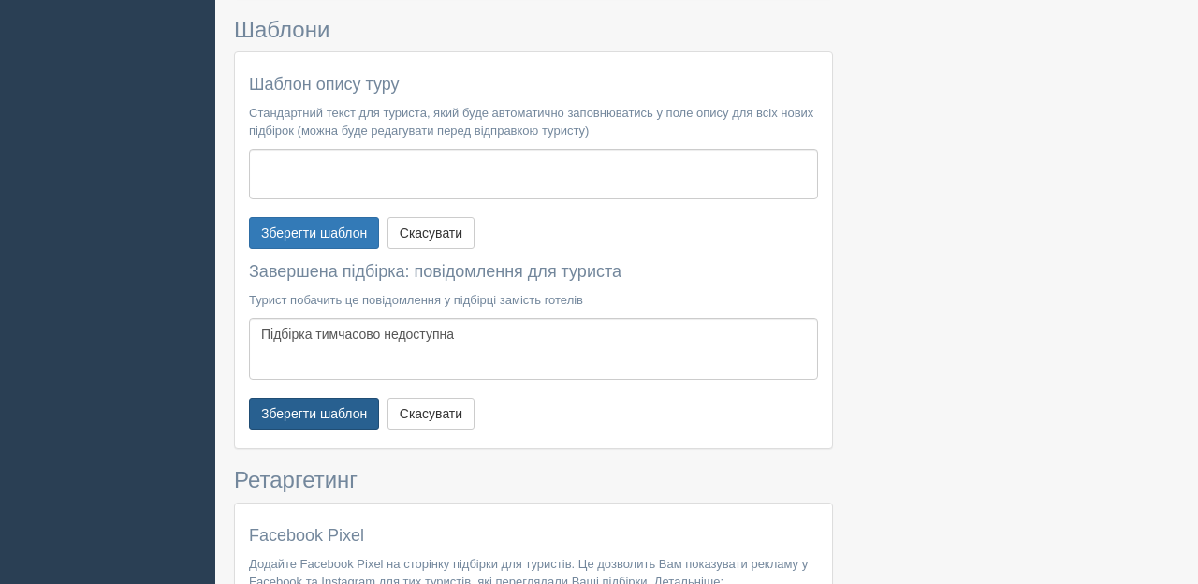
click at [332, 421] on button "Зберегти шаблон" at bounding box center [314, 414] width 130 height 32
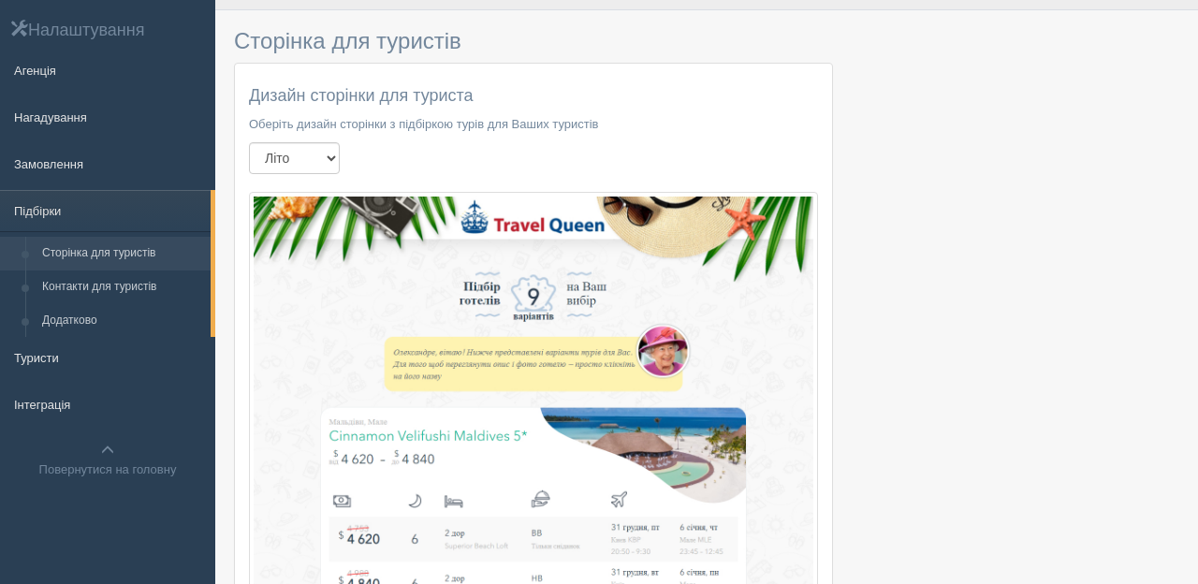
scroll to position [51, 0]
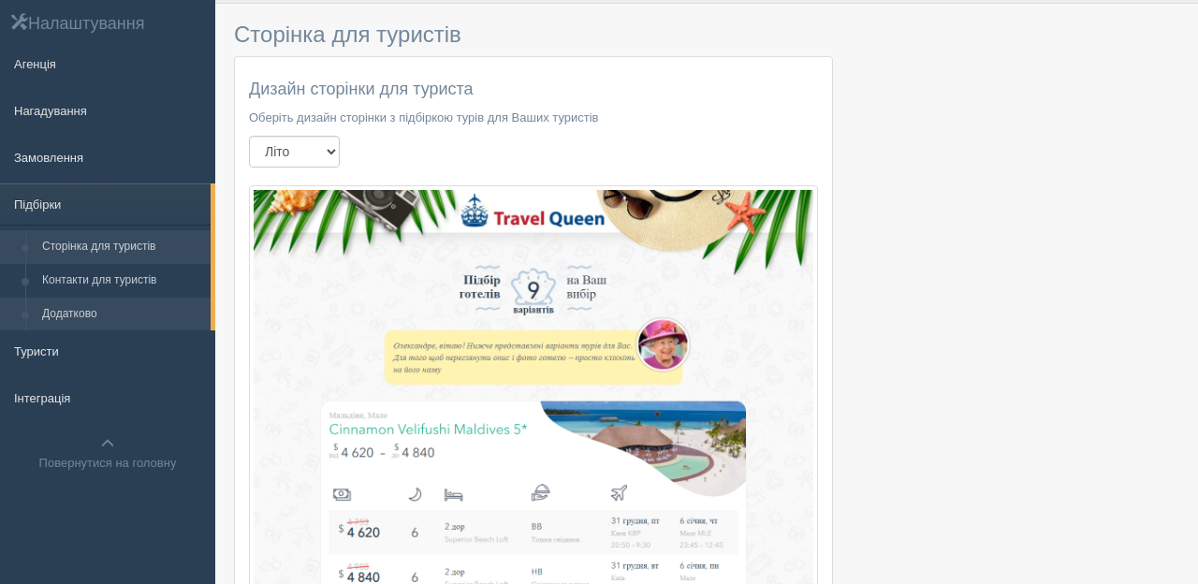
click at [82, 312] on link "Додатково" at bounding box center [122, 315] width 177 height 34
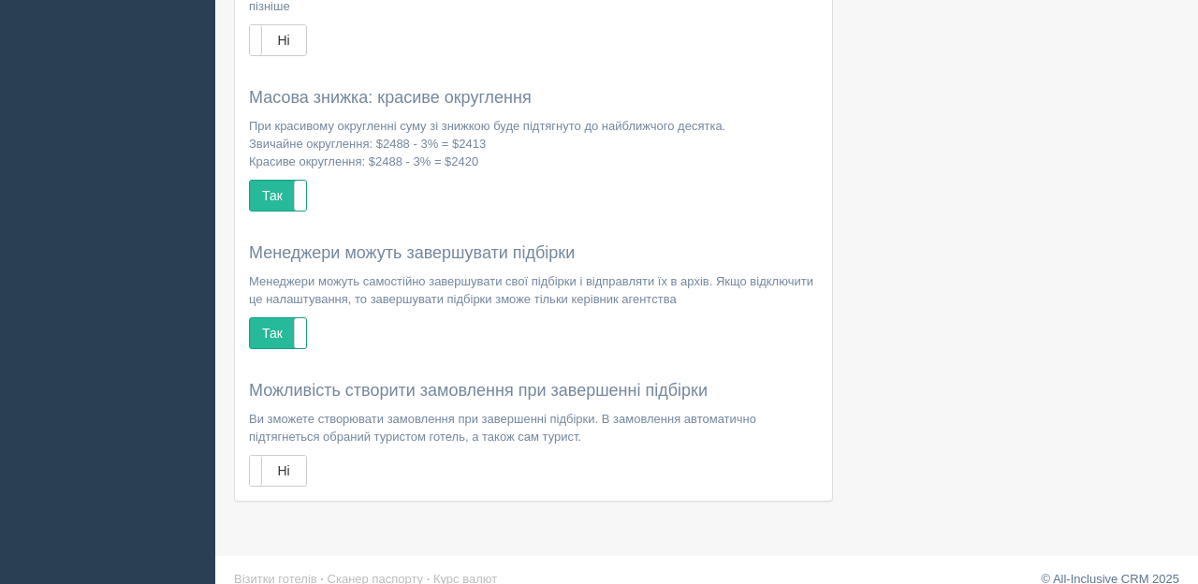
scroll to position [579, 0]
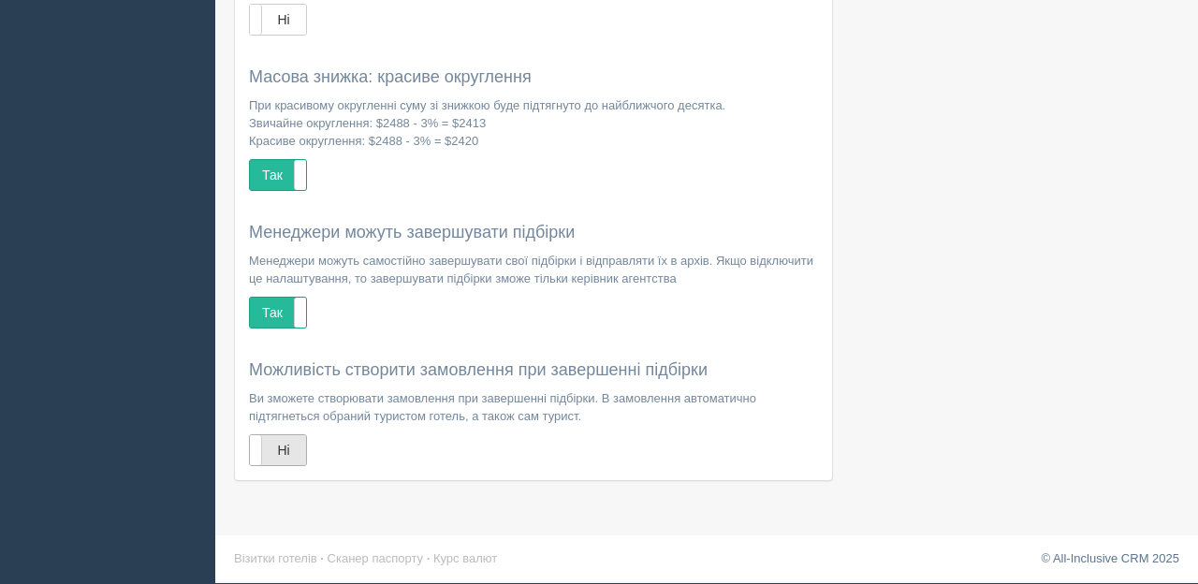
click at [283, 451] on label "Ні" at bounding box center [278, 450] width 56 height 30
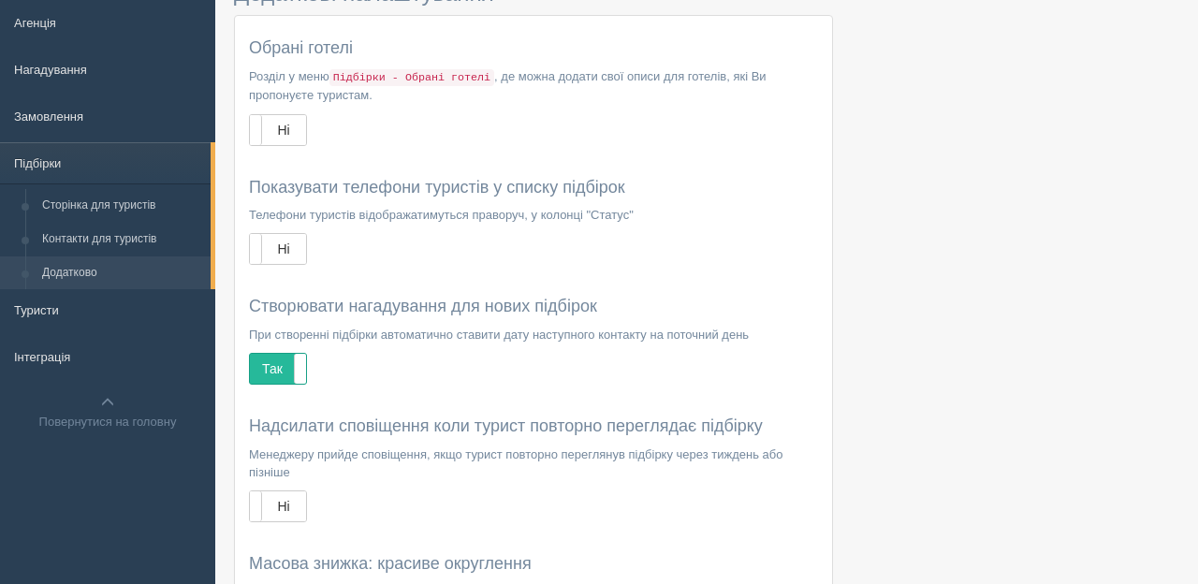
scroll to position [95, 0]
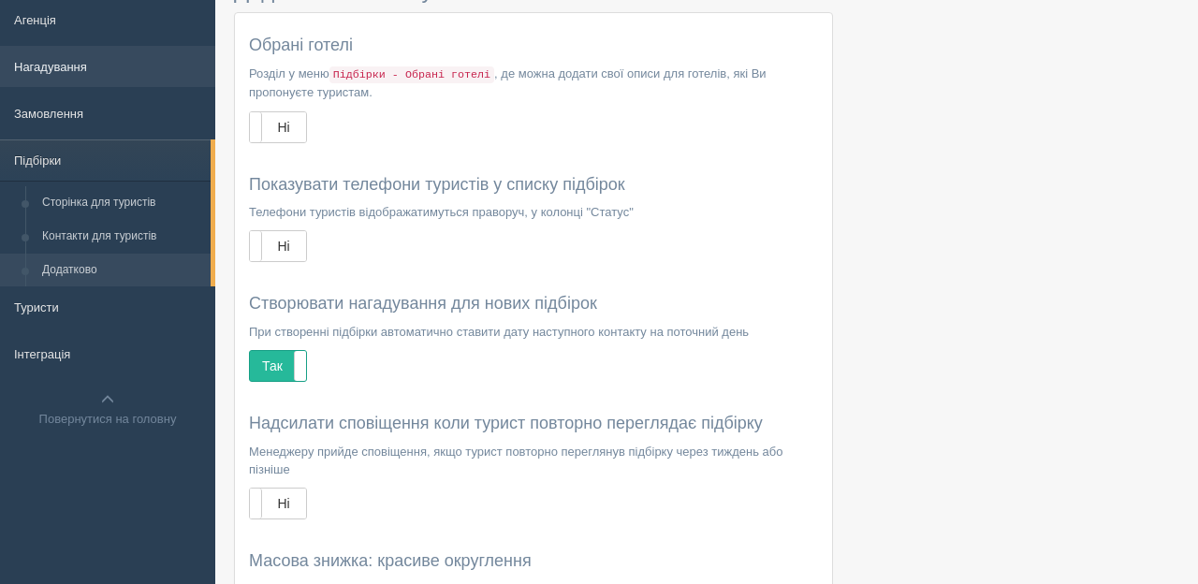
click at [46, 69] on link "Нагадування" at bounding box center [107, 66] width 215 height 41
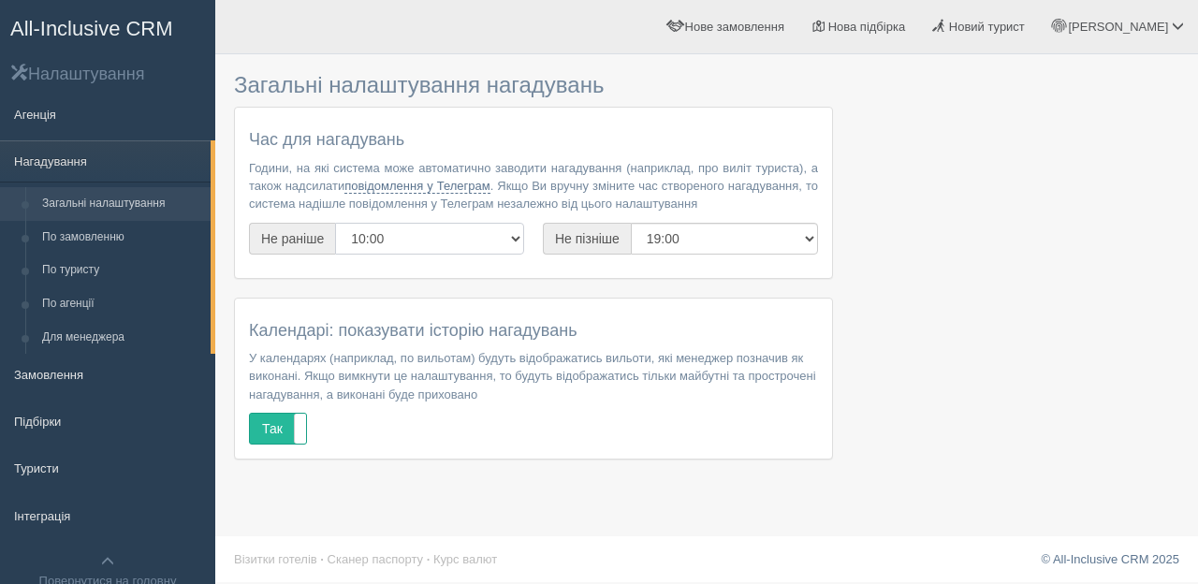
select select "7"
click option "7:00" at bounding box center [0, 0] width 0 height 0
click at [631, 223] on select "1:00 2:00 3:00 4:00 5:00 6:00 7:00 8:00 9:00 10:00 11:00 12:00 13:00 14:00 15:0…" at bounding box center [724, 239] width 187 height 32
select select "23"
click option "23:00" at bounding box center [0, 0] width 0 height 0
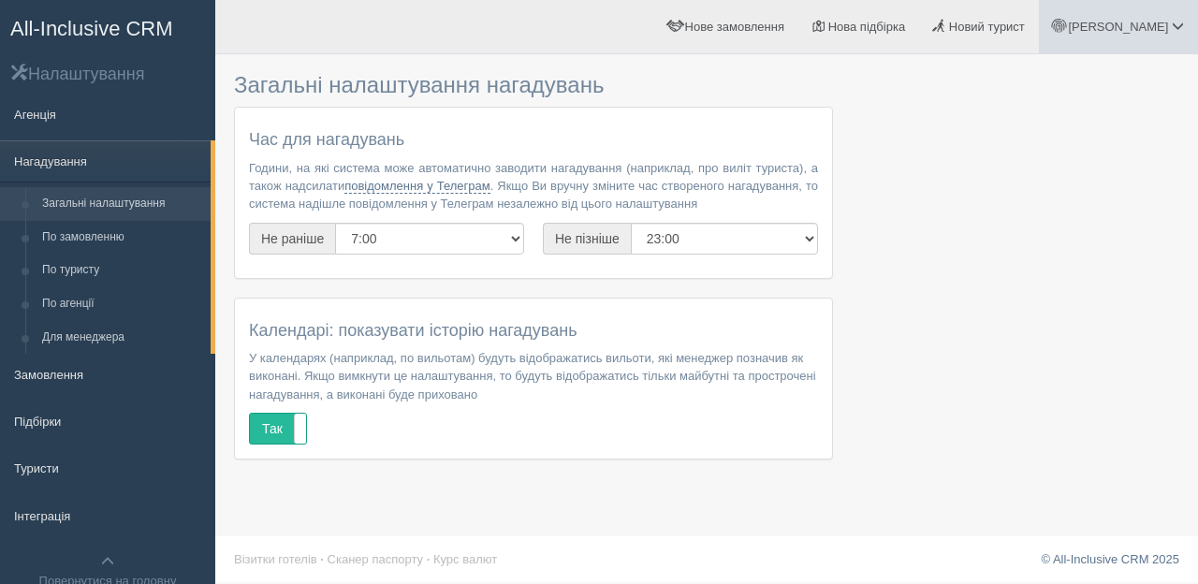
click at [1181, 25] on span at bounding box center [1178, 26] width 12 height 12
click at [1073, 88] on span "Мій профіль" at bounding box center [1066, 83] width 69 height 14
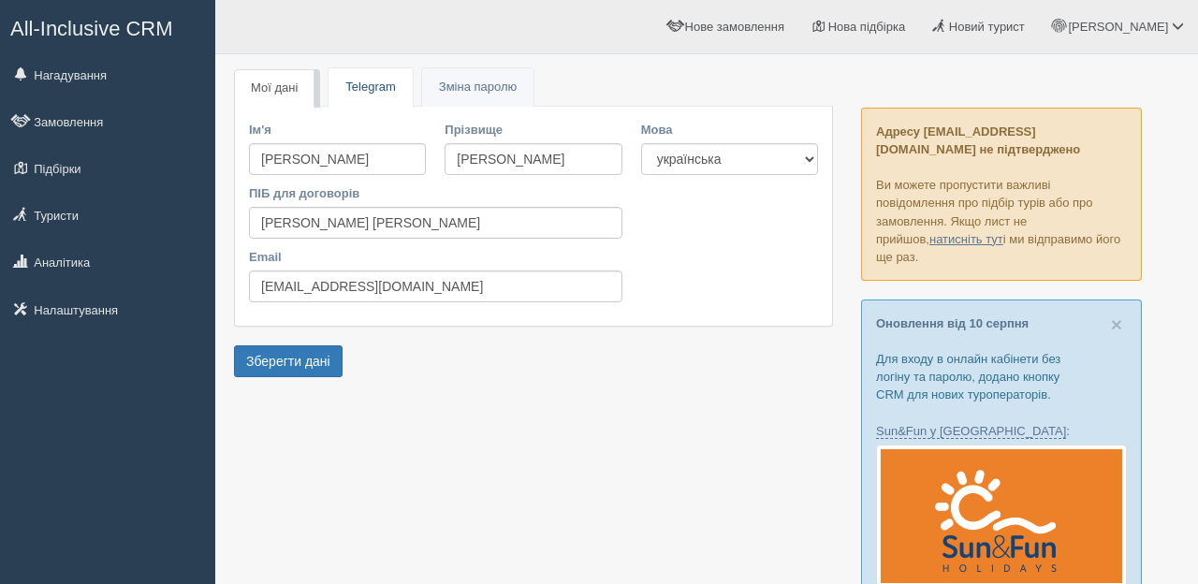
click at [373, 90] on link "Telegram" at bounding box center [370, 87] width 83 height 38
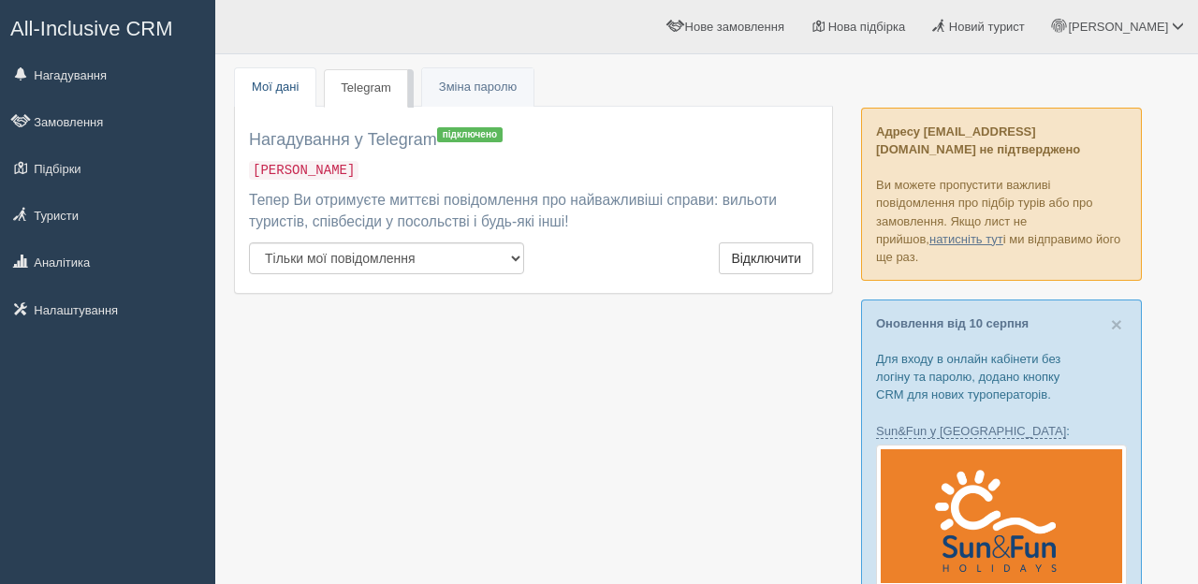
click at [289, 84] on link "Мої дані" at bounding box center [275, 87] width 81 height 38
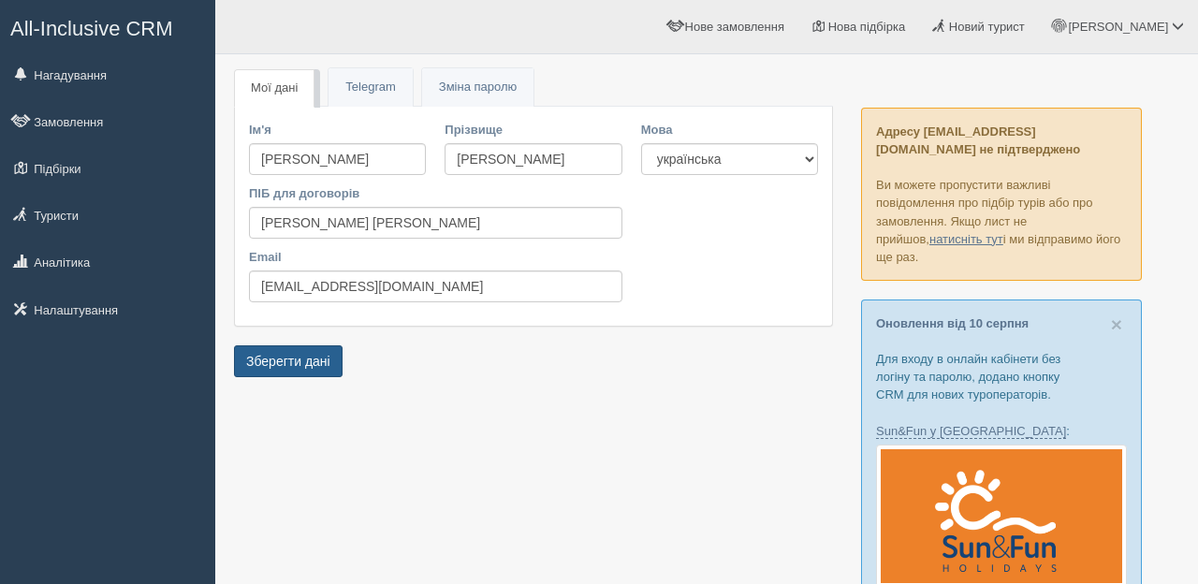
click at [316, 364] on button "Зберегти дані" at bounding box center [288, 361] width 109 height 32
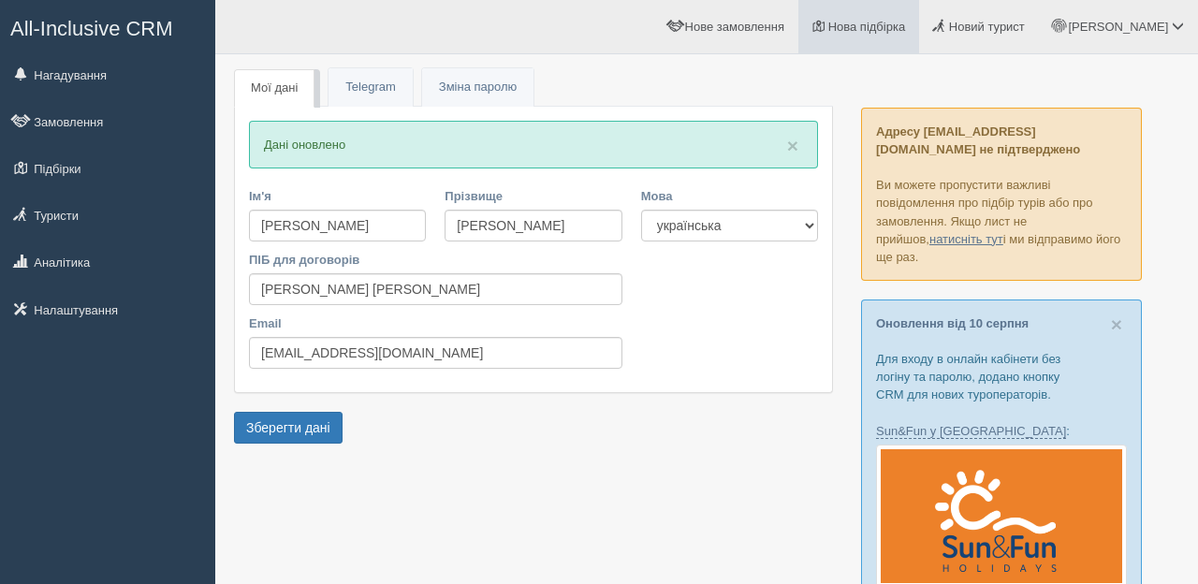
click at [901, 27] on span "Нова підбірка" at bounding box center [868, 27] width 78 height 14
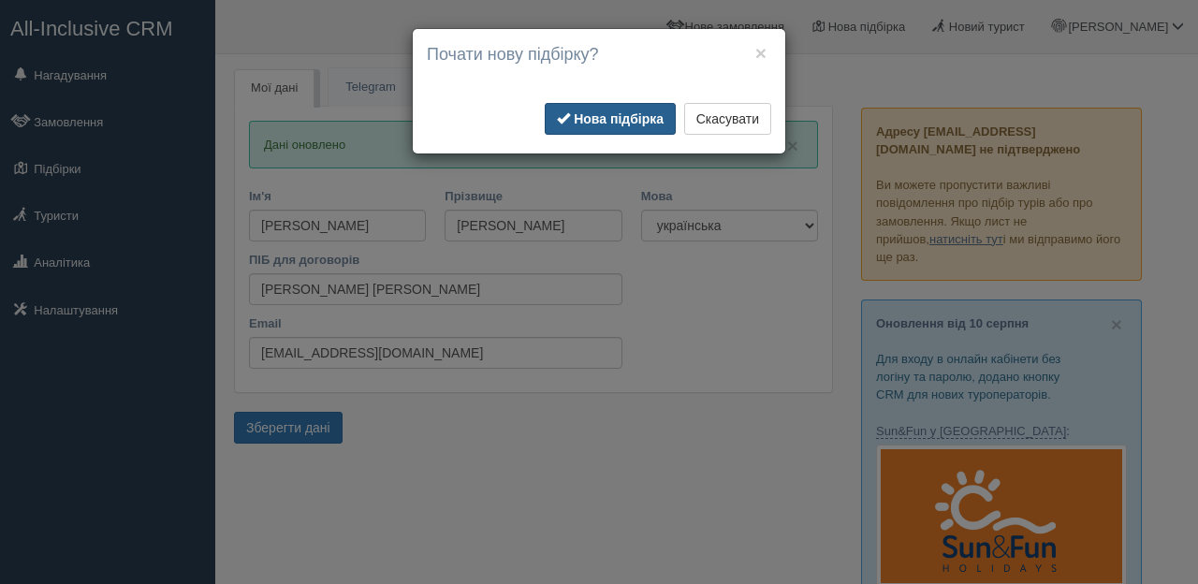
click at [638, 122] on b "Нова підбірка" at bounding box center [619, 118] width 90 height 15
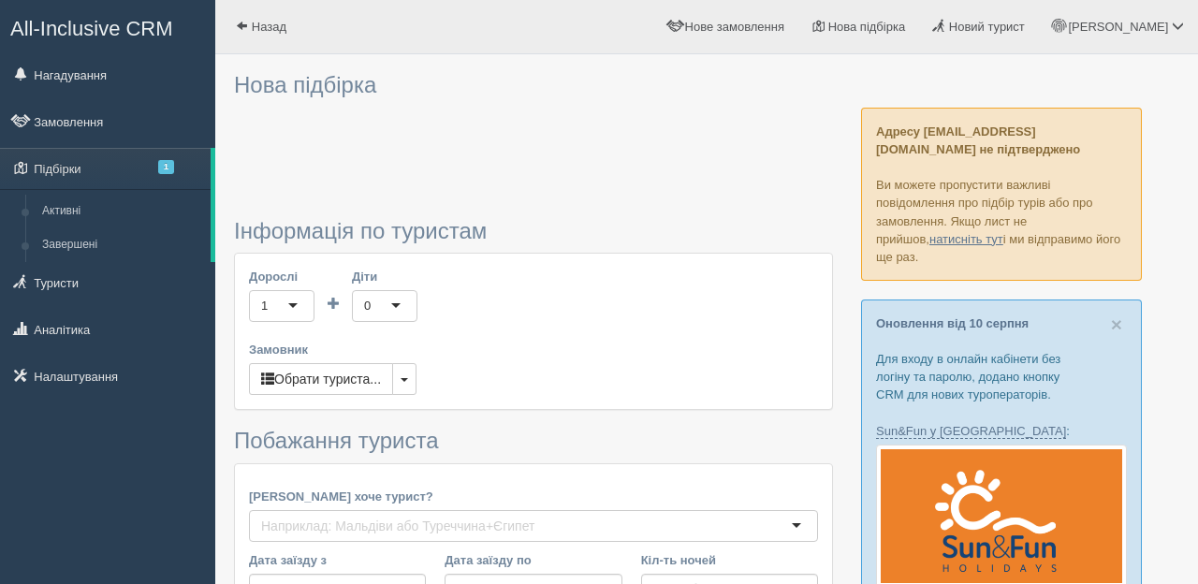
type input "7"
type input "52100"
type input "52200"
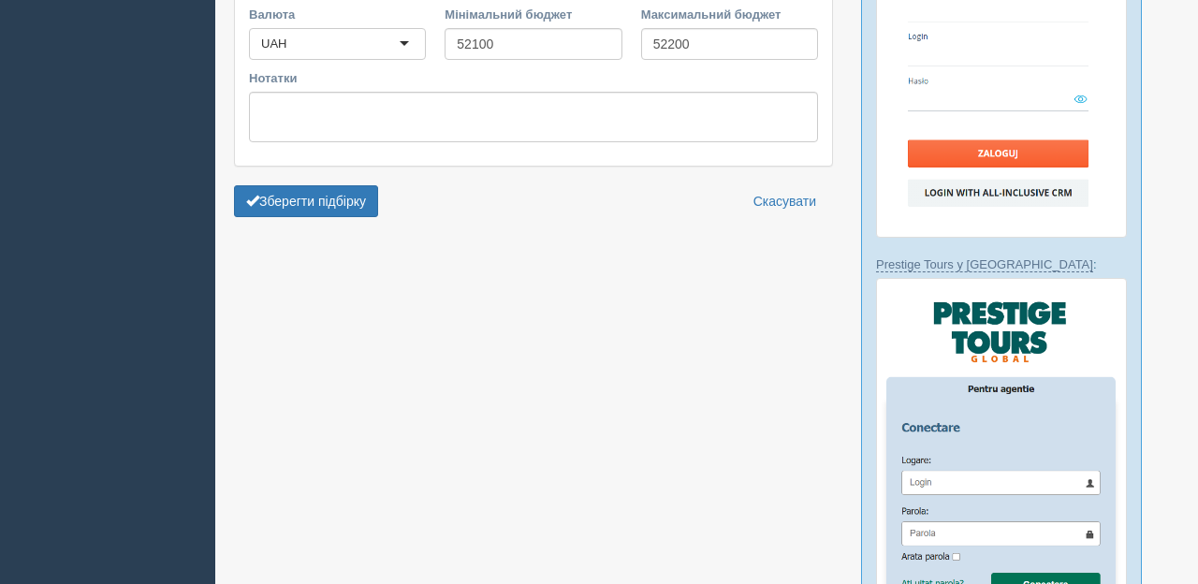
scroll to position [708, 0]
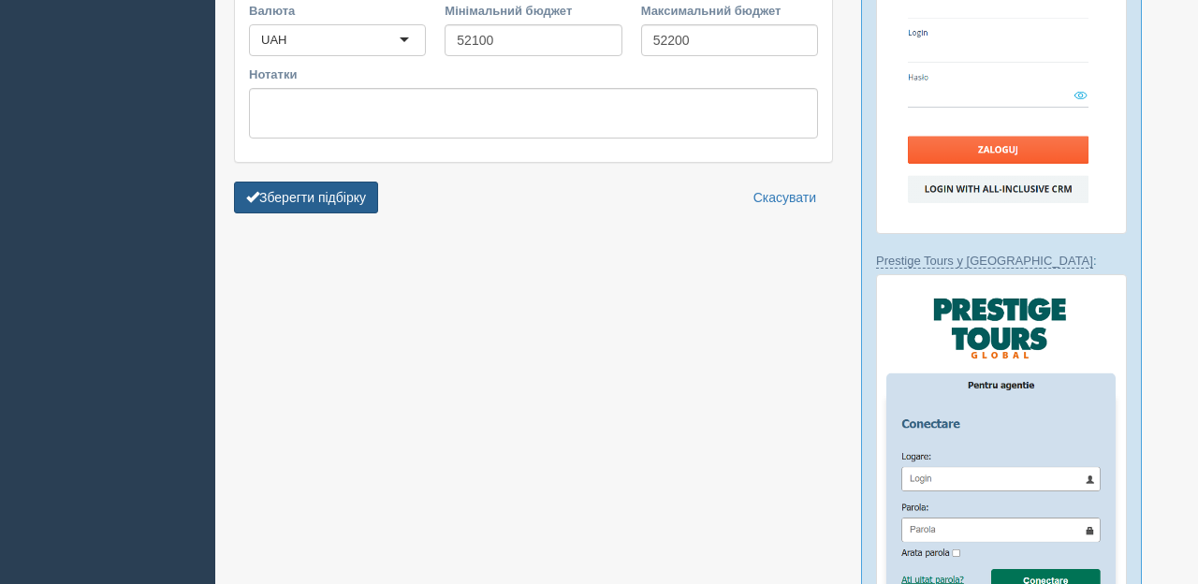
click at [328, 184] on button "Зберегти підбірку" at bounding box center [306, 198] width 144 height 32
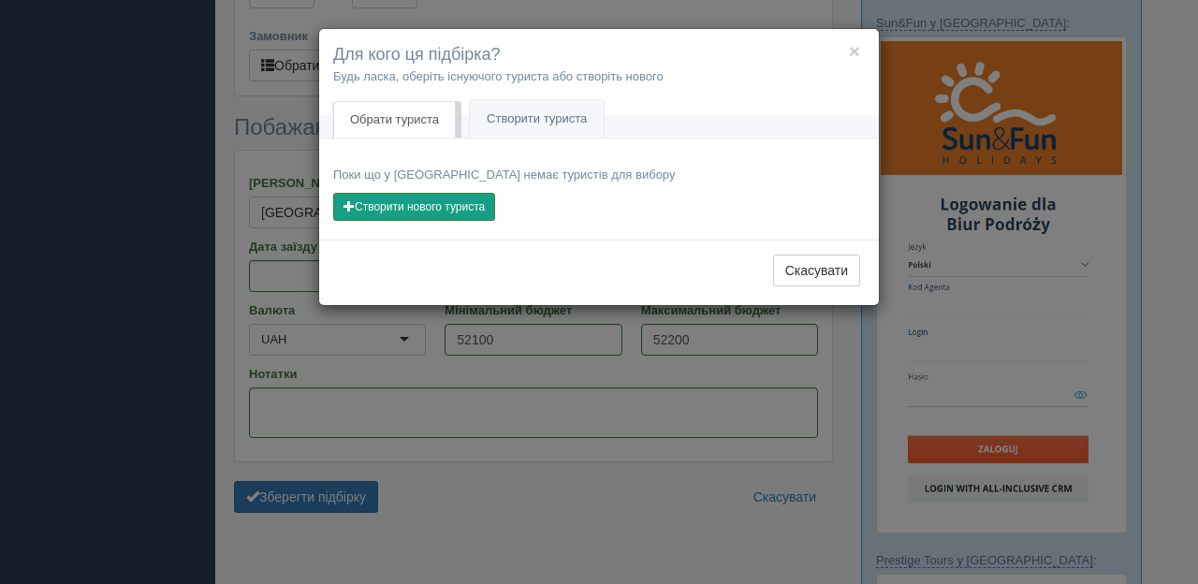
click at [418, 211] on button "Створити нового туриста" at bounding box center [414, 207] width 162 height 28
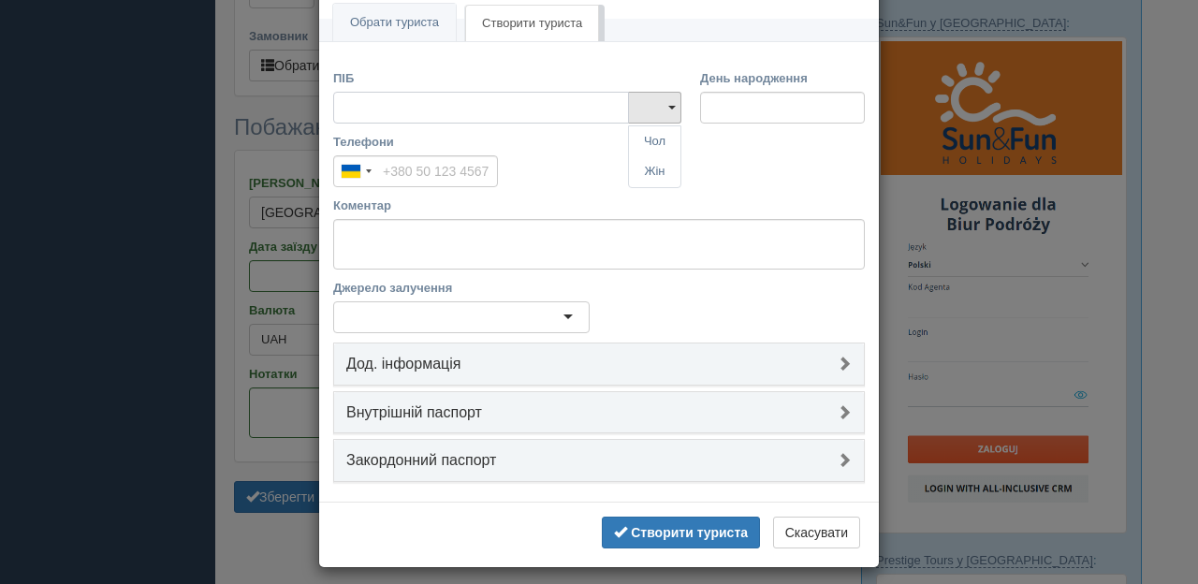
scroll to position [110, 0]
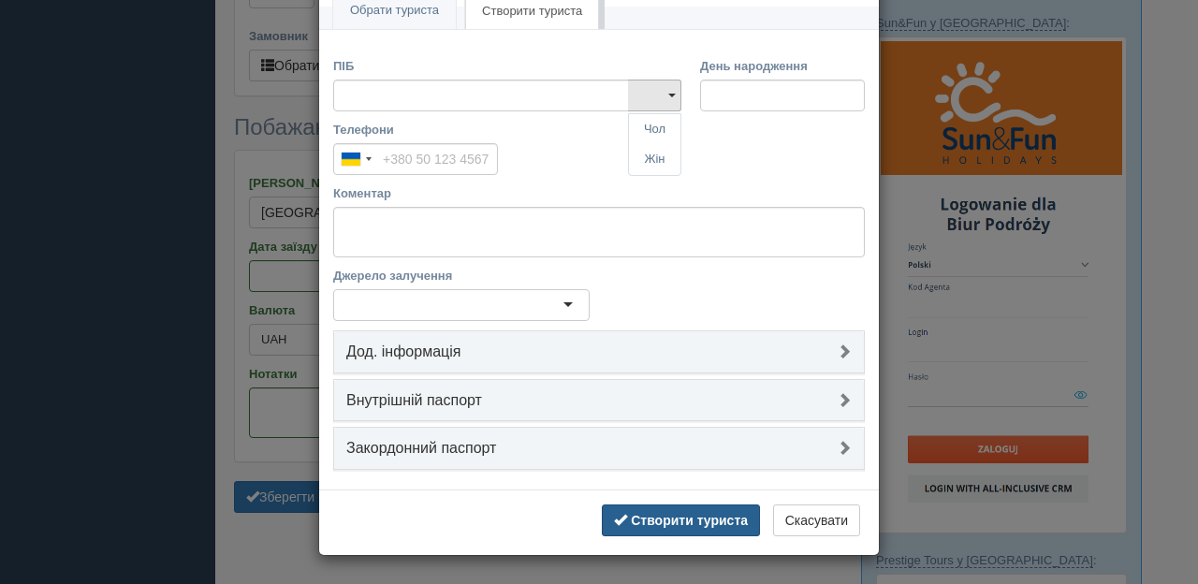
click at [697, 525] on b "Створити туриста" at bounding box center [689, 520] width 117 height 15
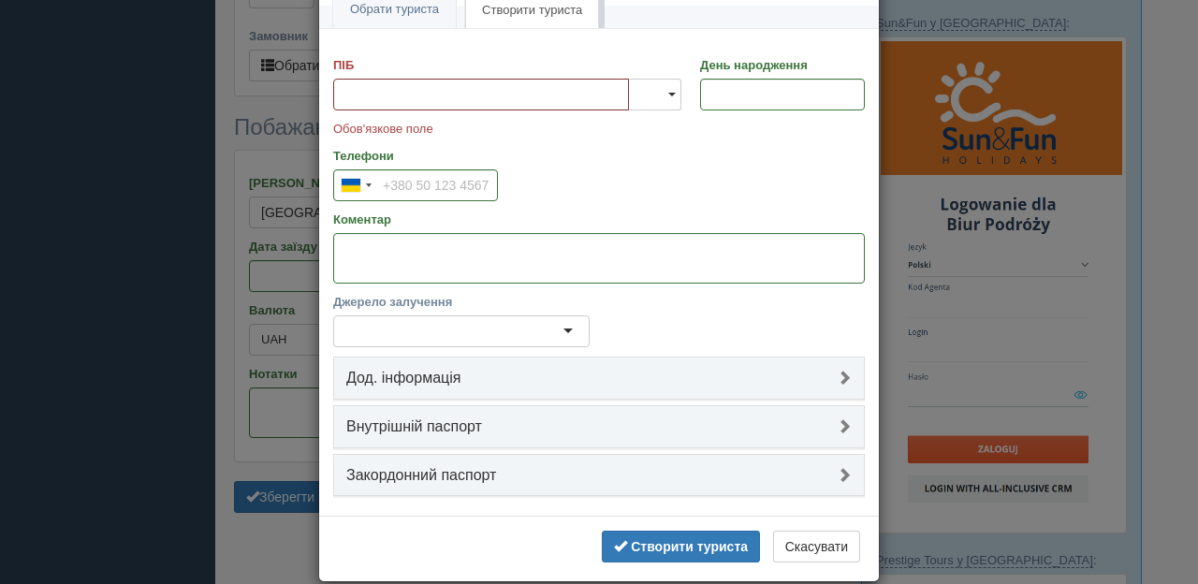
click at [380, 98] on input "ПІБ" at bounding box center [481, 95] width 296 height 32
type input "[PERSON_NAME]"
click at [664, 159] on link "Жін" at bounding box center [654, 158] width 51 height 31
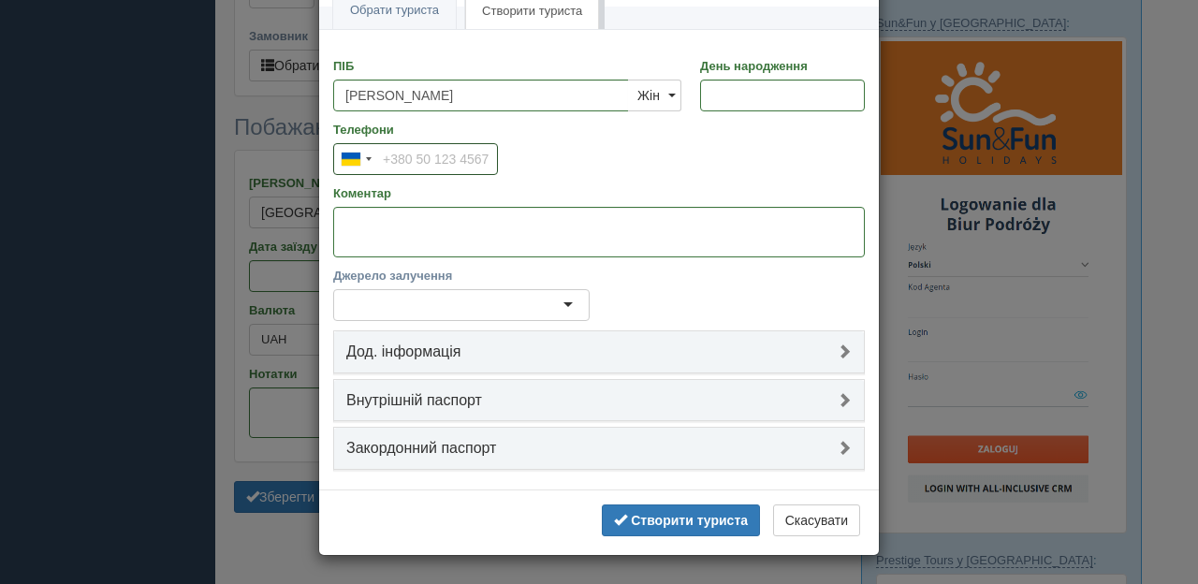
click at [419, 162] on input "Телефони" at bounding box center [415, 159] width 165 height 32
type input "[PHONE_NUMBER]"
click at [740, 107] on input "День народження" at bounding box center [782, 96] width 165 height 32
type input "22.02.1989"
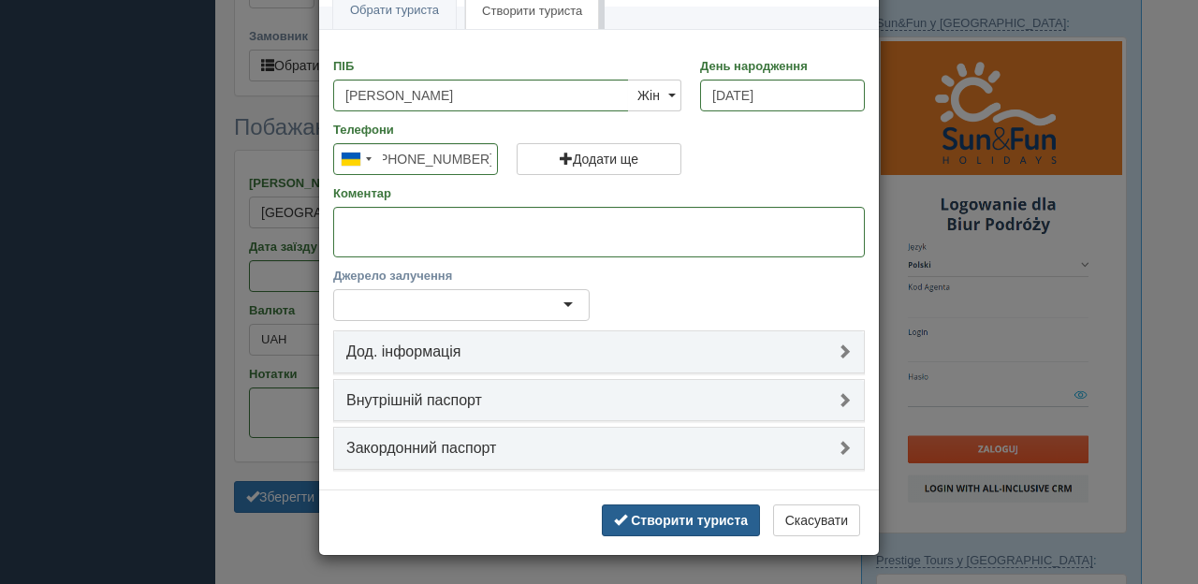
click at [708, 525] on b "Створити туриста" at bounding box center [689, 520] width 117 height 15
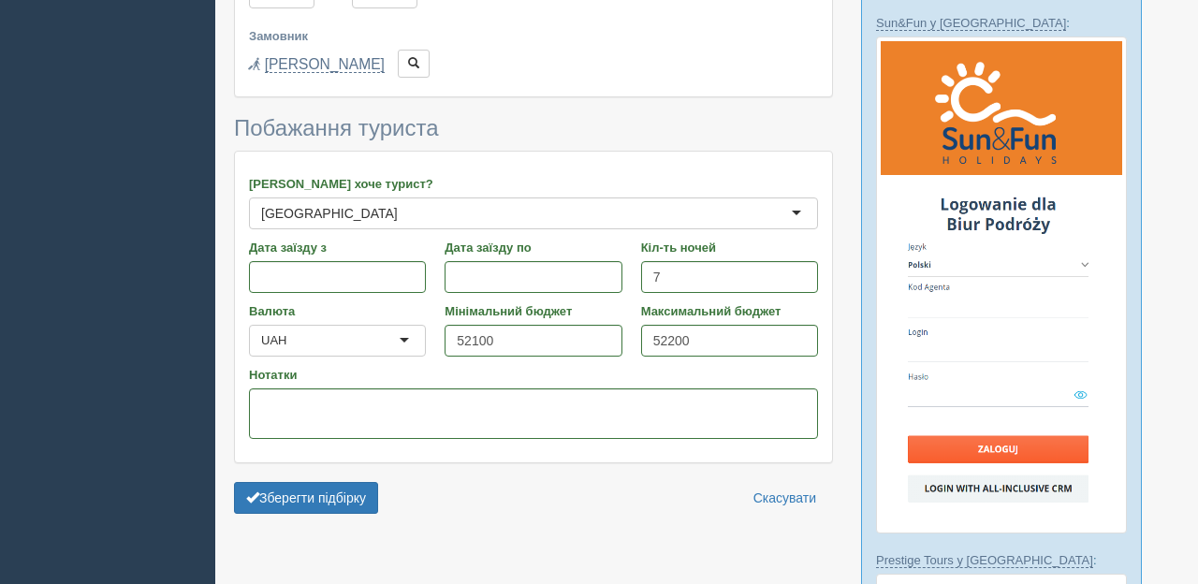
click at [339, 198] on div "Туреччина Туреччина" at bounding box center [533, 214] width 569 height 32
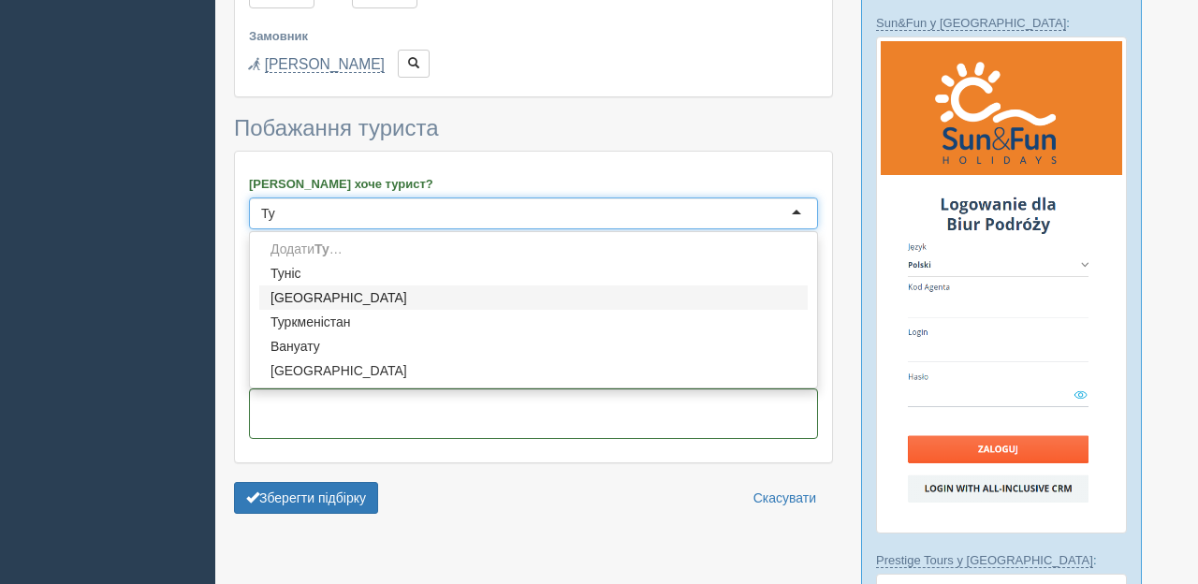
type input "Т"
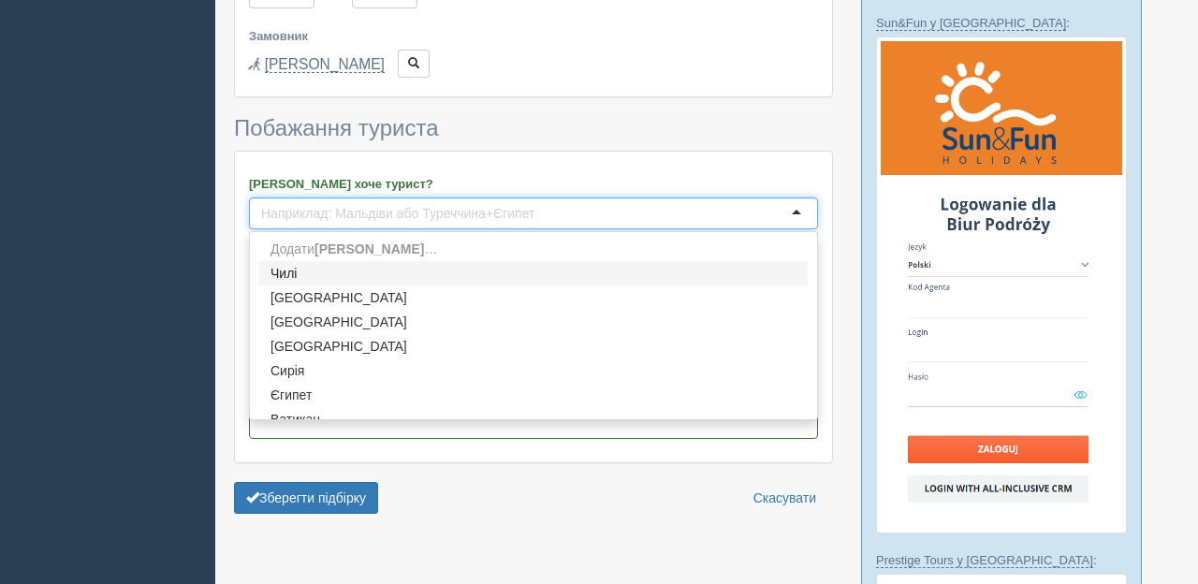
type input "И"
type input "і"
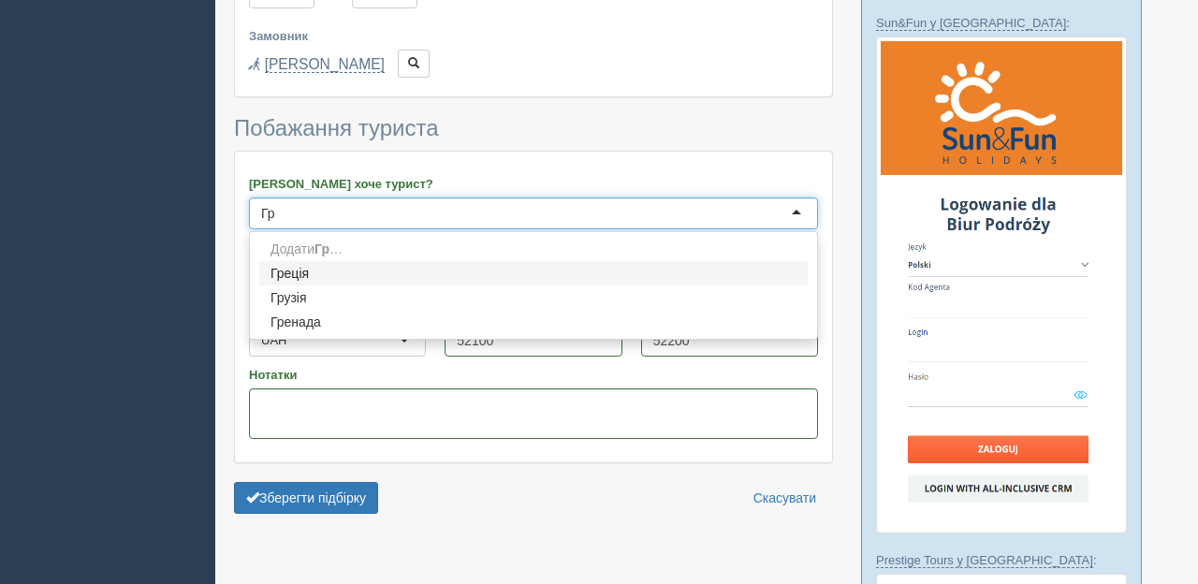
scroll to position [0, 0]
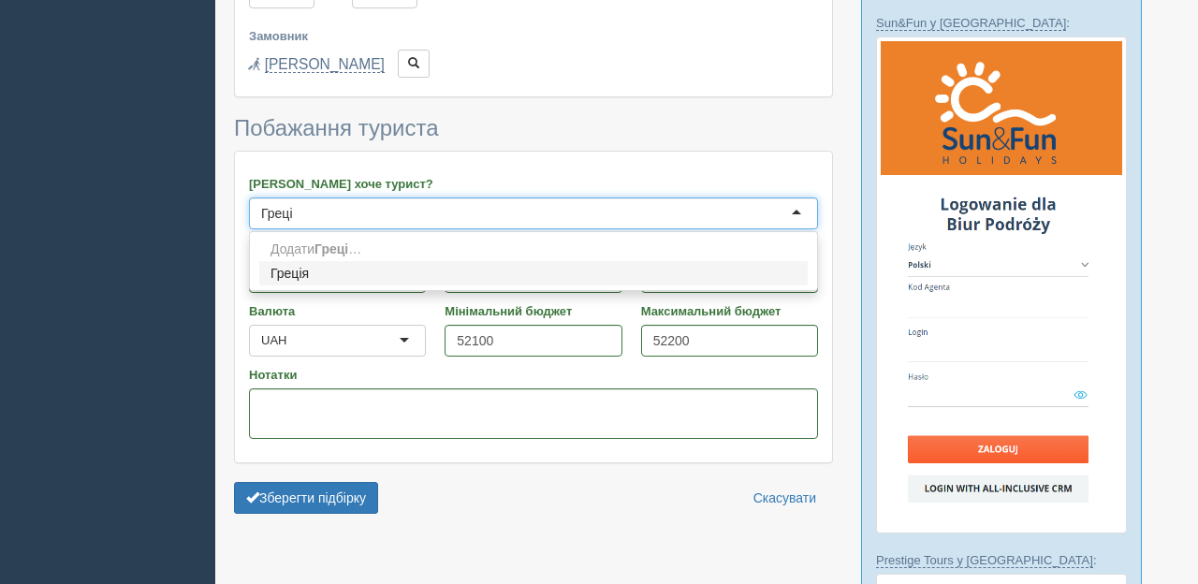
type input "Греція"
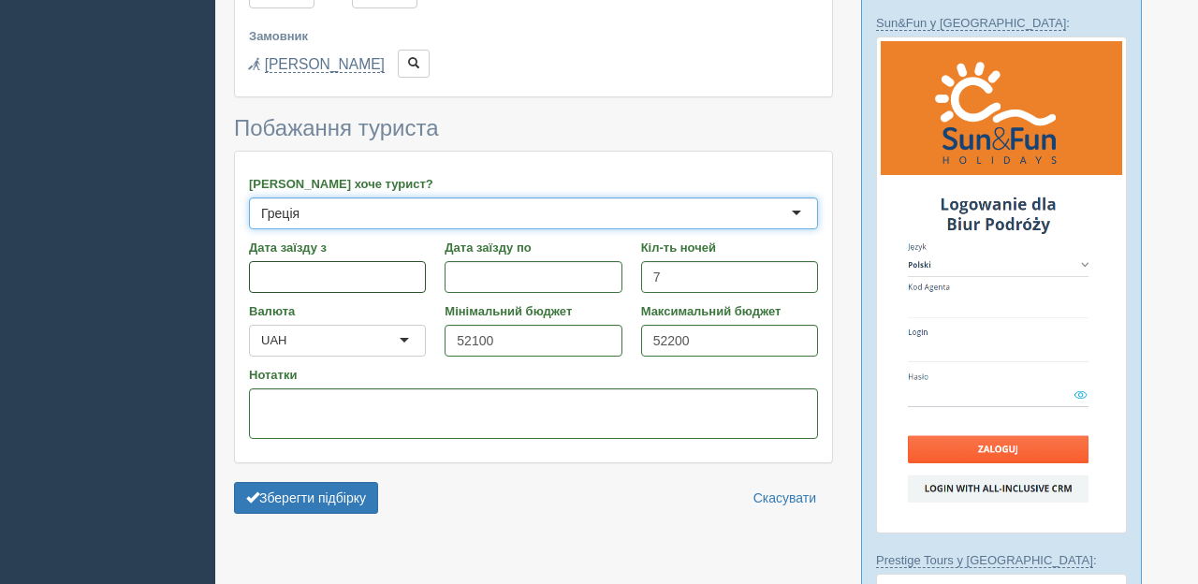
click at [271, 261] on input "Дата заїзду з" at bounding box center [337, 277] width 177 height 32
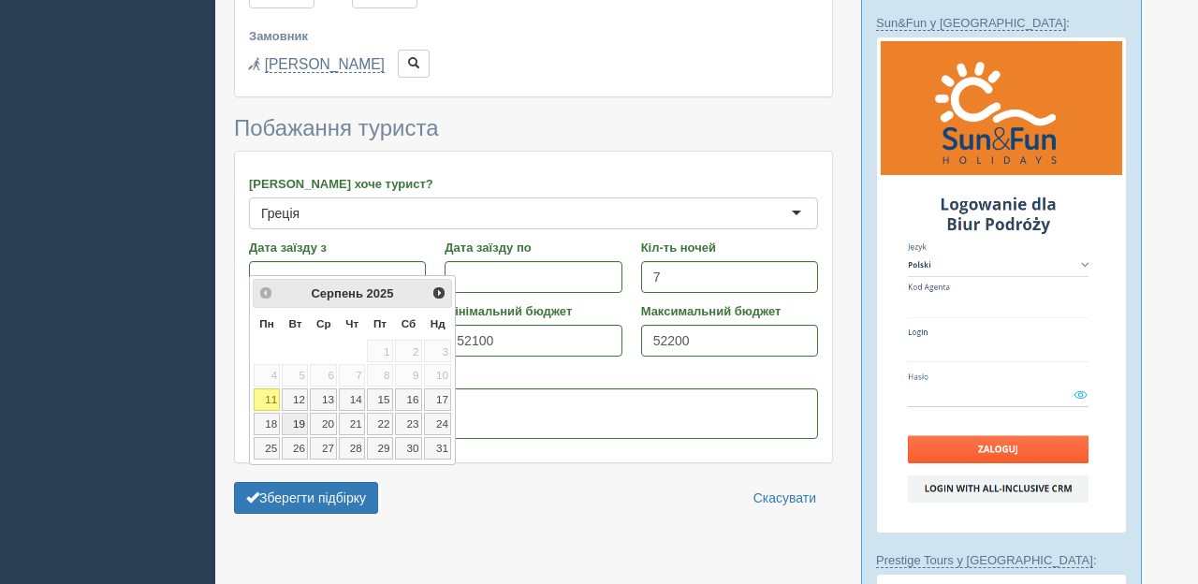
click at [303, 423] on link "19" at bounding box center [295, 424] width 26 height 22
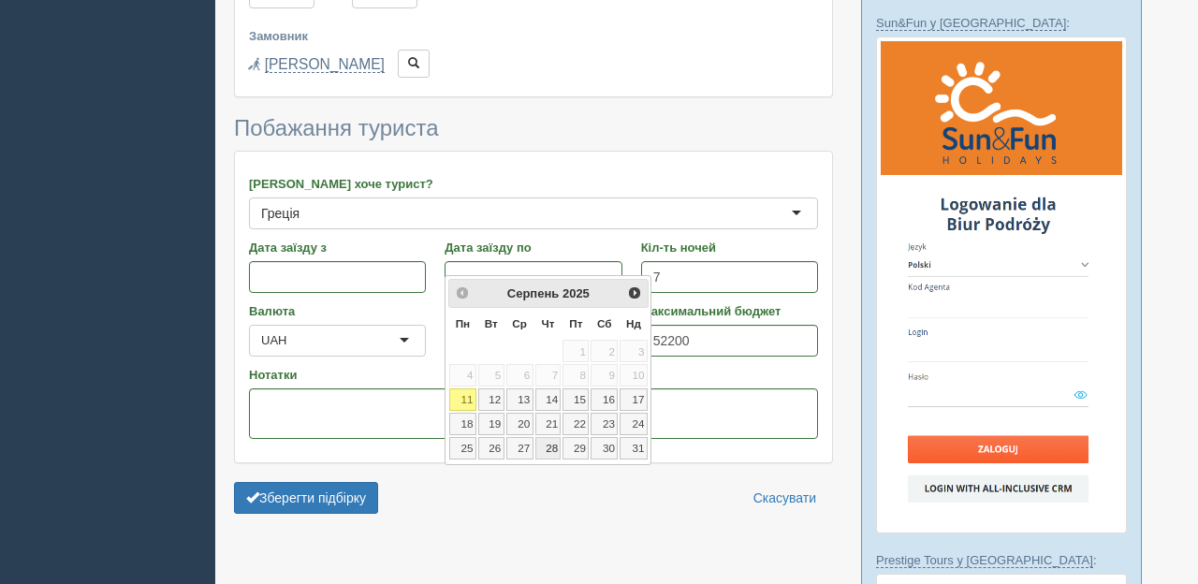
click at [551, 445] on link "28" at bounding box center [549, 448] width 26 height 22
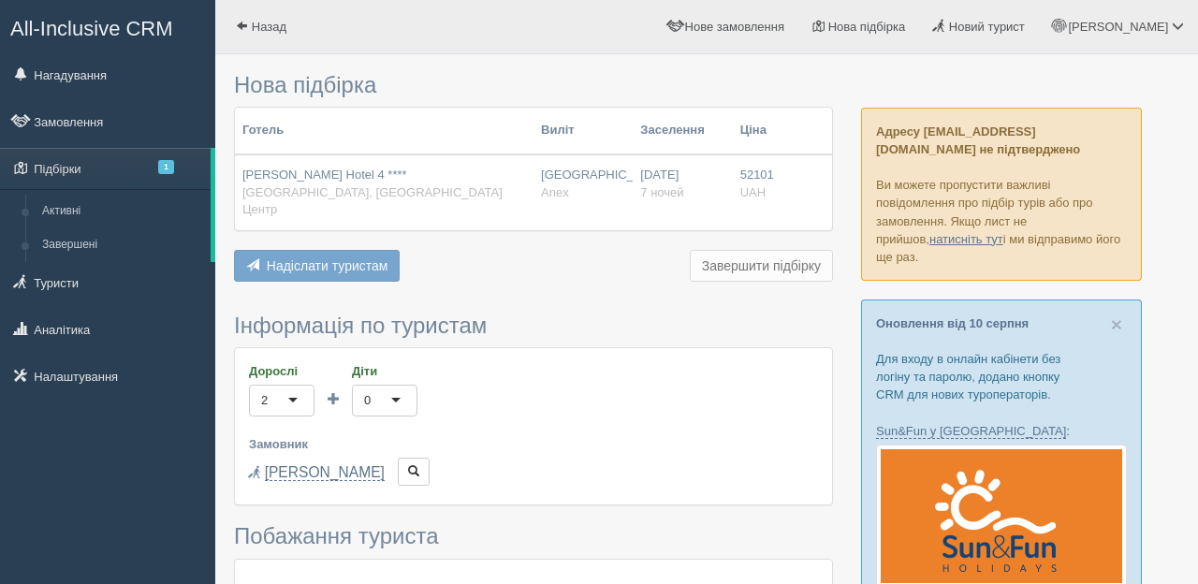
type input "5"
click at [691, 129] on th "Заселення" at bounding box center [682, 131] width 99 height 47
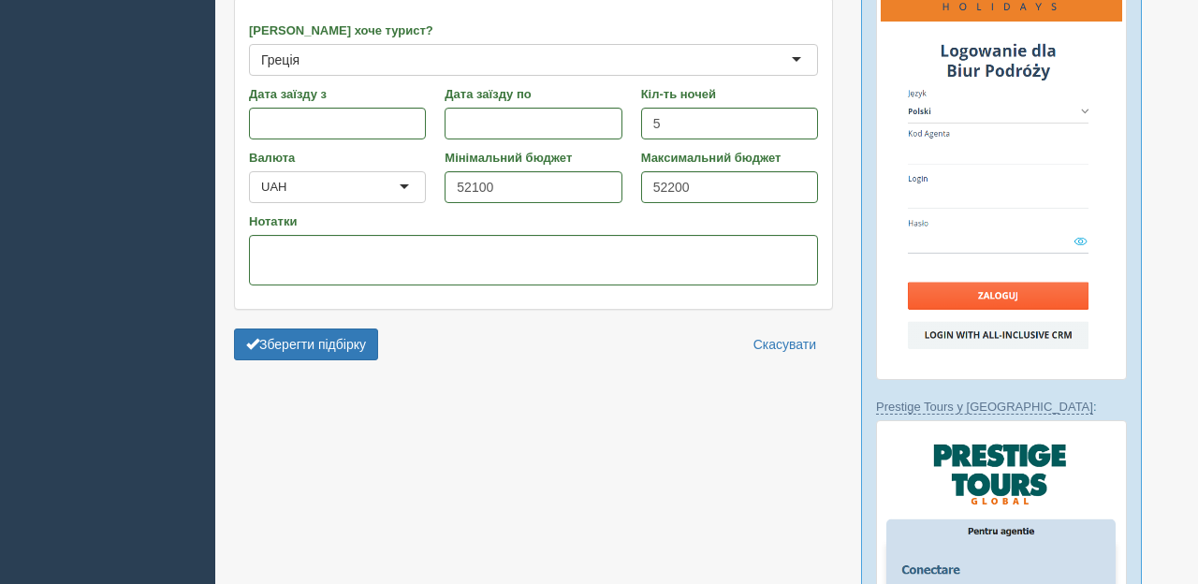
scroll to position [598, 0]
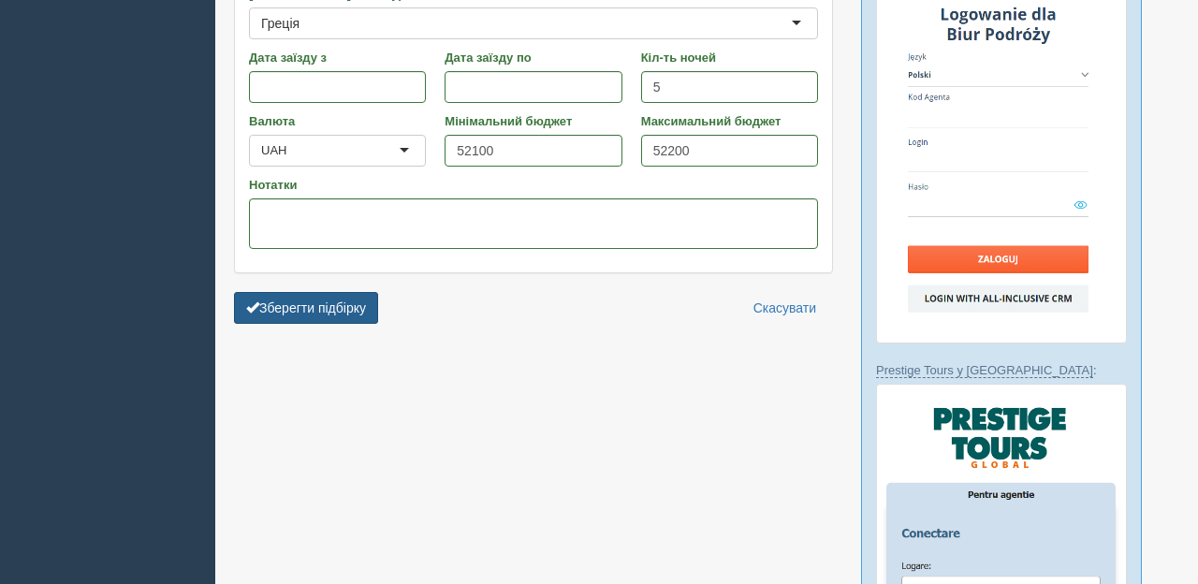
click at [329, 292] on button "Зберегти підбірку" at bounding box center [306, 308] width 144 height 32
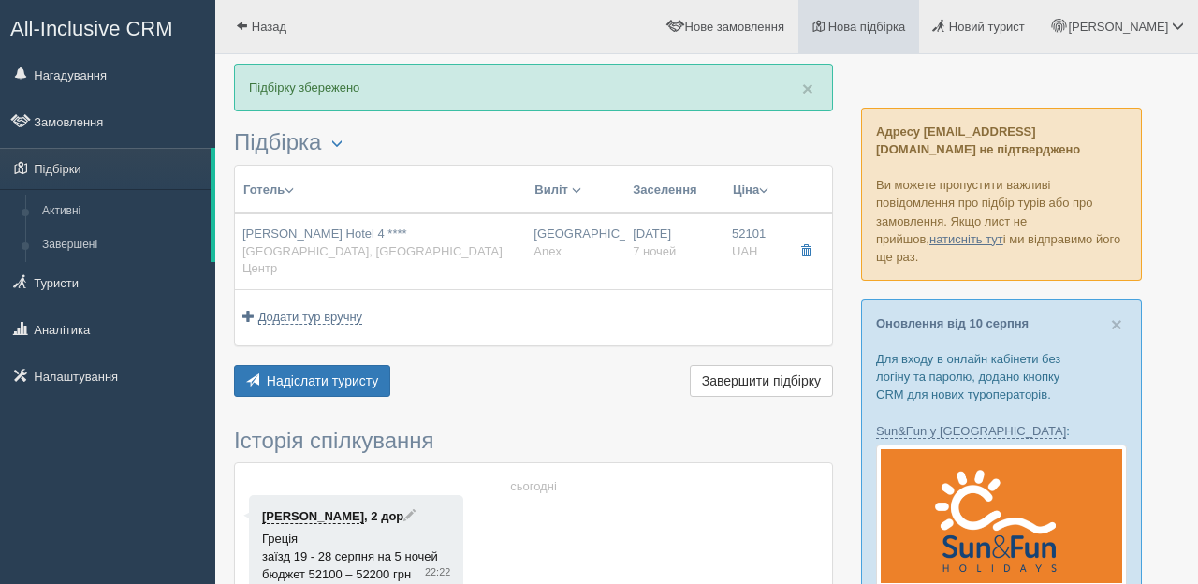
click at [906, 24] on span "Нова підбірка" at bounding box center [868, 27] width 78 height 14
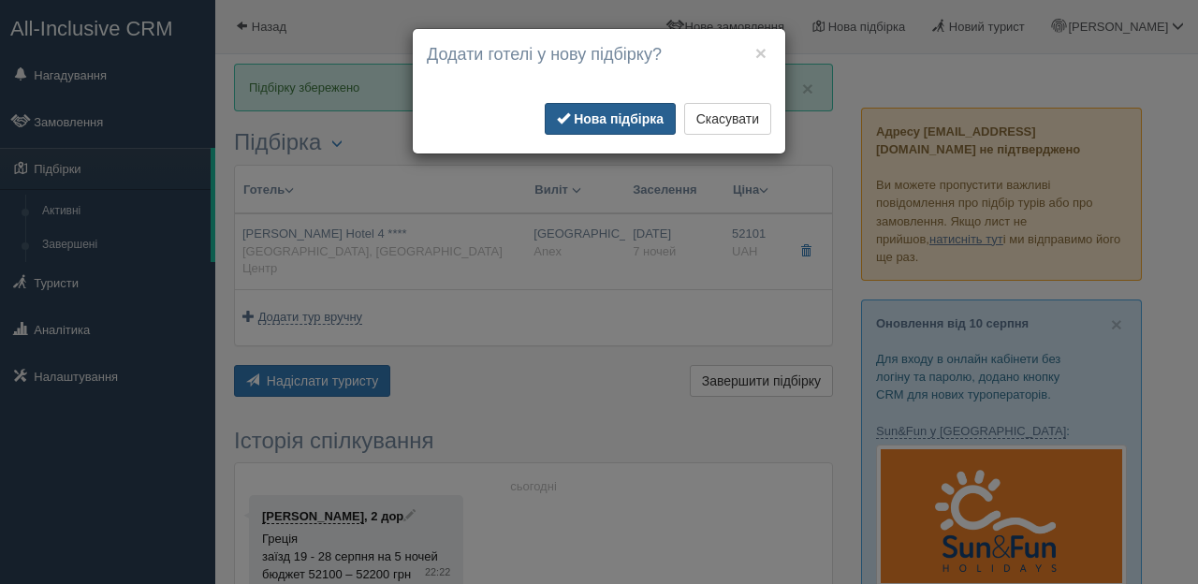
click at [601, 122] on b "Нова підбірка" at bounding box center [619, 118] width 90 height 15
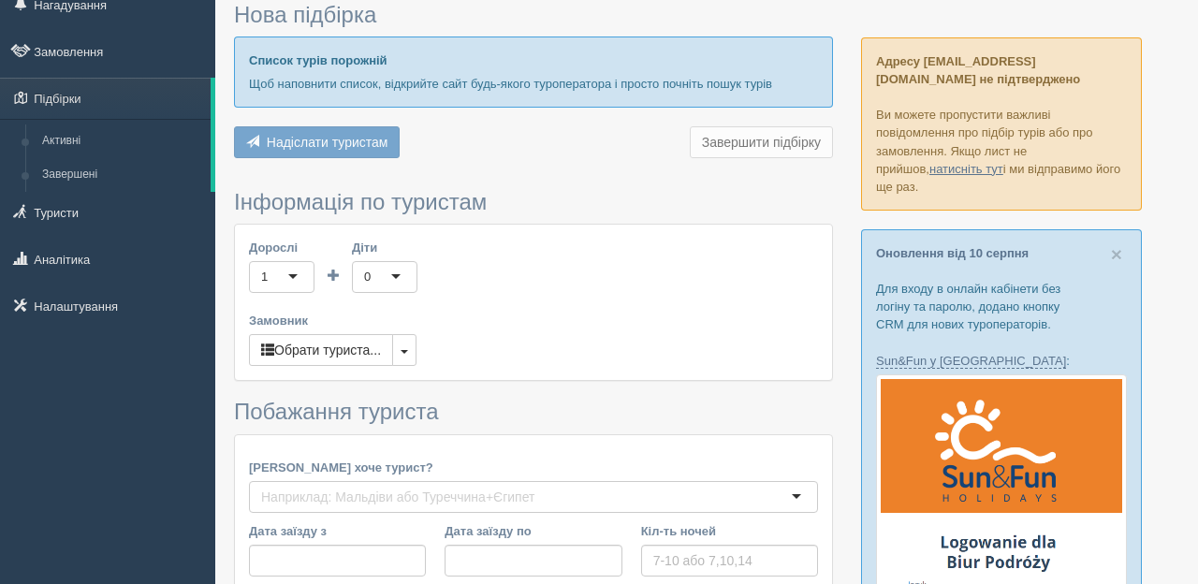
scroll to position [56, 0]
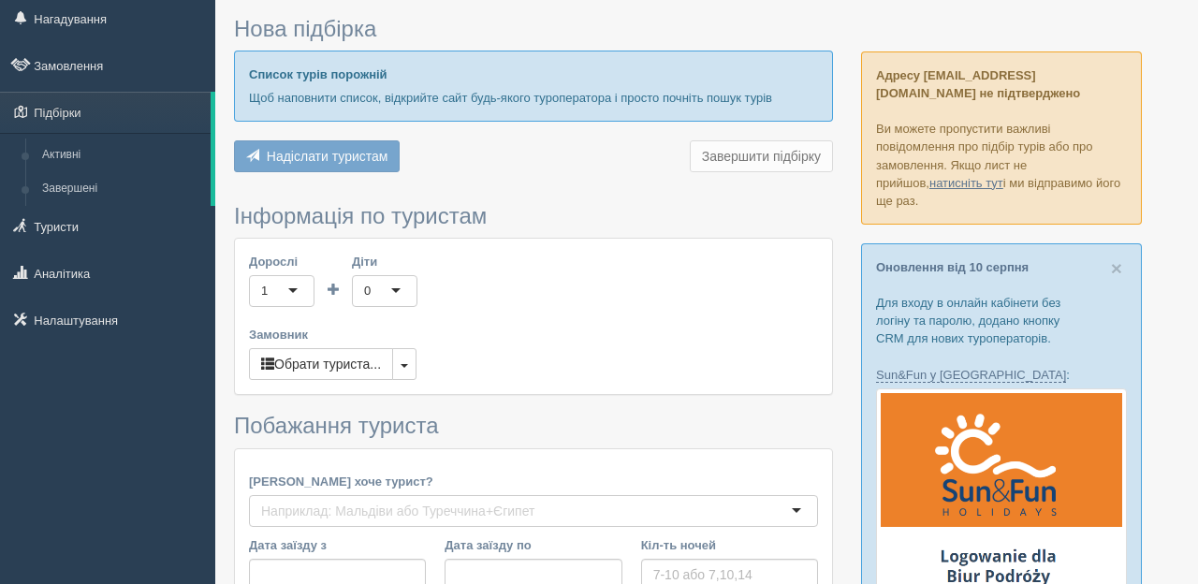
click at [295, 293] on div "1" at bounding box center [282, 291] width 66 height 32
click at [290, 350] on div "Дорослі 1 1 1 2 3 4 5 6 7 8 9 10 11 12 13 14 15 16 17 18 19 20 21 22 23 24 25 2…" at bounding box center [533, 316] width 597 height 155
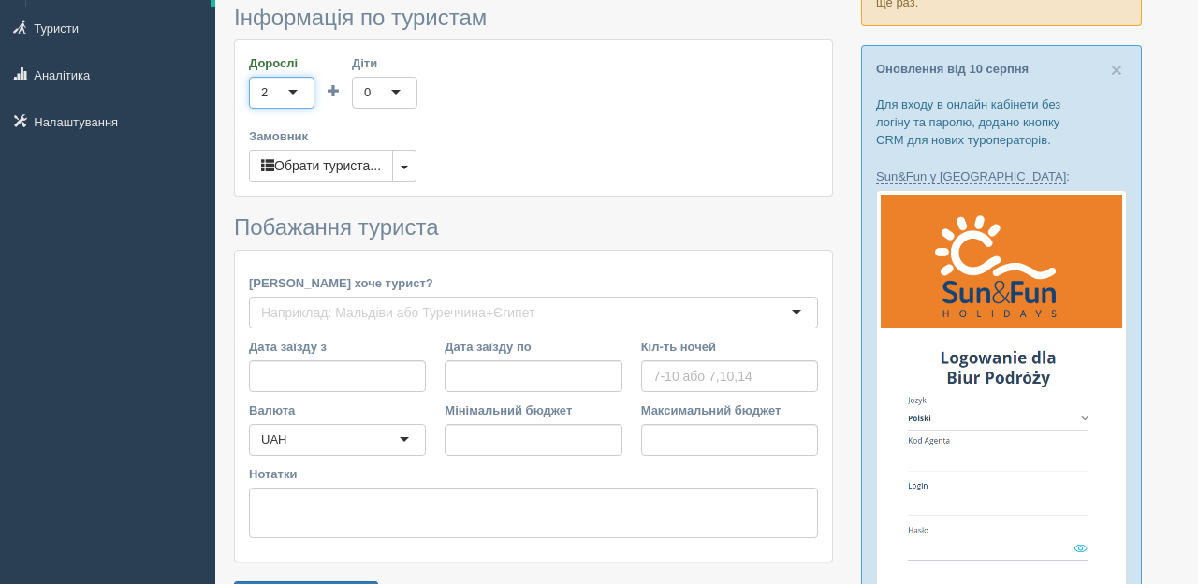
scroll to position [284, 0]
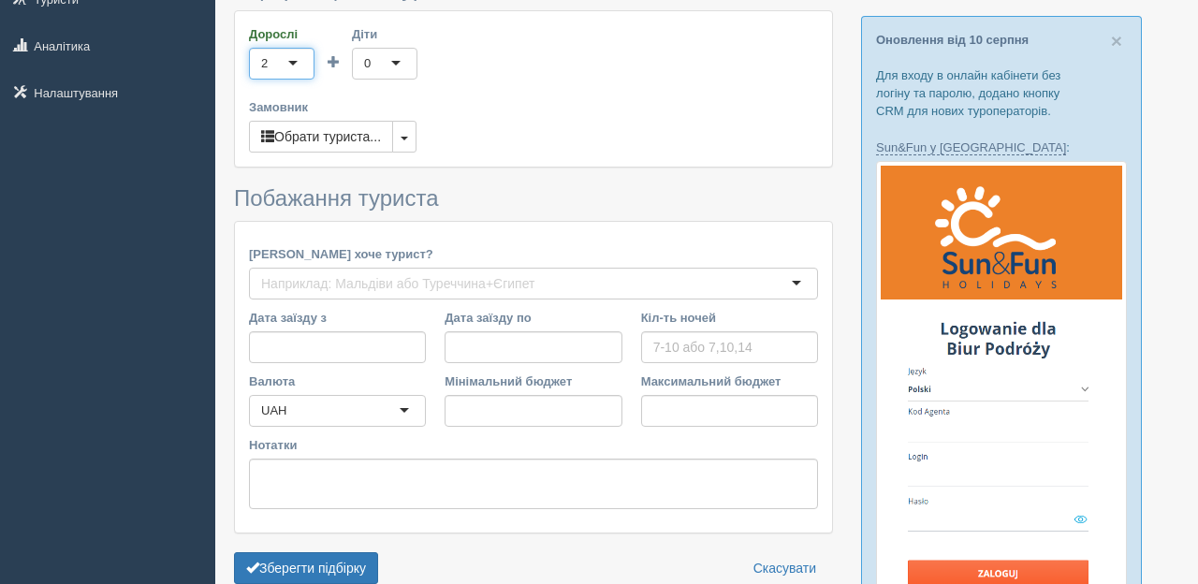
click at [327, 290] on input "[PERSON_NAME] хоче турист?" at bounding box center [407, 283] width 293 height 19
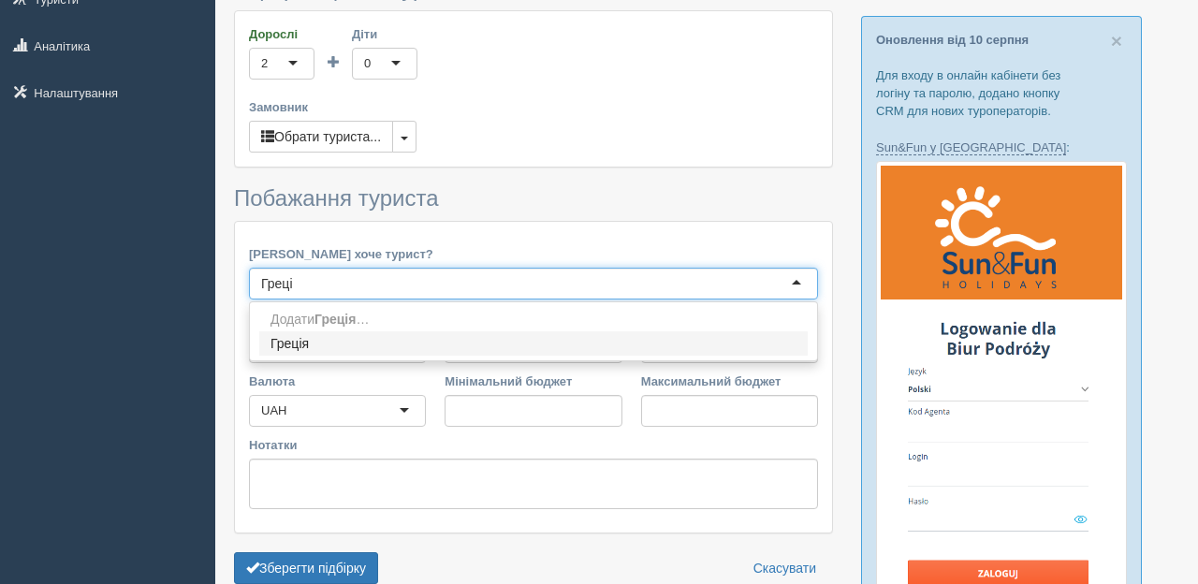
type input "Греція"
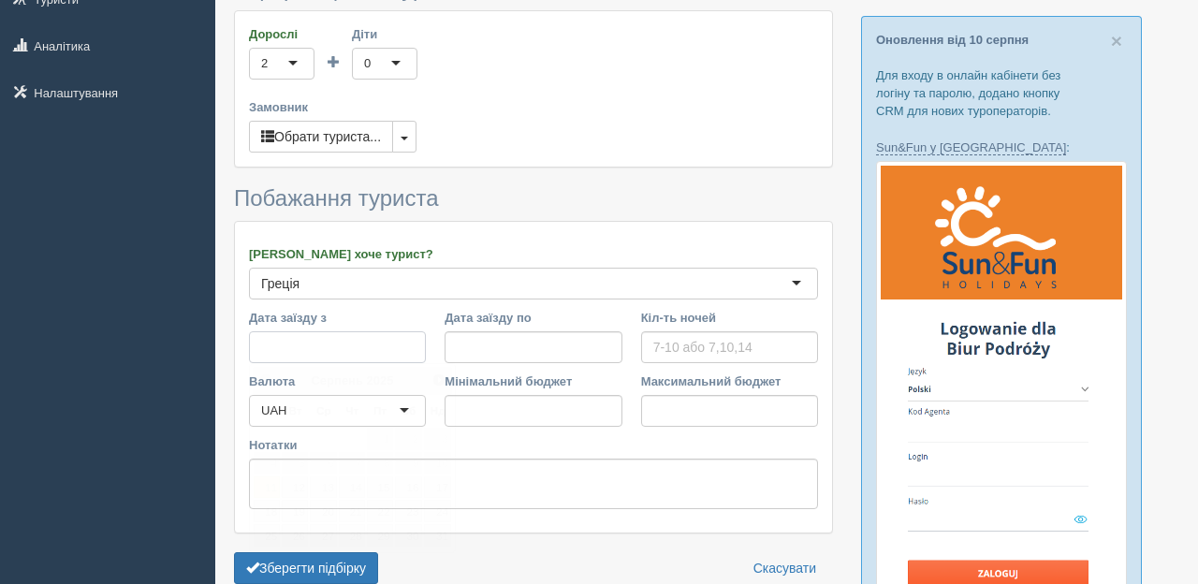
click at [374, 352] on input "Дата заїзду з" at bounding box center [337, 347] width 177 height 32
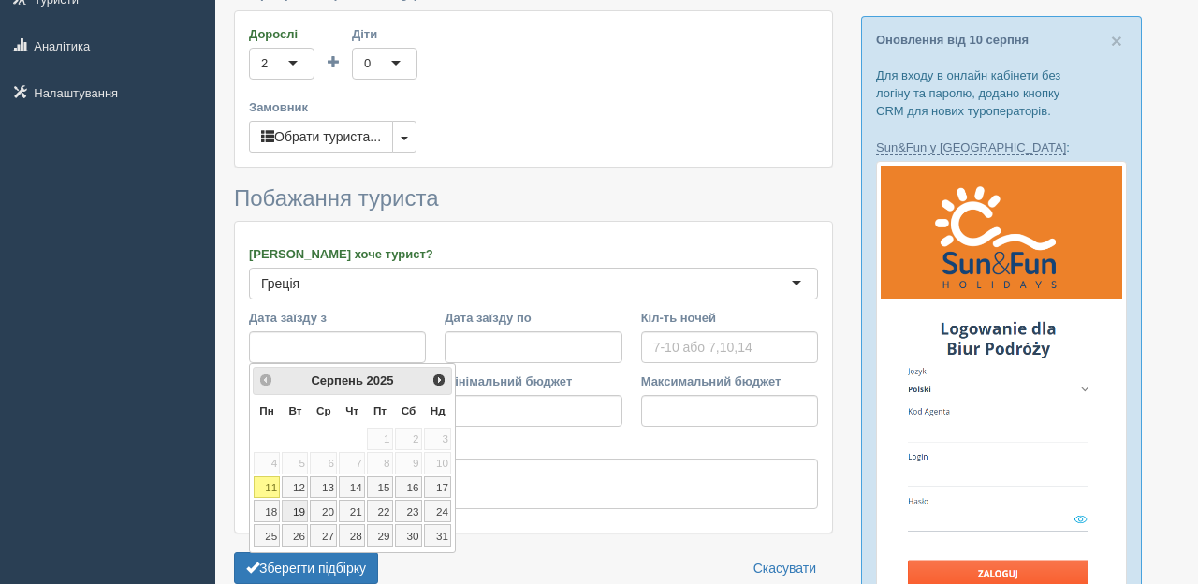
click at [303, 513] on link "19" at bounding box center [295, 511] width 26 height 22
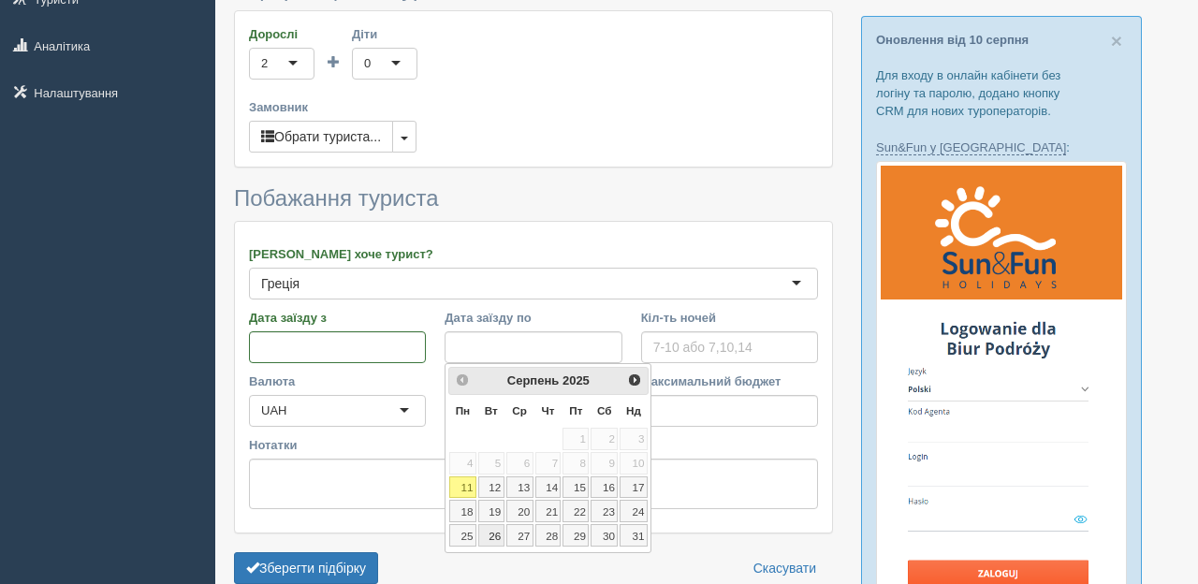
click at [496, 535] on link "26" at bounding box center [491, 535] width 26 height 22
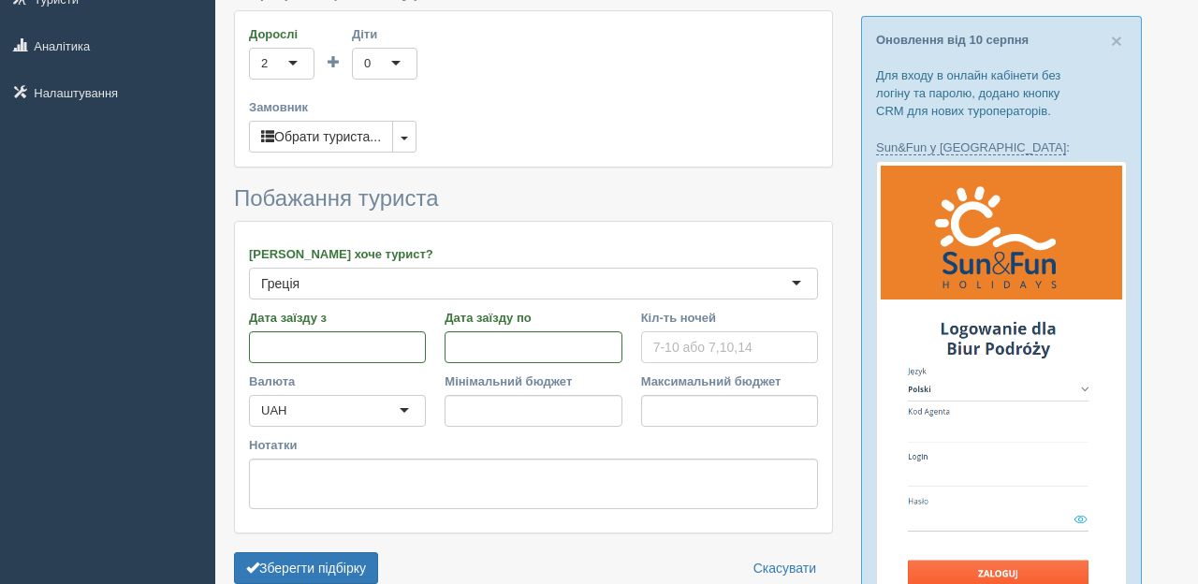
click at [672, 348] on input "Кіл-ть ночей" at bounding box center [729, 347] width 177 height 32
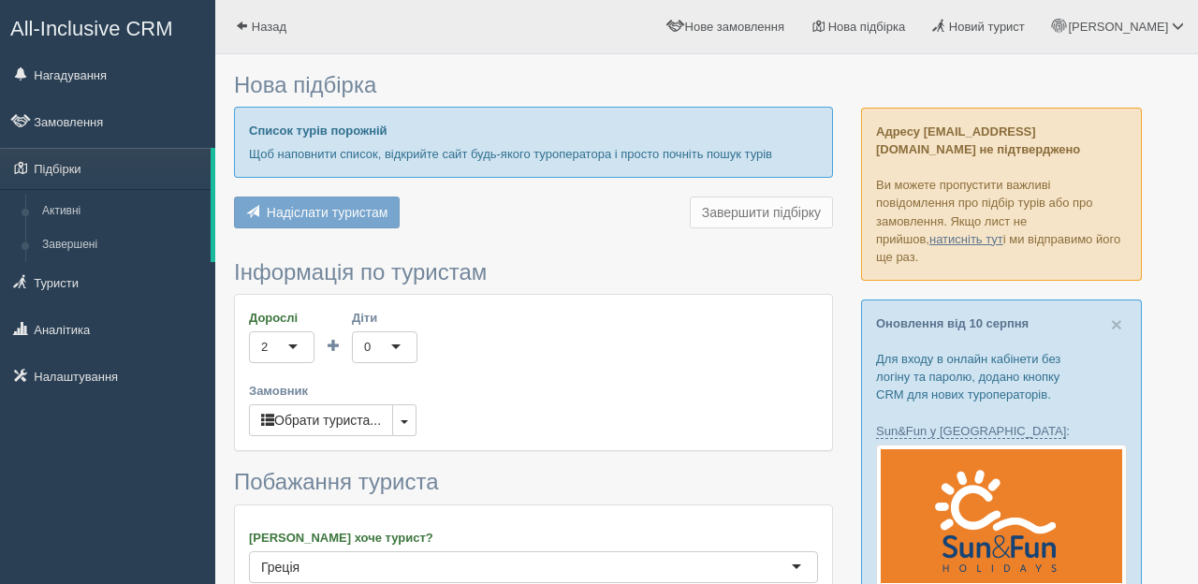
scroll to position [1, 0]
type input "5"
click at [489, 145] on p "Щоб наповнити список, відкрийте сайт будь-якого туроператора і просто почніть п…" at bounding box center [533, 153] width 569 height 18
click at [458, 144] on p "Щоб наповнити список, відкрийте сайт будь-якого туроператора і просто почніть п…" at bounding box center [533, 153] width 569 height 18
click at [410, 64] on div "Нова підбірка Список турів порожній Щоб наповнити список, відкрийте сайт будь-я…" at bounding box center [533, 470] width 599 height 814
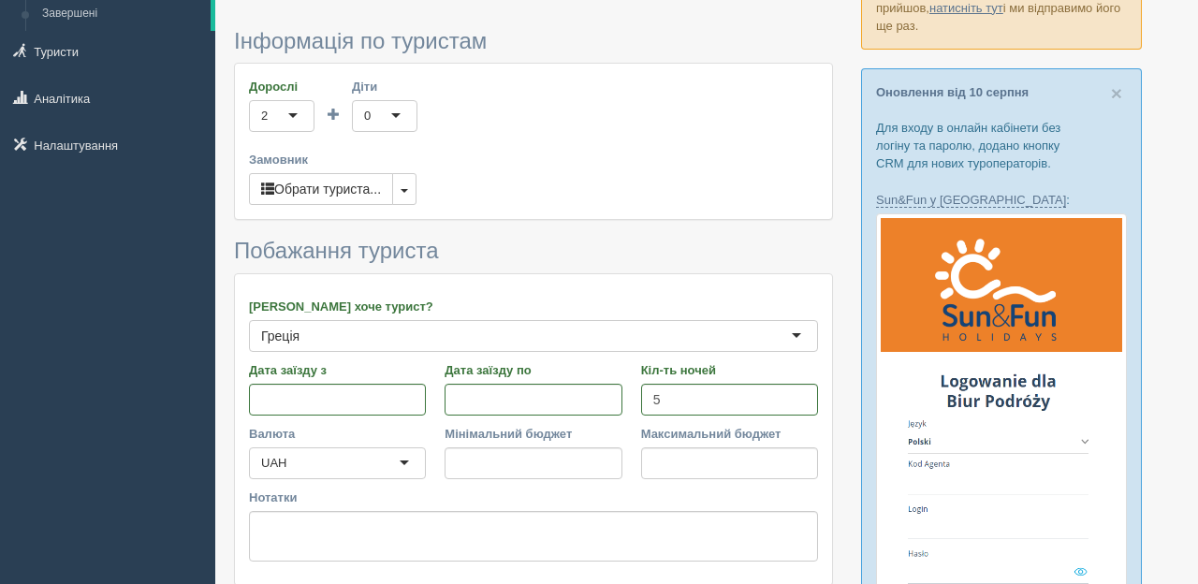
scroll to position [223, 0]
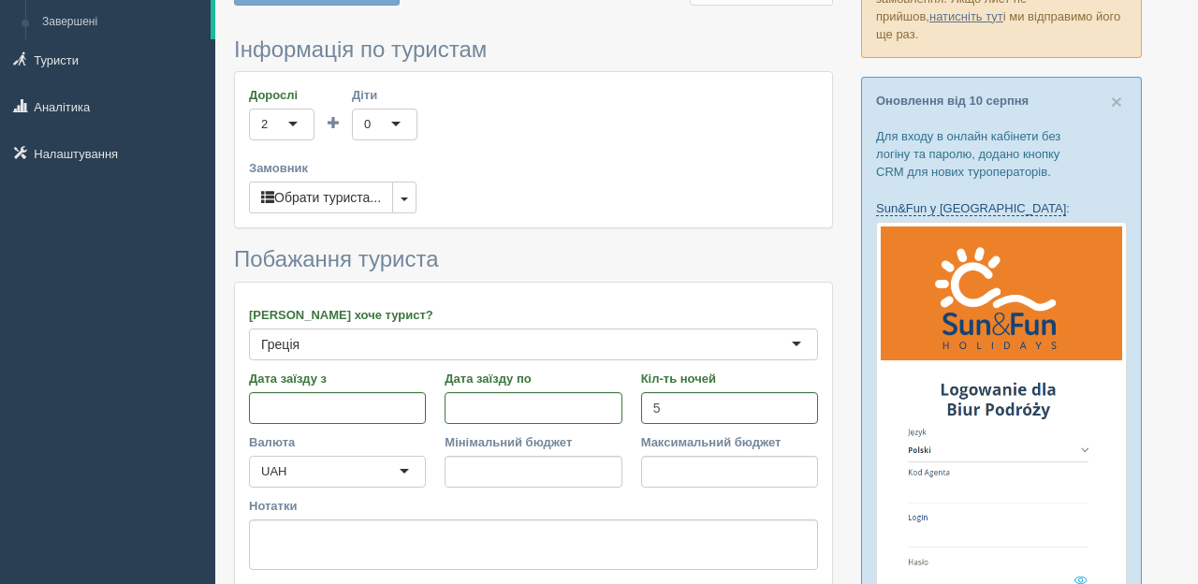
click at [949, 205] on link "Sun&Fun у [GEOGRAPHIC_DATA]" at bounding box center [971, 208] width 190 height 15
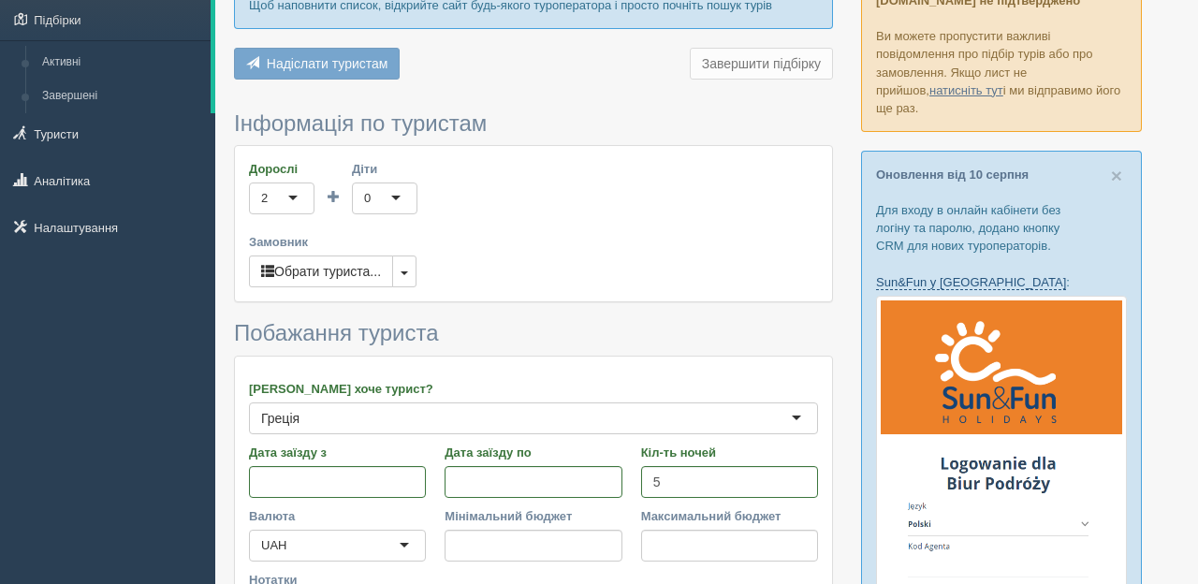
scroll to position [0, 0]
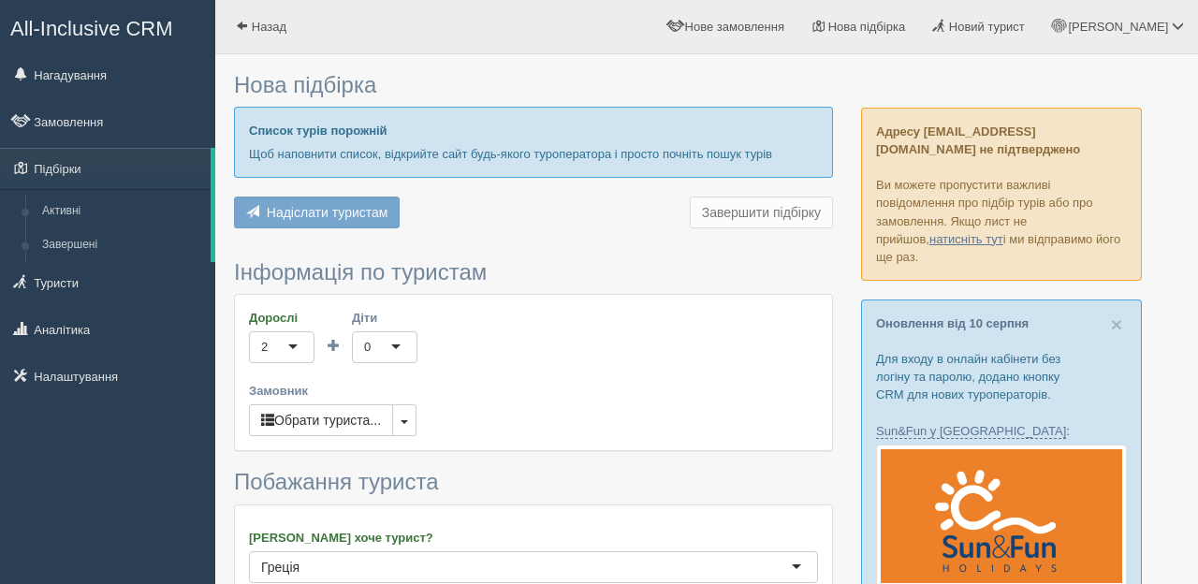
click at [594, 149] on p "Щоб наповнити список, відкрийте сайт будь-якого туроператора і просто почніть п…" at bounding box center [533, 154] width 569 height 18
click at [930, 234] on link "натисніть тут" at bounding box center [967, 239] width 74 height 14
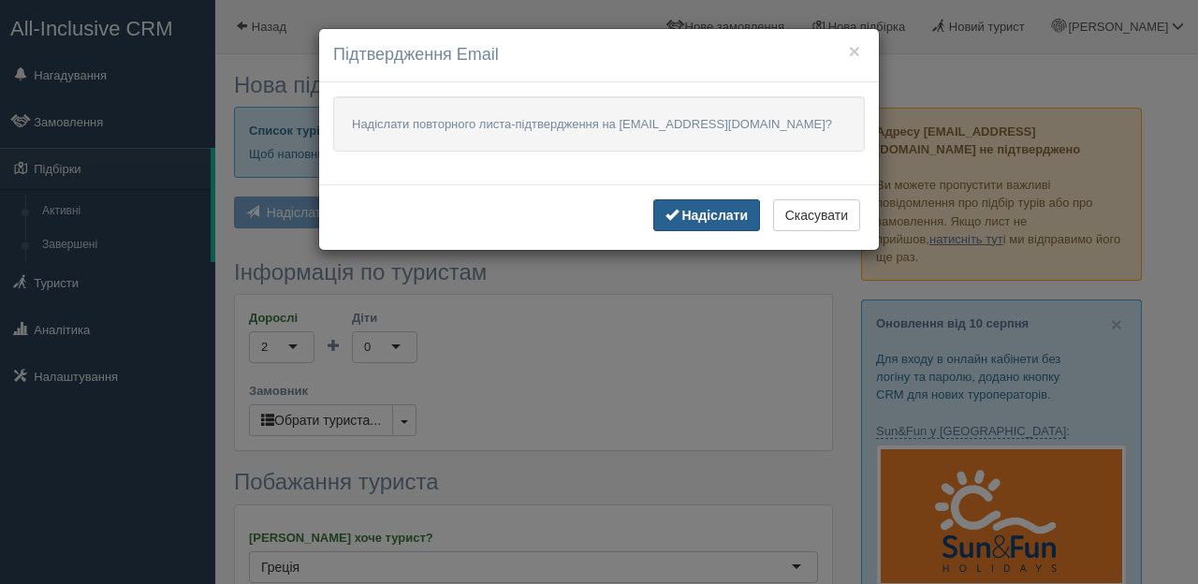
click at [712, 226] on button "Надіслати" at bounding box center [707, 215] width 108 height 32
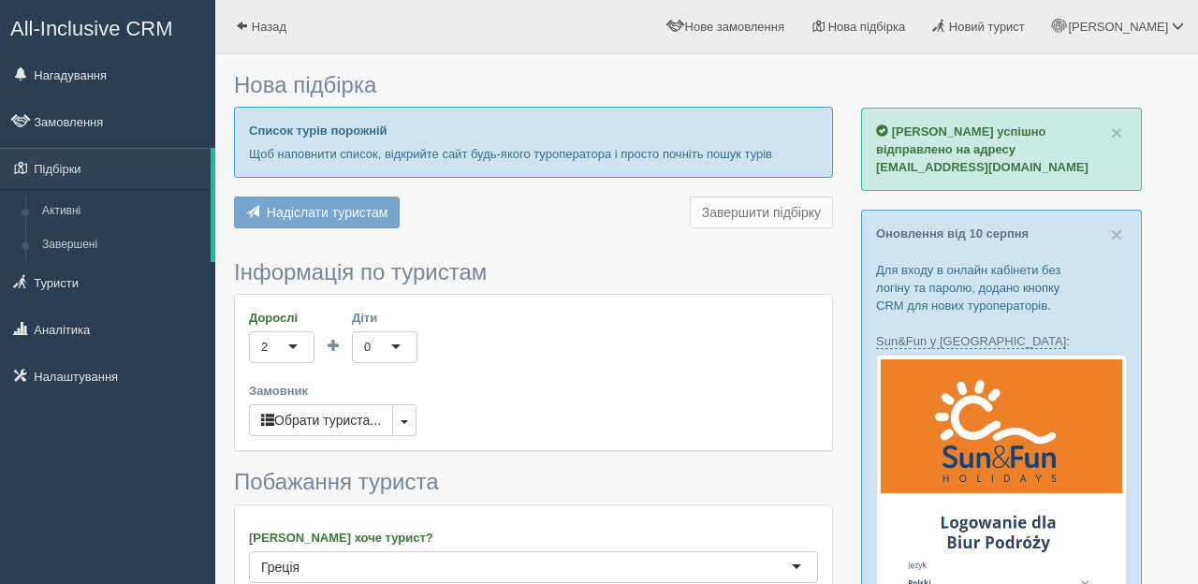
click at [656, 160] on p "Щоб наповнити список, відкрийте сайт будь-якого туроператора і просто почніть п…" at bounding box center [533, 154] width 569 height 18
click at [714, 159] on p "Щоб наповнити список, відкрийте сайт будь-якого туроператора і просто почніть п…" at bounding box center [533, 154] width 569 height 18
click at [59, 119] on link "Замовлення" at bounding box center [107, 121] width 215 height 41
click at [84, 378] on link "Налаштування" at bounding box center [107, 376] width 215 height 41
click at [785, 26] on span "Нове замовлення" at bounding box center [734, 27] width 99 height 14
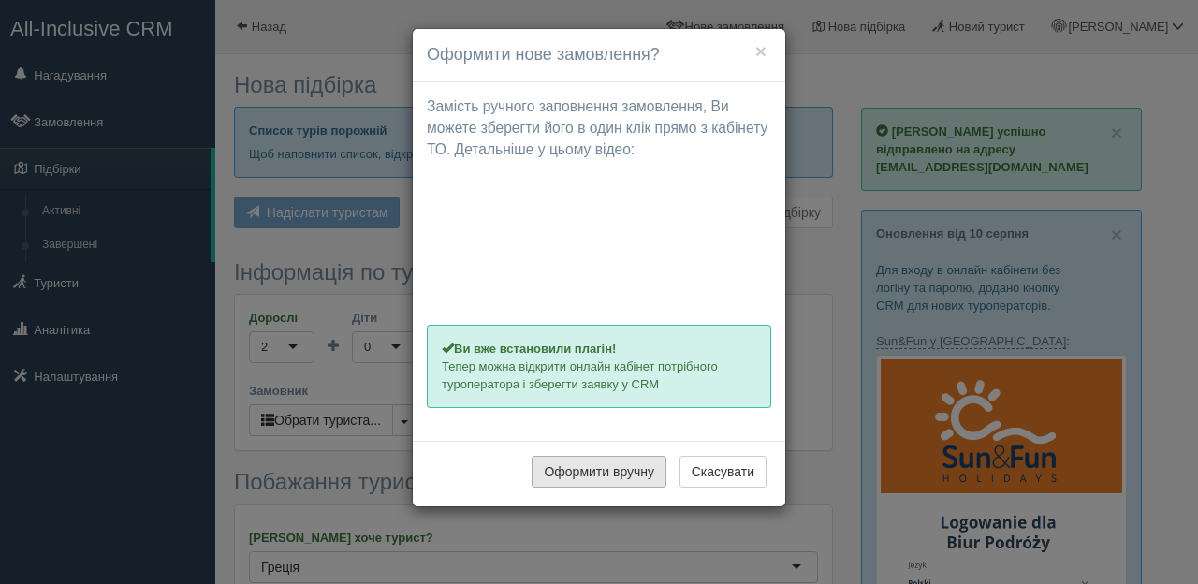
click at [623, 473] on button "Оформити вручну" at bounding box center [599, 472] width 135 height 32
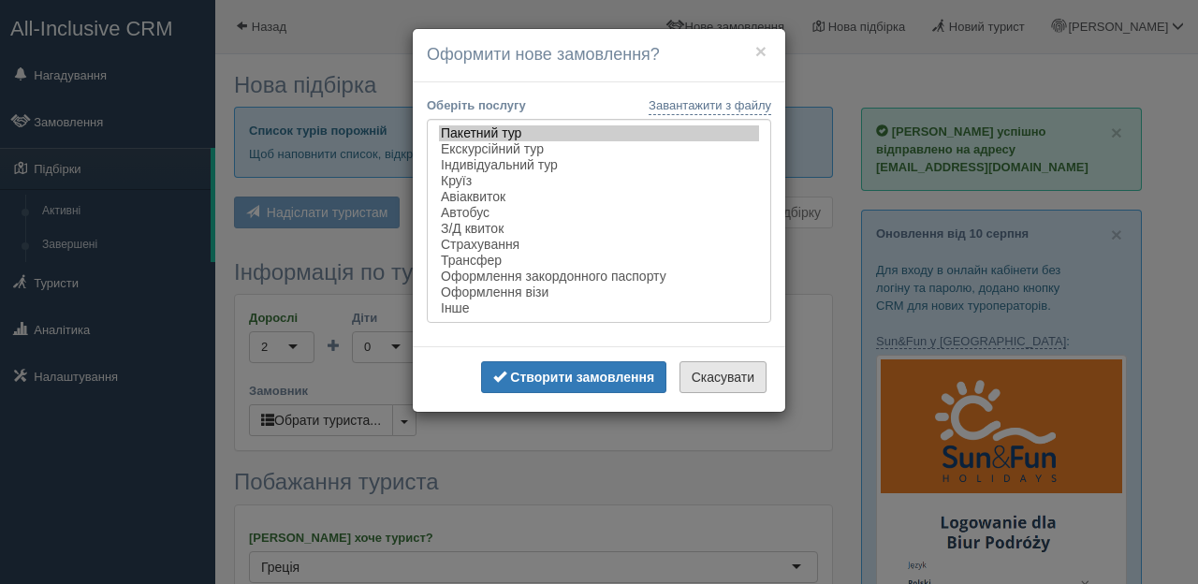
click at [731, 393] on button "Скасувати" at bounding box center [723, 377] width 87 height 32
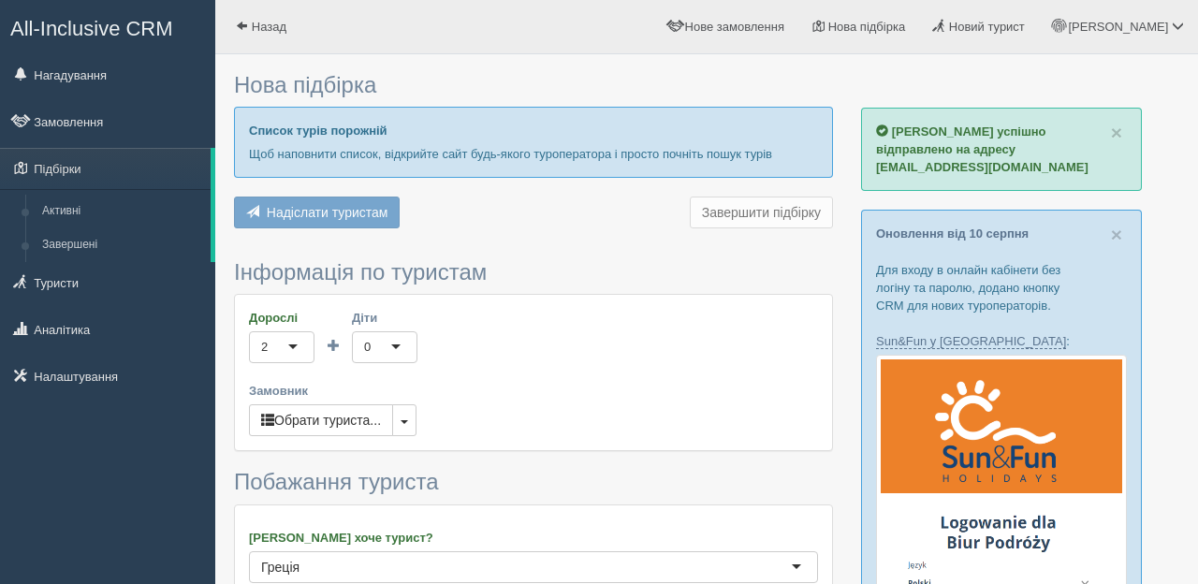
click at [534, 78] on h3 "Нова підбірка" at bounding box center [533, 85] width 599 height 24
